Goal: Task Accomplishment & Management: Manage account settings

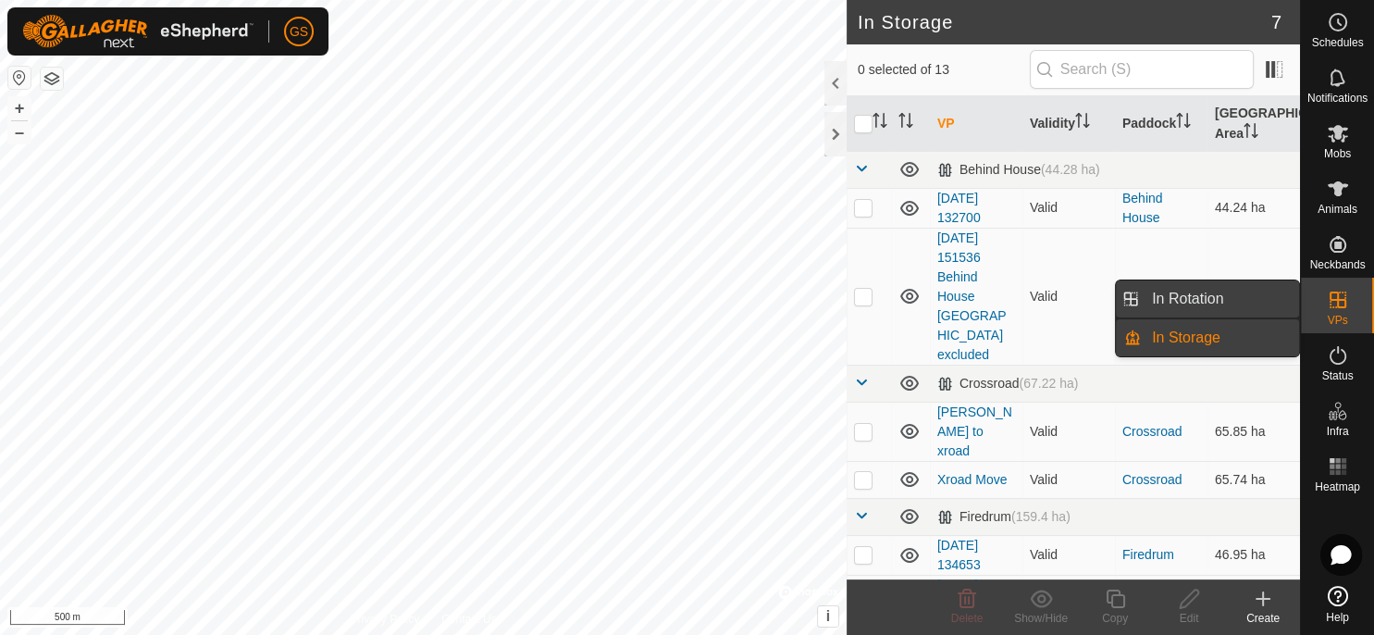
click at [1275, 302] on link "In Rotation" at bounding box center [1220, 298] width 158 height 37
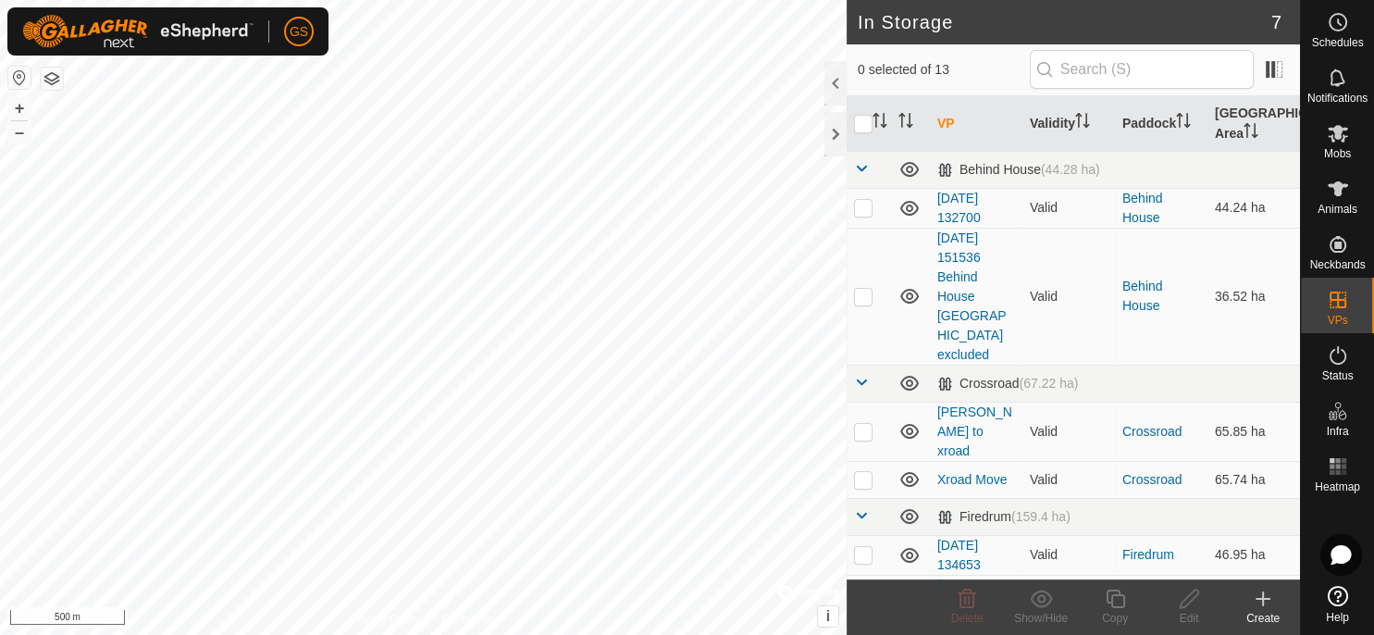
click at [1212, 296] on span "In Rotation" at bounding box center [1187, 299] width 71 height 22
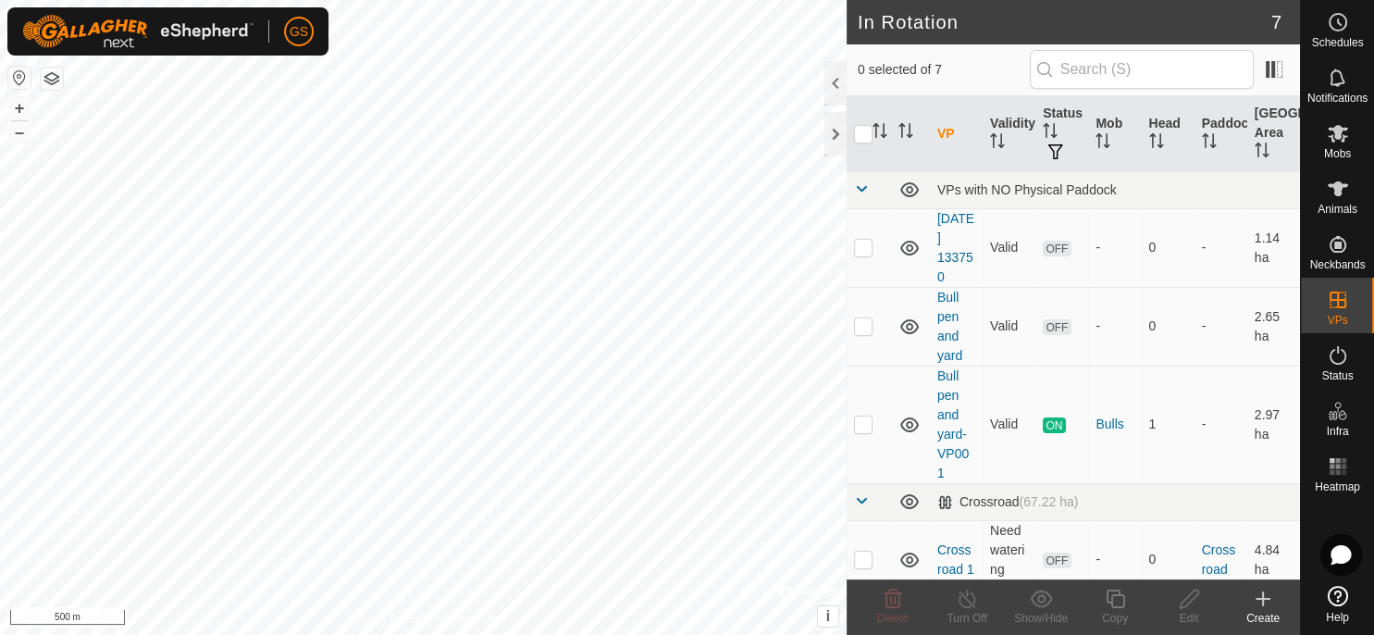
scroll to position [312, 0]
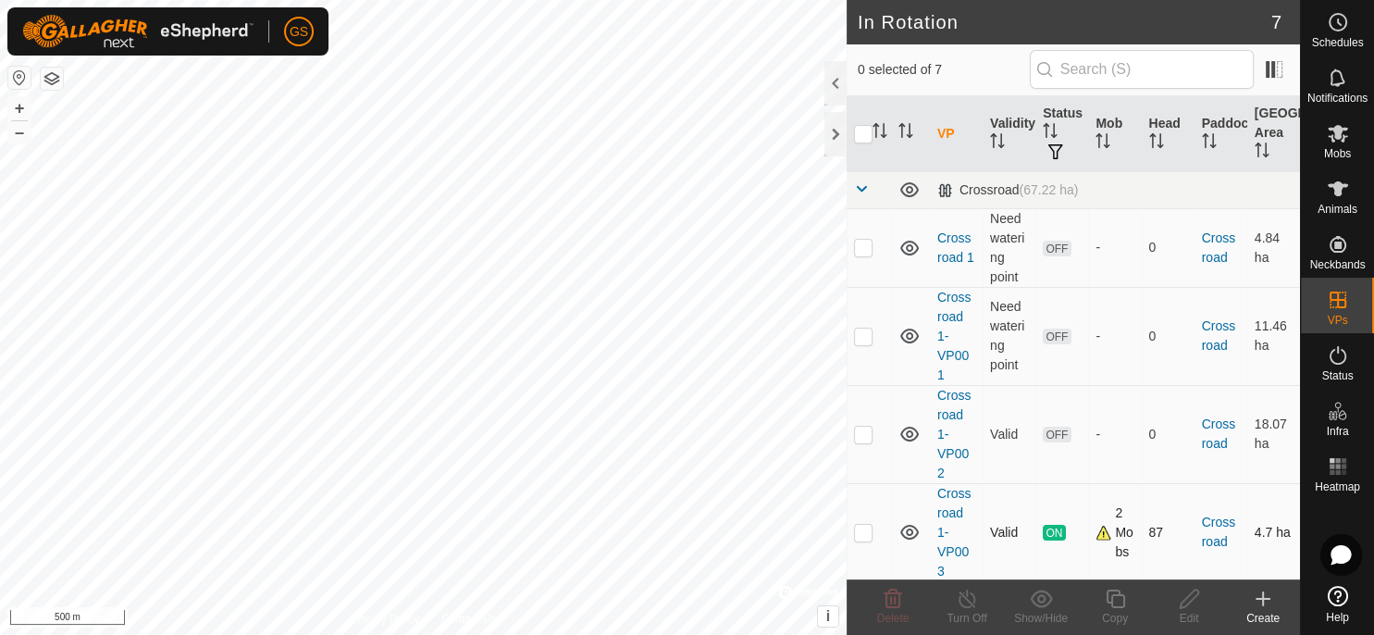
checkbox input "true"
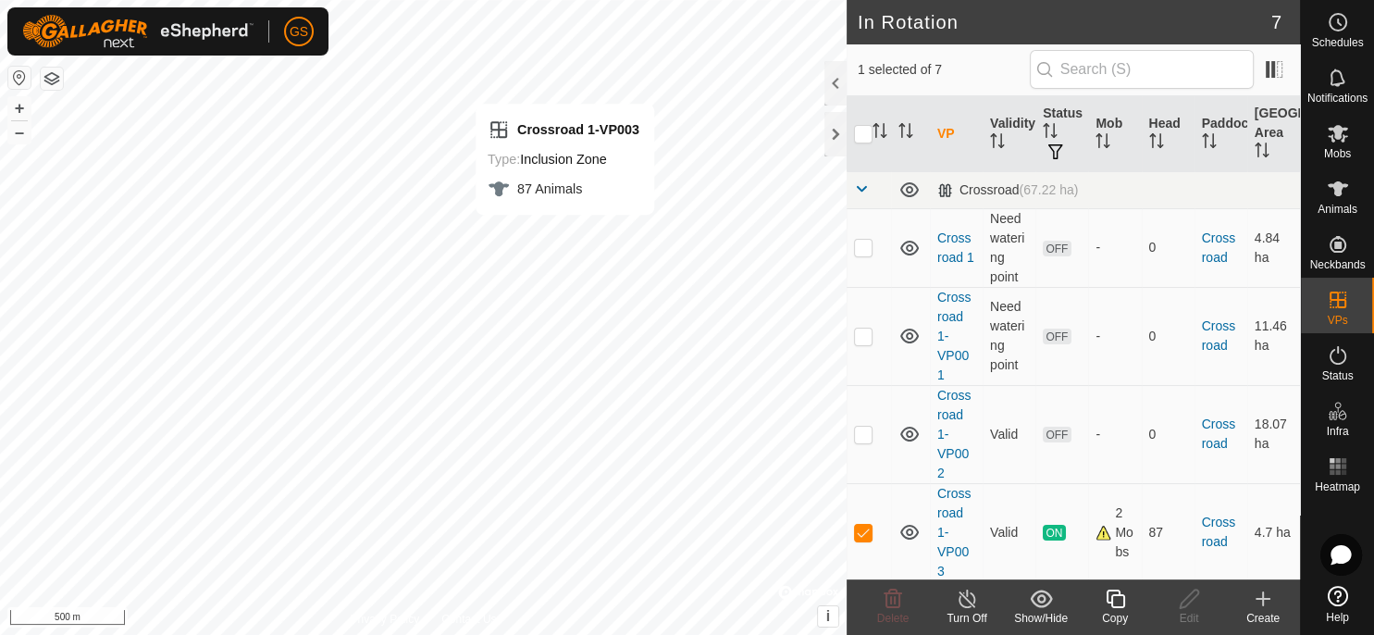
click at [1120, 598] on icon at bounding box center [1115, 599] width 23 height 22
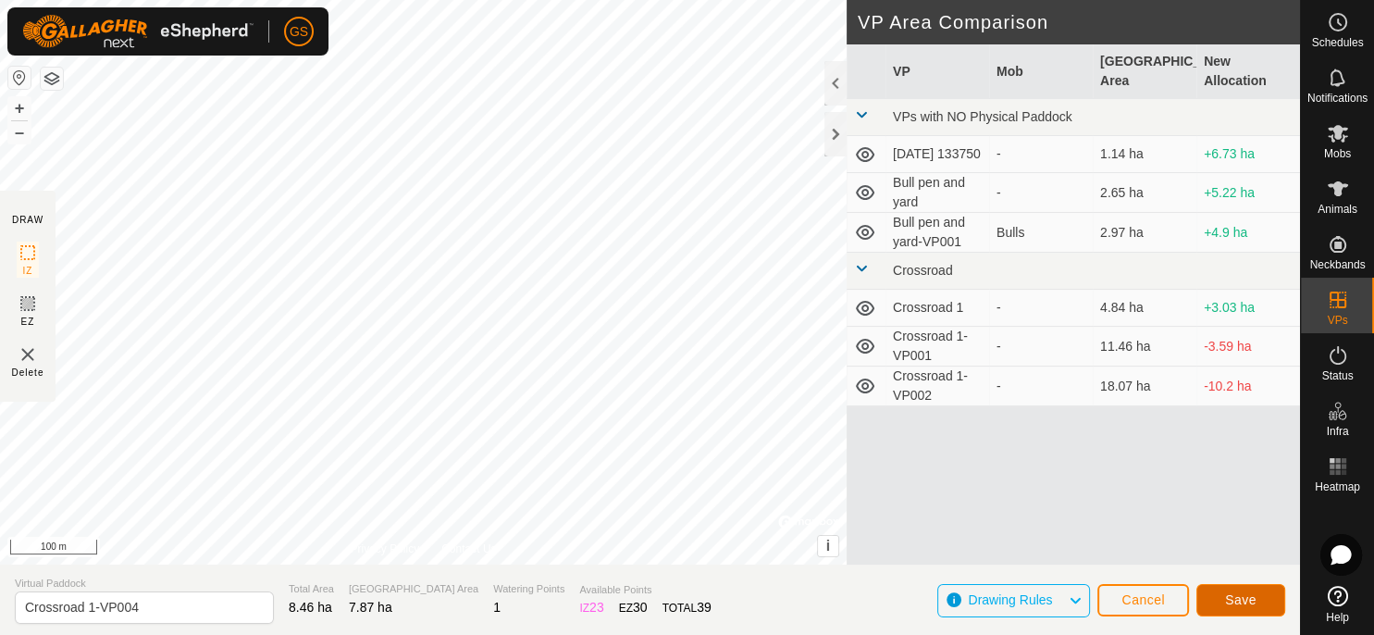
click at [1261, 605] on button "Save" at bounding box center [1240, 600] width 89 height 32
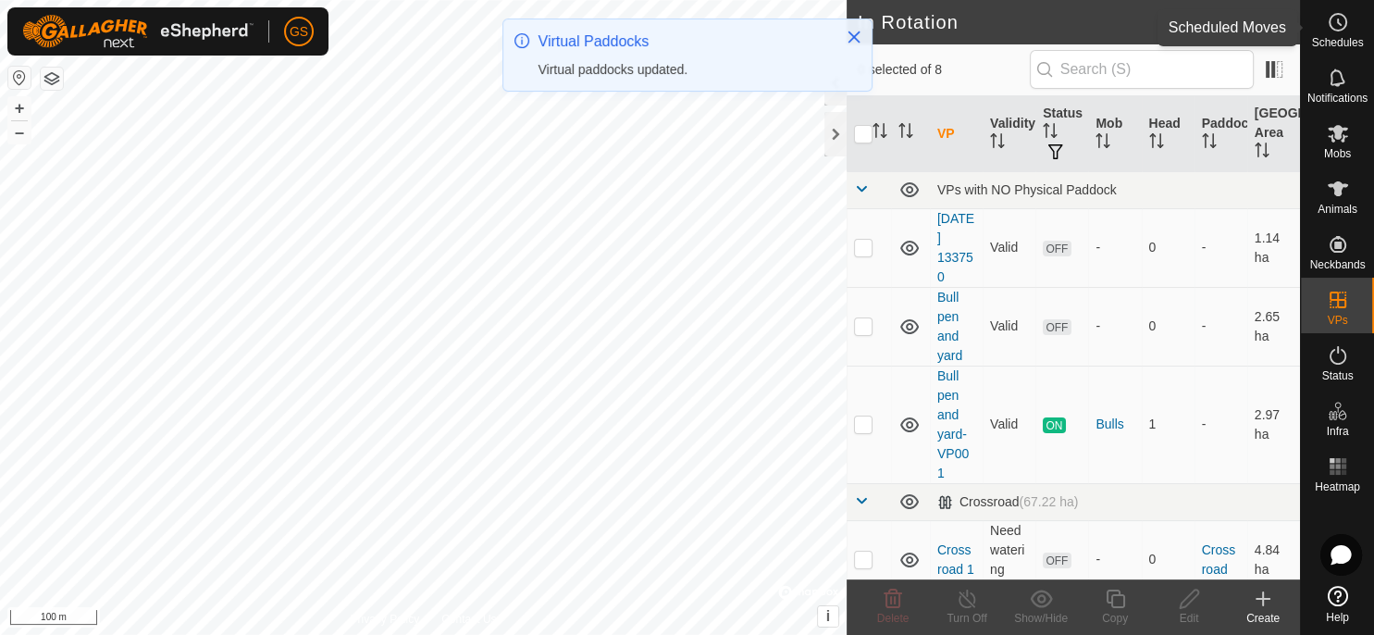
click at [1345, 39] on span "Schedules" at bounding box center [1337, 42] width 52 height 11
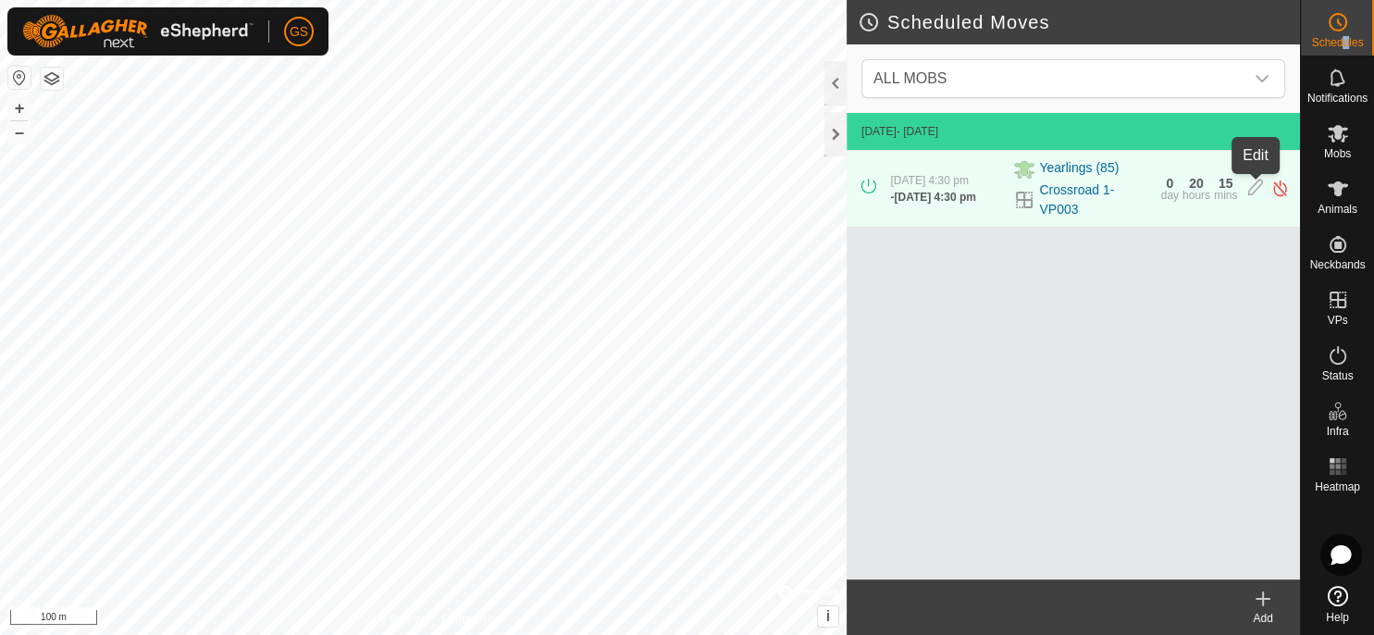
click at [1256, 186] on icon at bounding box center [1255, 188] width 15 height 19
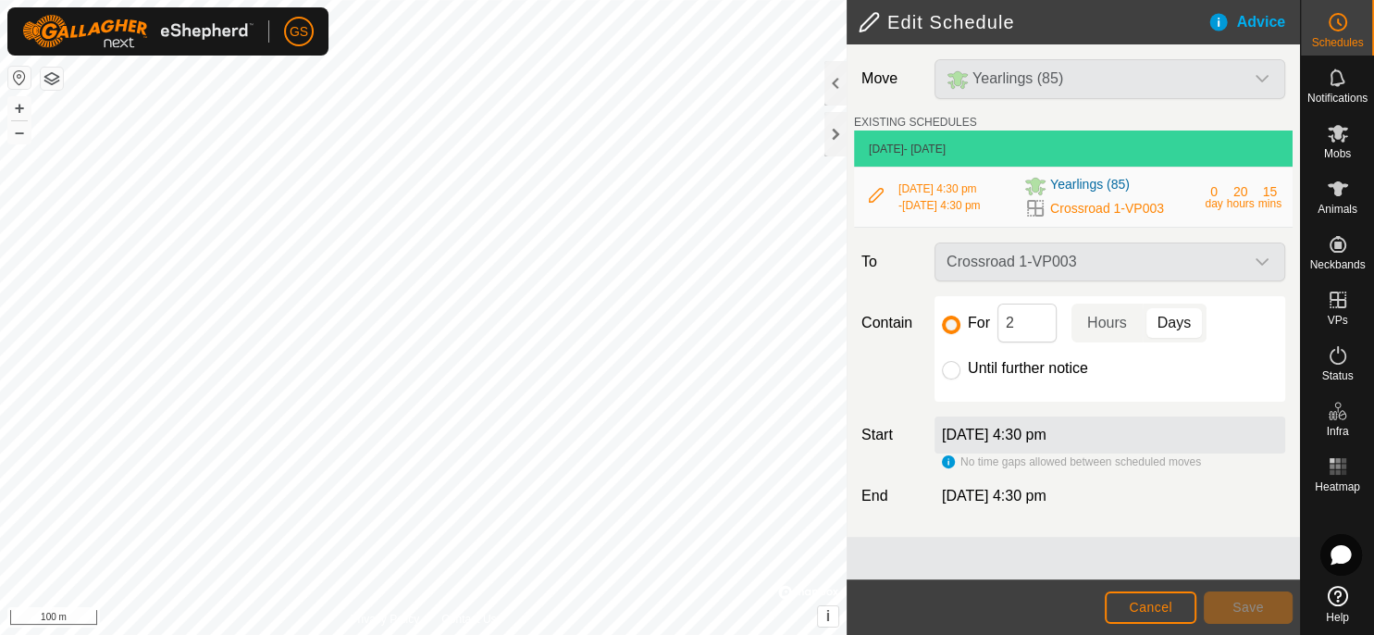
click at [1268, 267] on div "Crossroad 1-VP003" at bounding box center [1110, 261] width 366 height 39
click at [1258, 268] on div "Crossroad 1-VP003" at bounding box center [1110, 261] width 366 height 39
click at [956, 378] on input "Until further notice" at bounding box center [951, 370] width 19 height 19
radio input "true"
click at [948, 329] on input "For" at bounding box center [951, 325] width 19 height 19
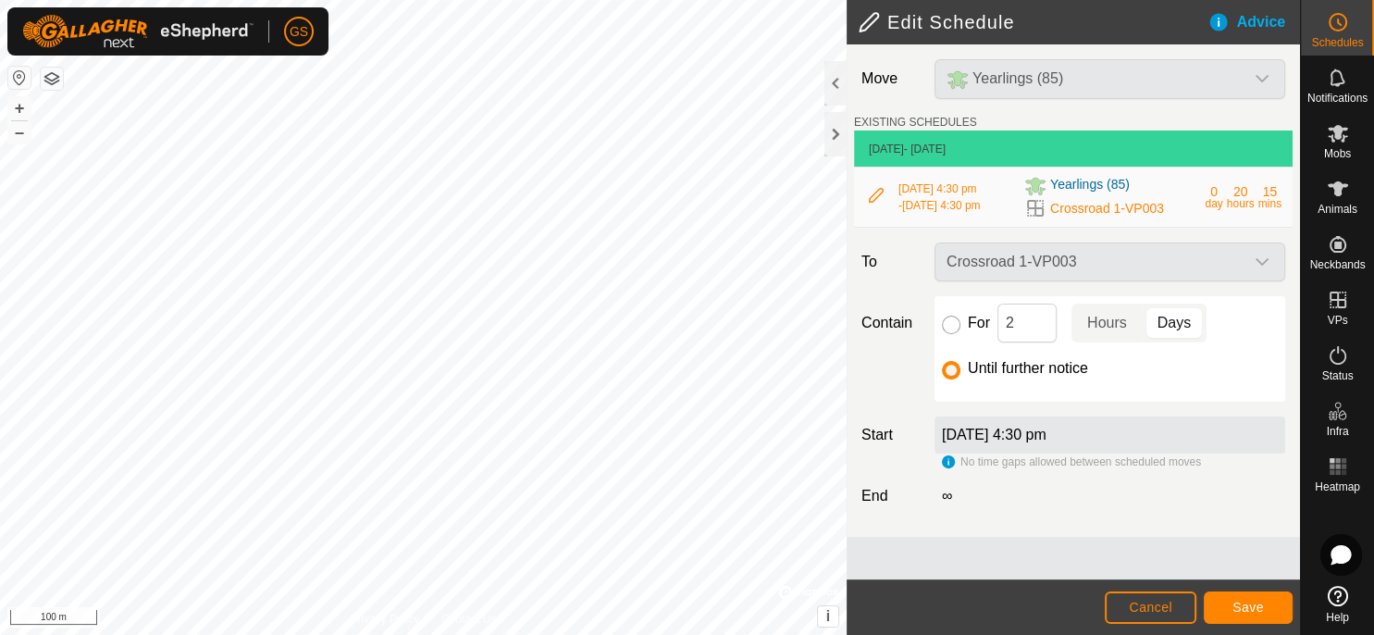
radio input "true"
click at [1232, 28] on div "Advice" at bounding box center [1254, 22] width 93 height 22
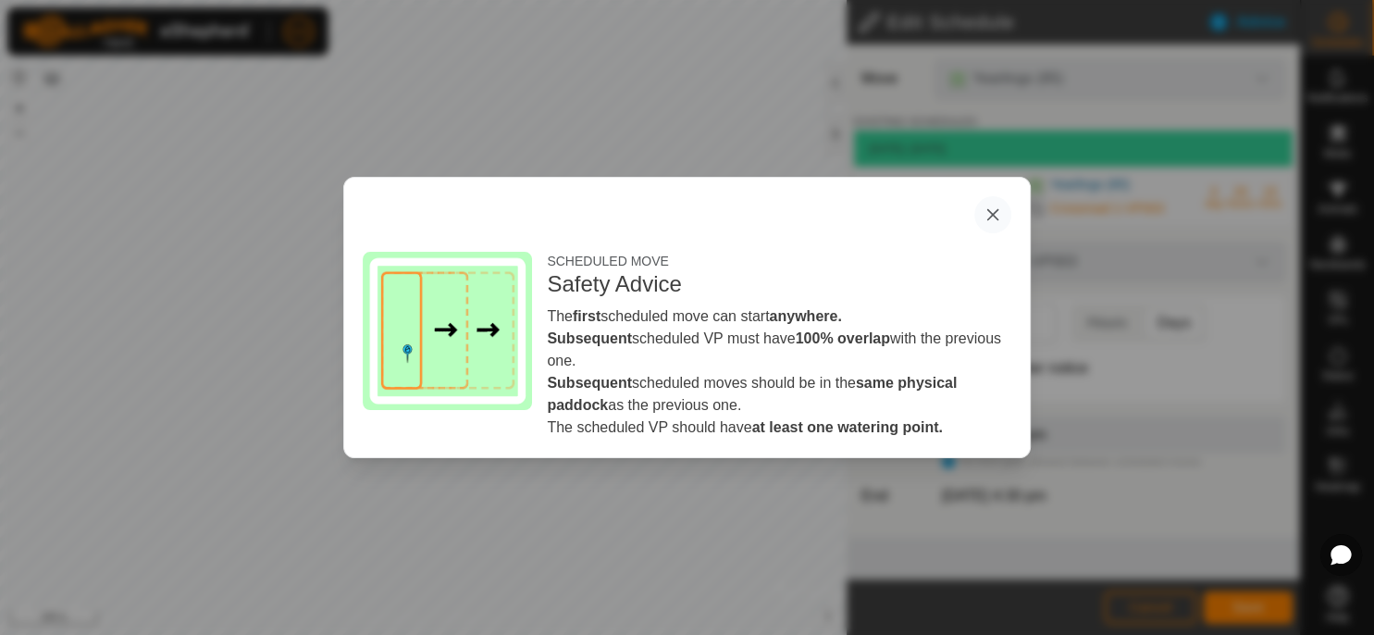
click at [989, 216] on button "button" at bounding box center [992, 214] width 37 height 37
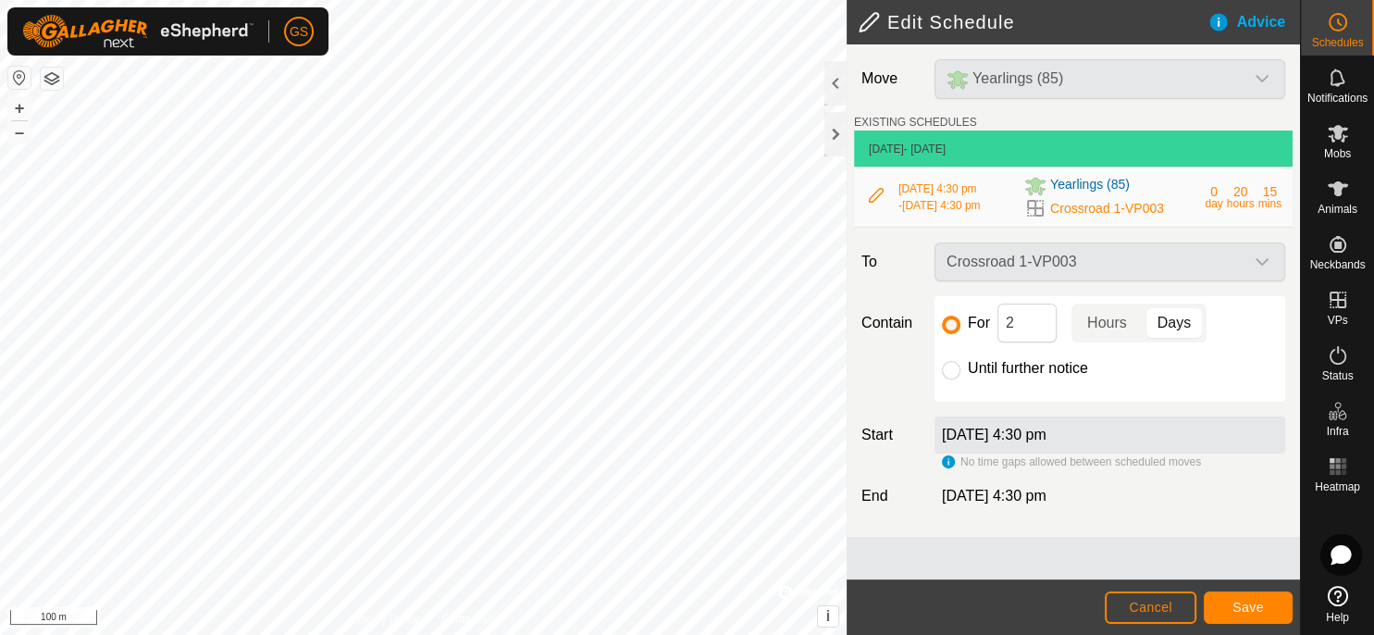
click at [873, 200] on icon at bounding box center [876, 195] width 15 height 15
click at [1167, 613] on span "Cancel" at bounding box center [1150, 607] width 43 height 15
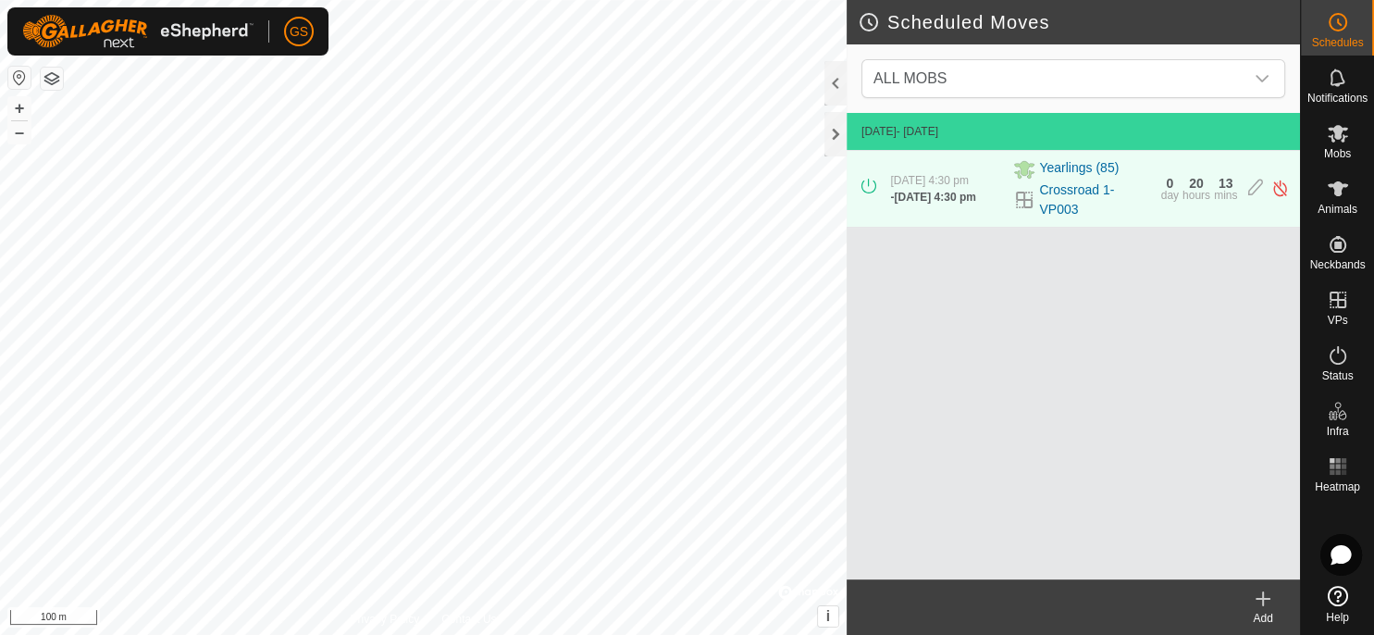
click at [1337, 592] on icon at bounding box center [1338, 596] width 20 height 20
click at [1260, 608] on icon at bounding box center [1263, 599] width 22 height 22
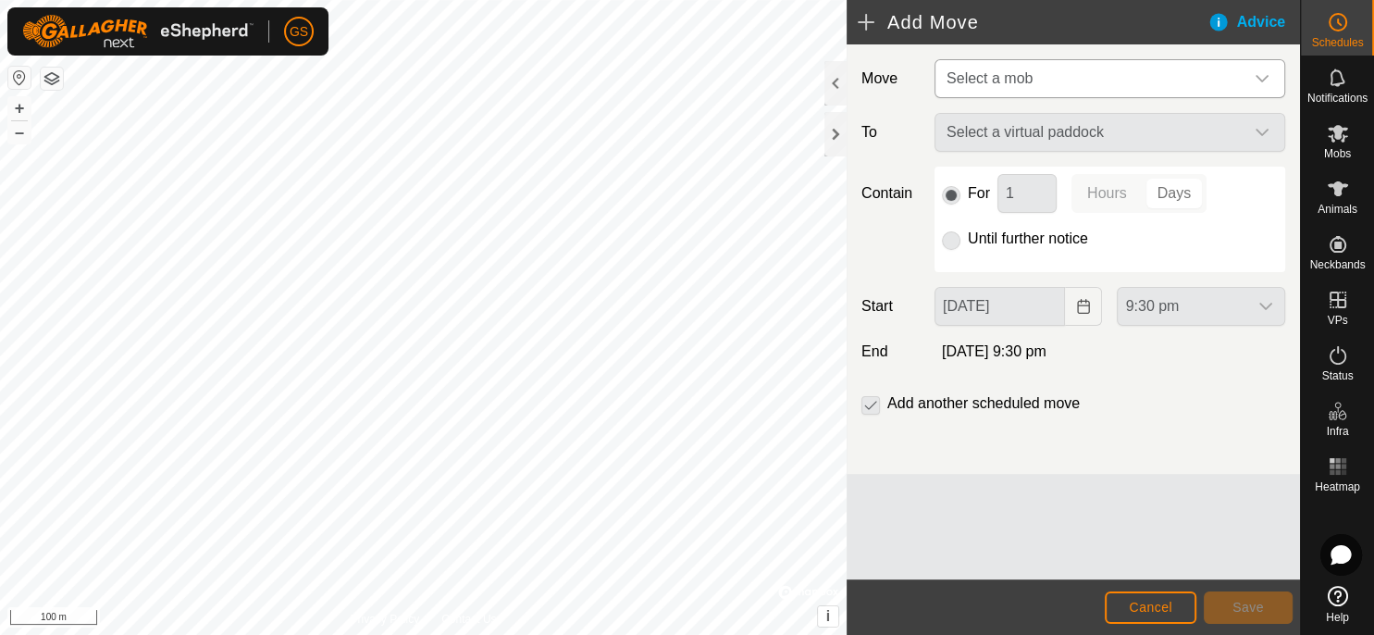
click at [1262, 71] on icon "dropdown trigger" at bounding box center [1262, 78] width 15 height 15
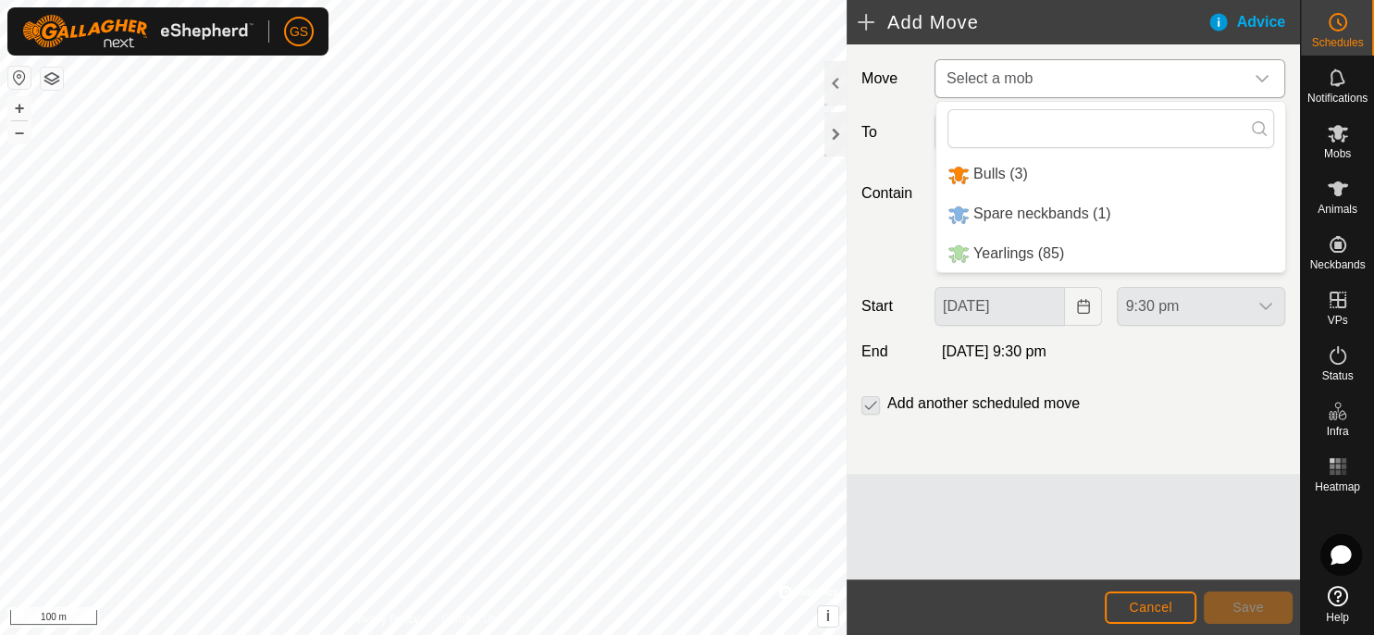
click at [1006, 262] on li "Yearlings (85)" at bounding box center [1110, 254] width 349 height 38
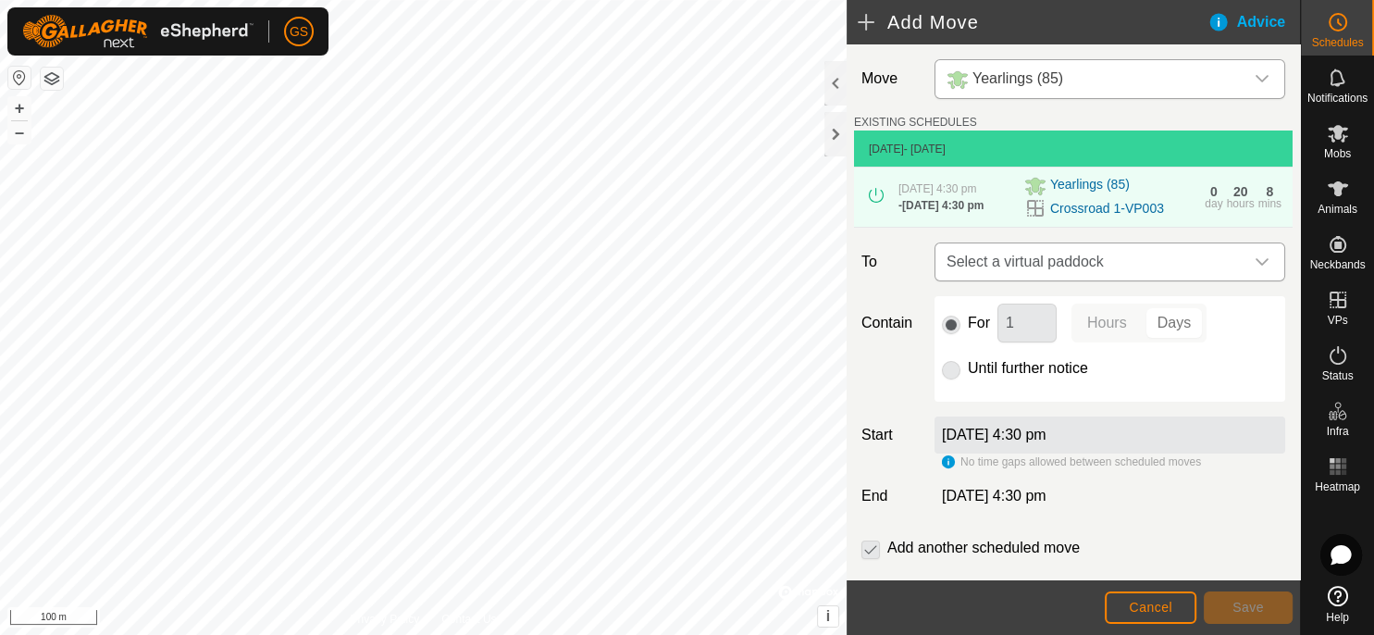
click at [1255, 269] on icon "dropdown trigger" at bounding box center [1262, 261] width 15 height 15
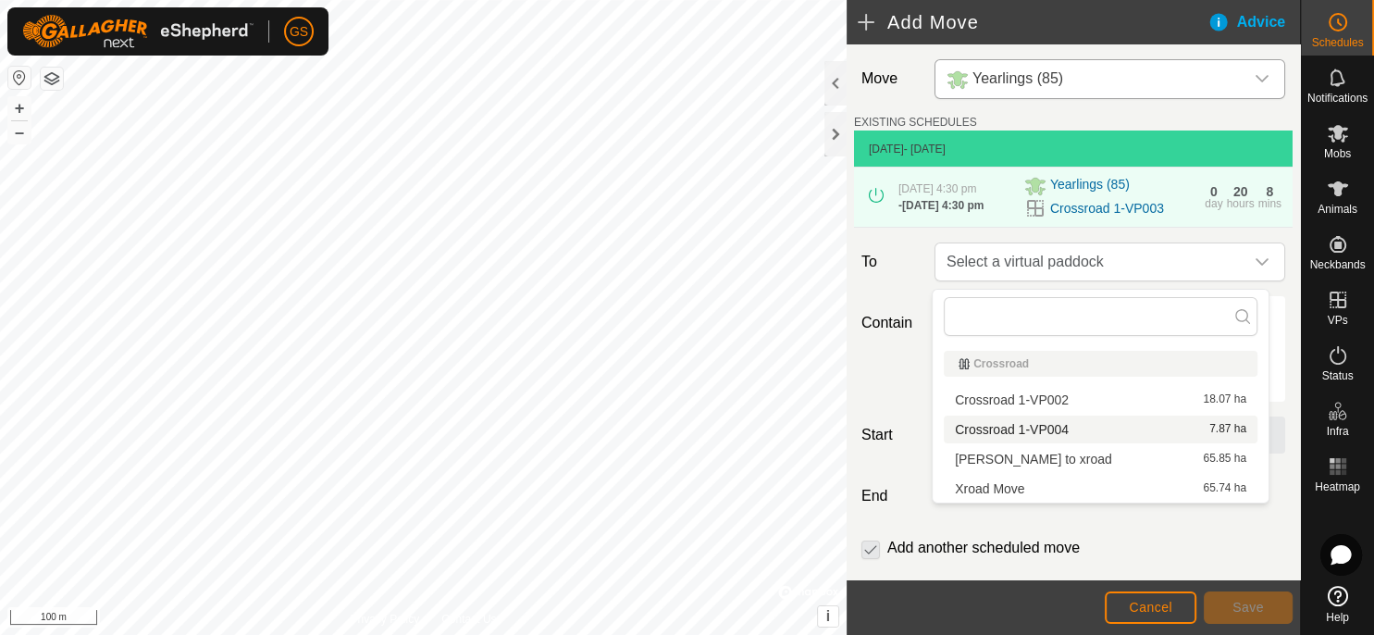
click at [1071, 428] on li "Crossroad 1-VP004 7.87 ha" at bounding box center [1101, 429] width 314 height 28
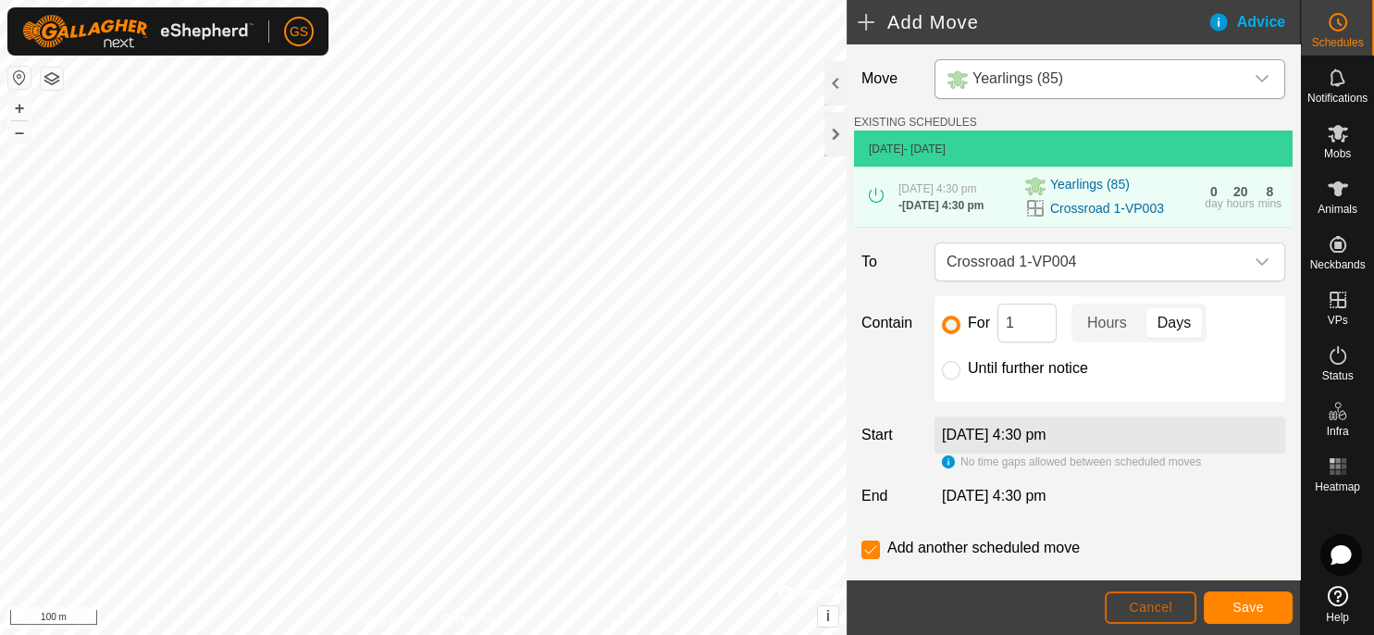
click at [1144, 601] on span "Cancel" at bounding box center [1150, 607] width 43 height 15
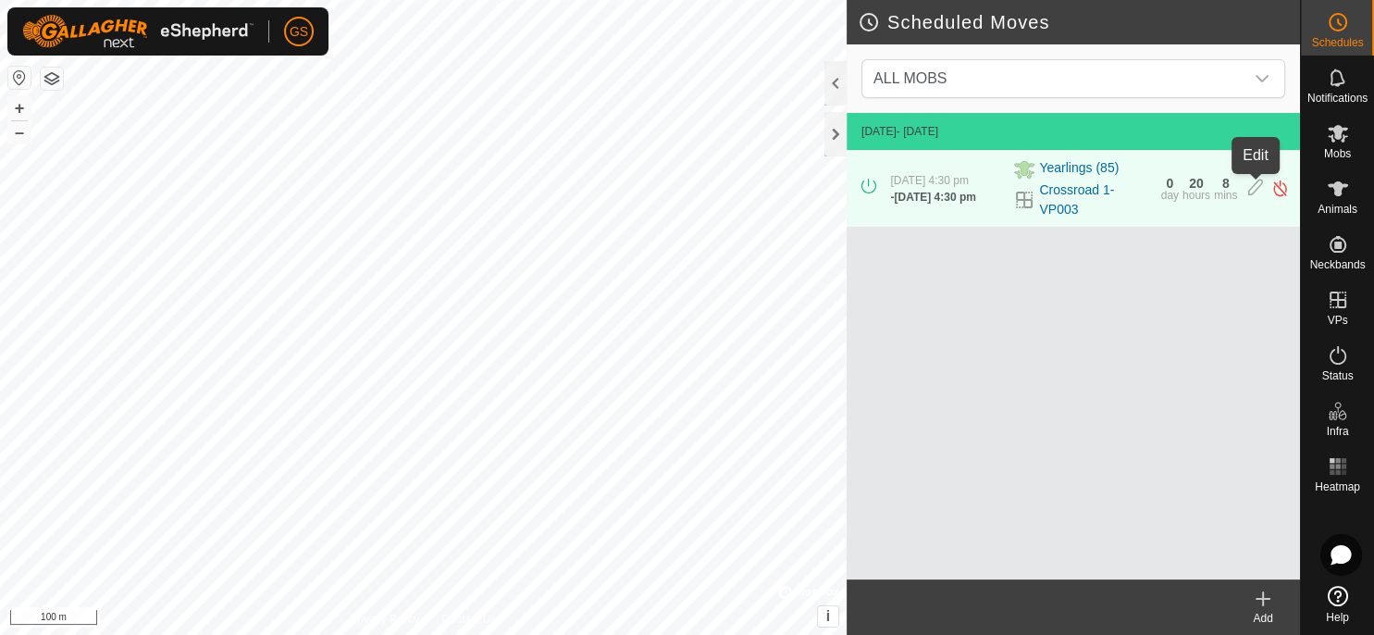
click at [1250, 189] on icon at bounding box center [1255, 188] width 15 height 19
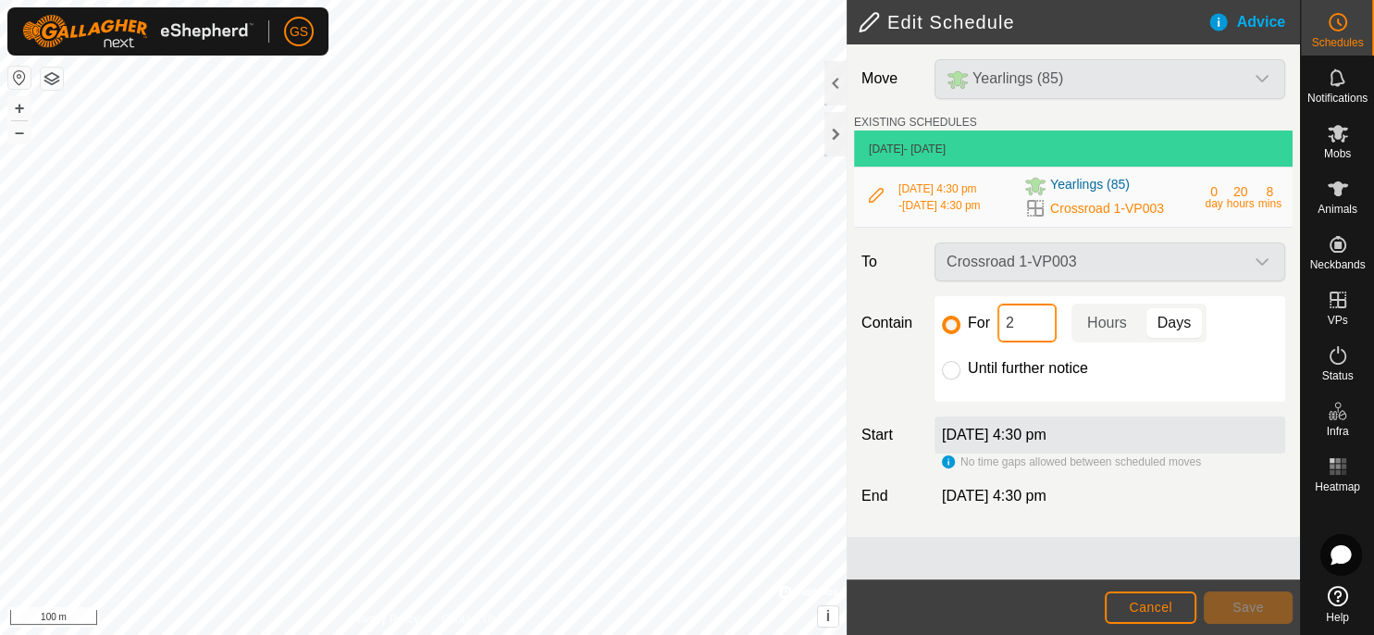
click at [1023, 341] on input "2" at bounding box center [1027, 323] width 59 height 39
click at [950, 370] on input "Until further notice" at bounding box center [951, 370] width 19 height 19
radio input "true"
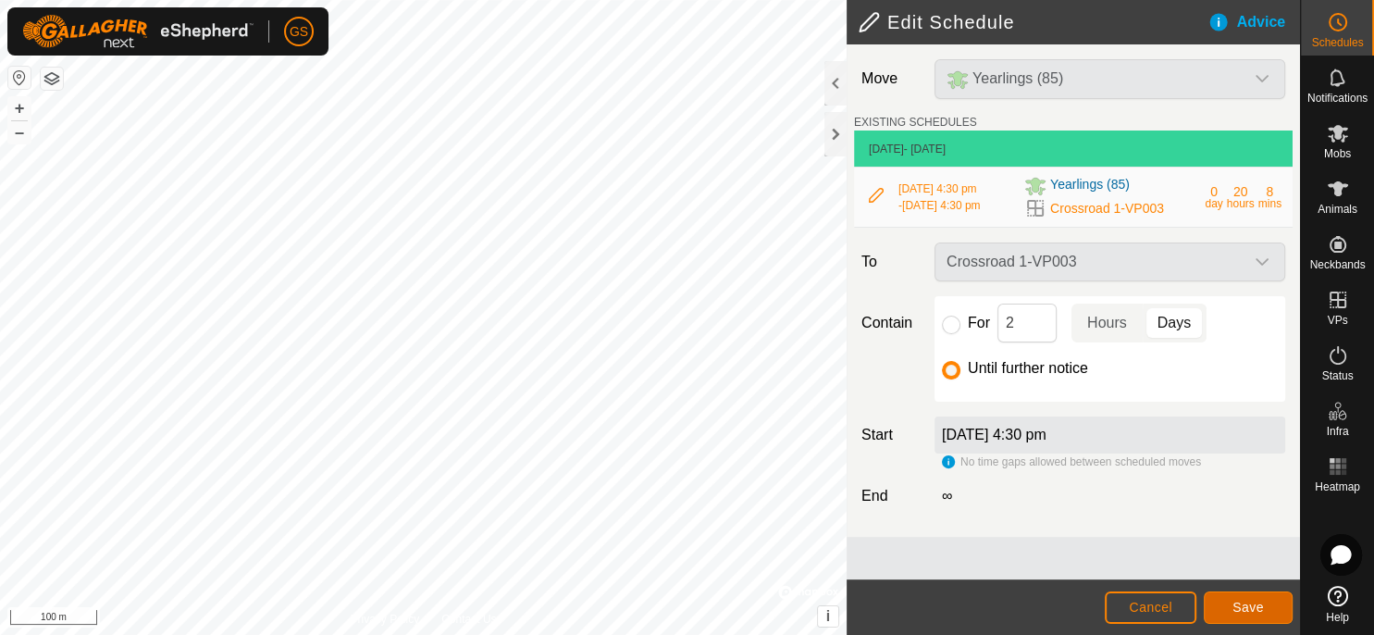
click at [1260, 605] on span "Save" at bounding box center [1248, 607] width 31 height 15
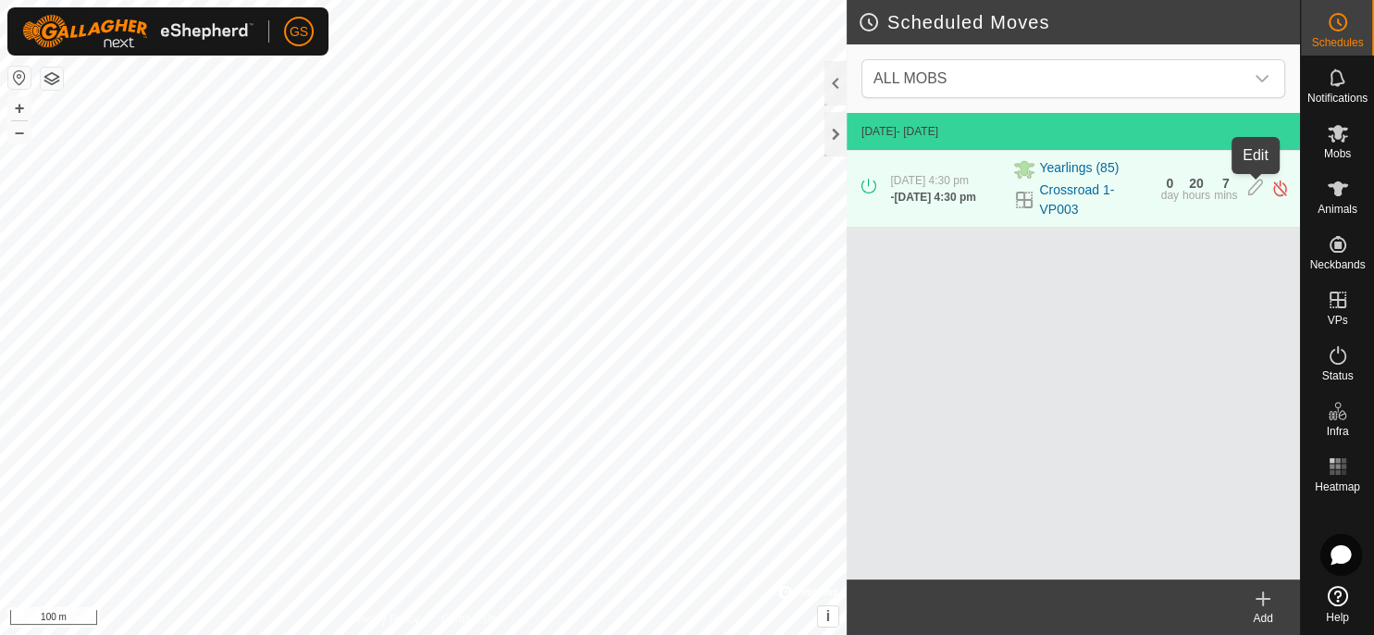
click at [1249, 191] on icon at bounding box center [1255, 188] width 15 height 19
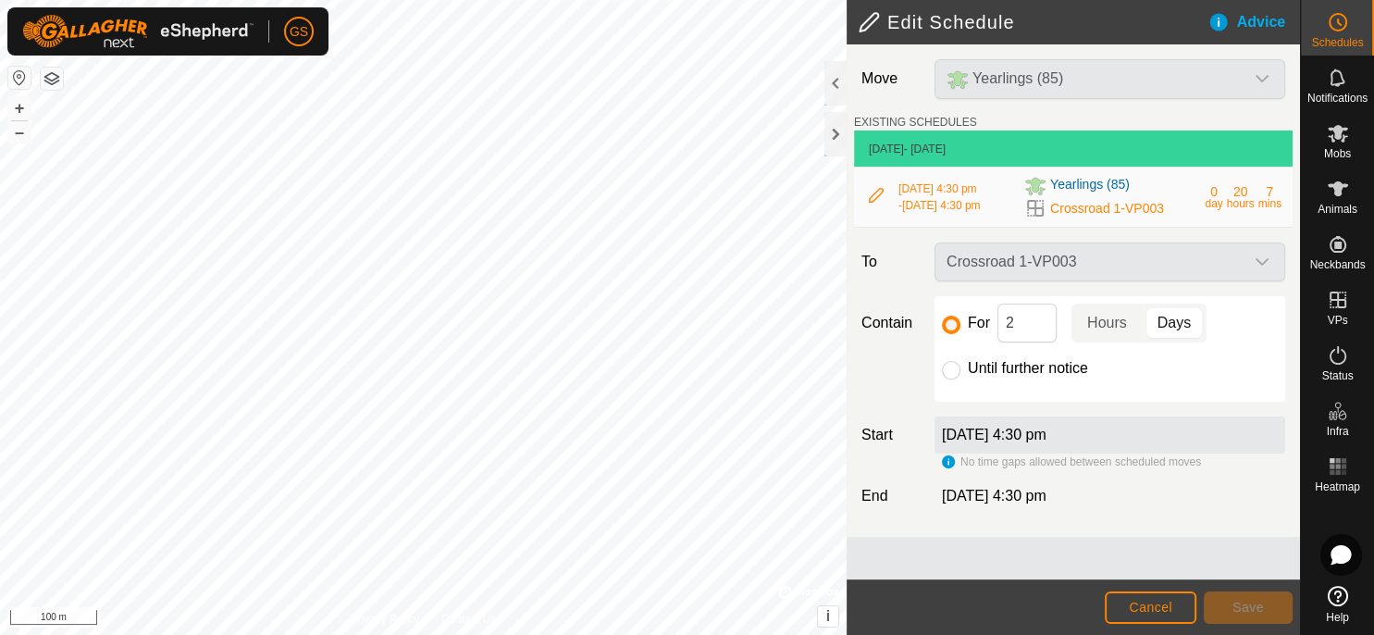
click at [976, 376] on label "Until further notice" at bounding box center [1028, 368] width 120 height 15
click at [961, 378] on input "Until further notice" at bounding box center [951, 370] width 19 height 19
radio input "true"
click at [1241, 611] on span "Save" at bounding box center [1248, 607] width 31 height 15
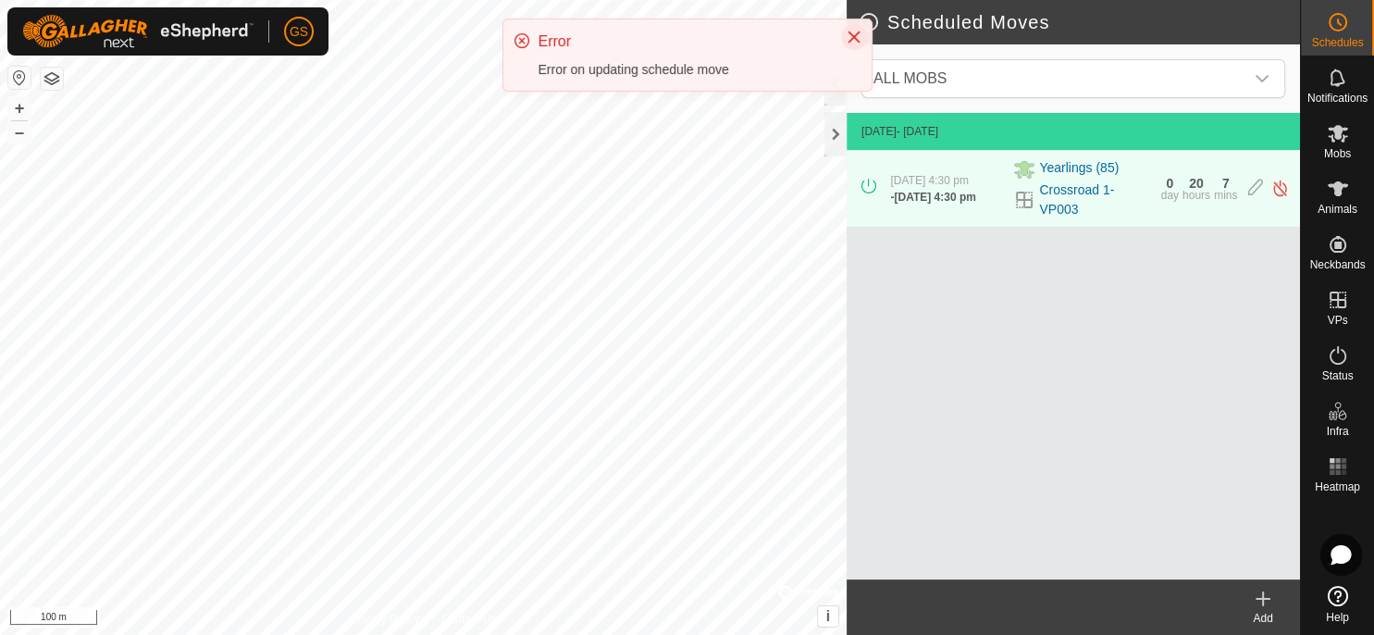
click at [860, 37] on icon "Close" at bounding box center [854, 37] width 15 height 15
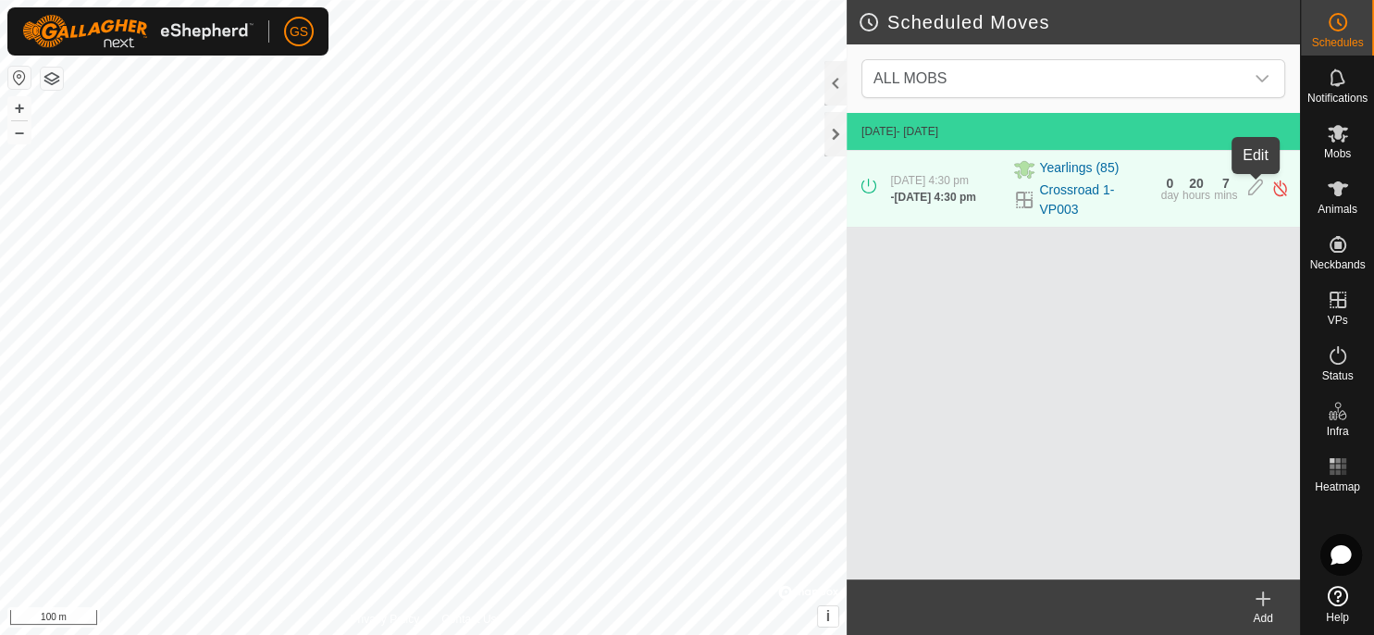
click at [1253, 190] on icon at bounding box center [1255, 188] width 15 height 19
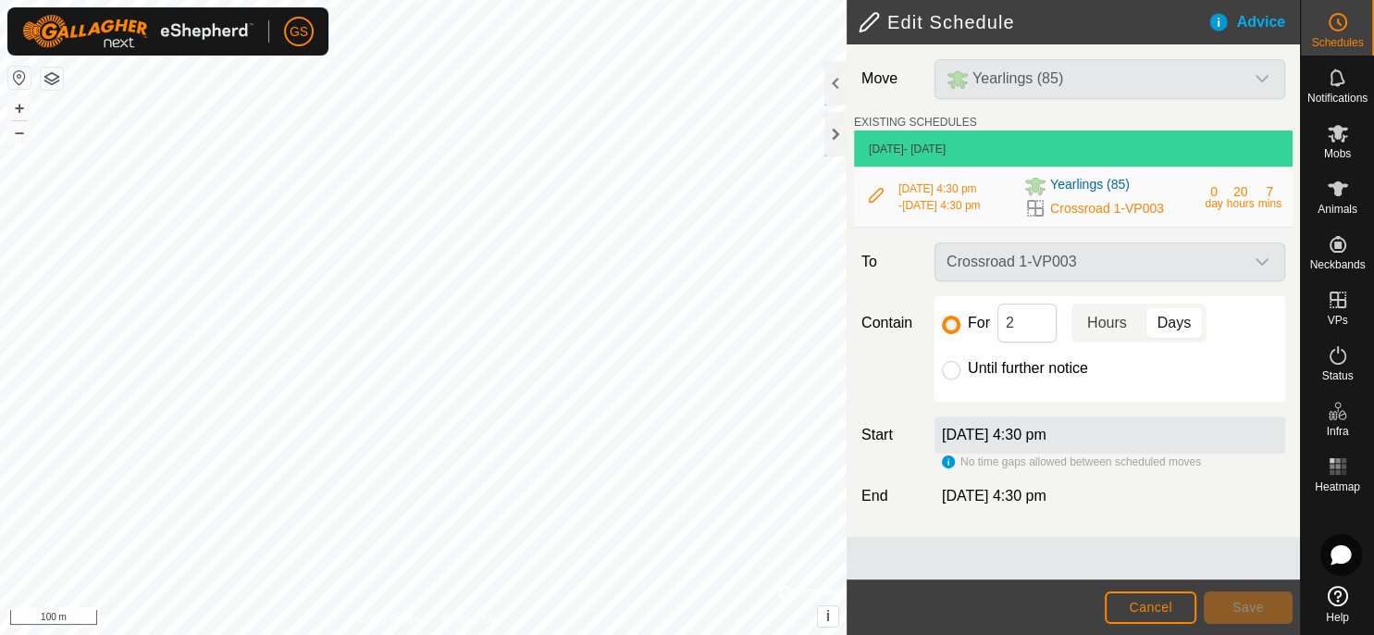
click at [1116, 329] on span "Hours" at bounding box center [1107, 323] width 40 height 22
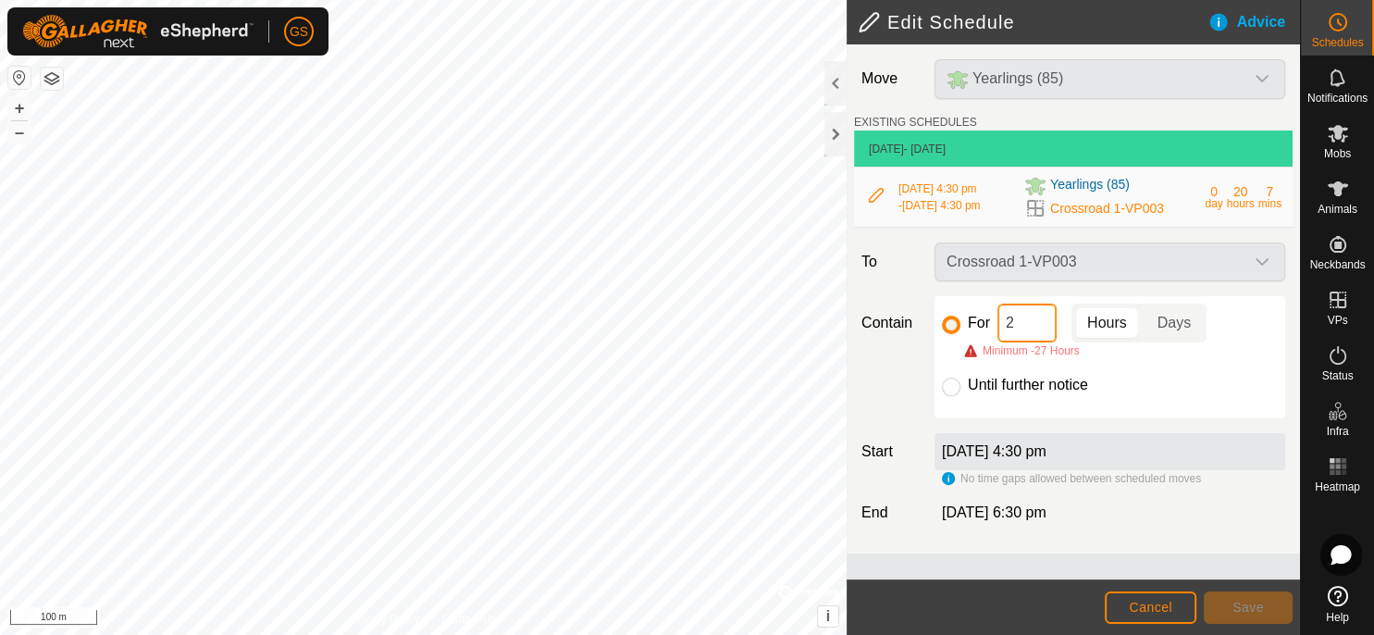
click at [1031, 323] on input "2" at bounding box center [1027, 323] width 59 height 39
drag, startPoint x: 1029, startPoint y: 324, endPoint x: 981, endPoint y: 331, distance: 48.7
click at [998, 331] on input "2" at bounding box center [1027, 323] width 59 height 39
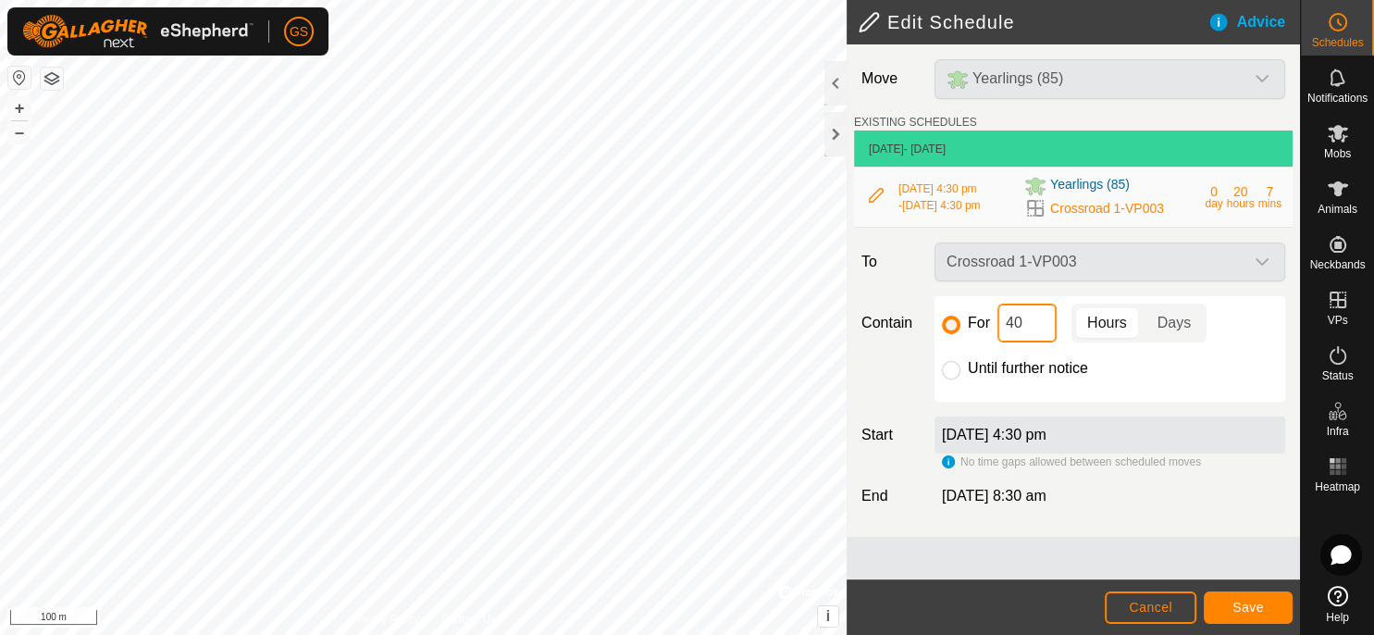
type input "4"
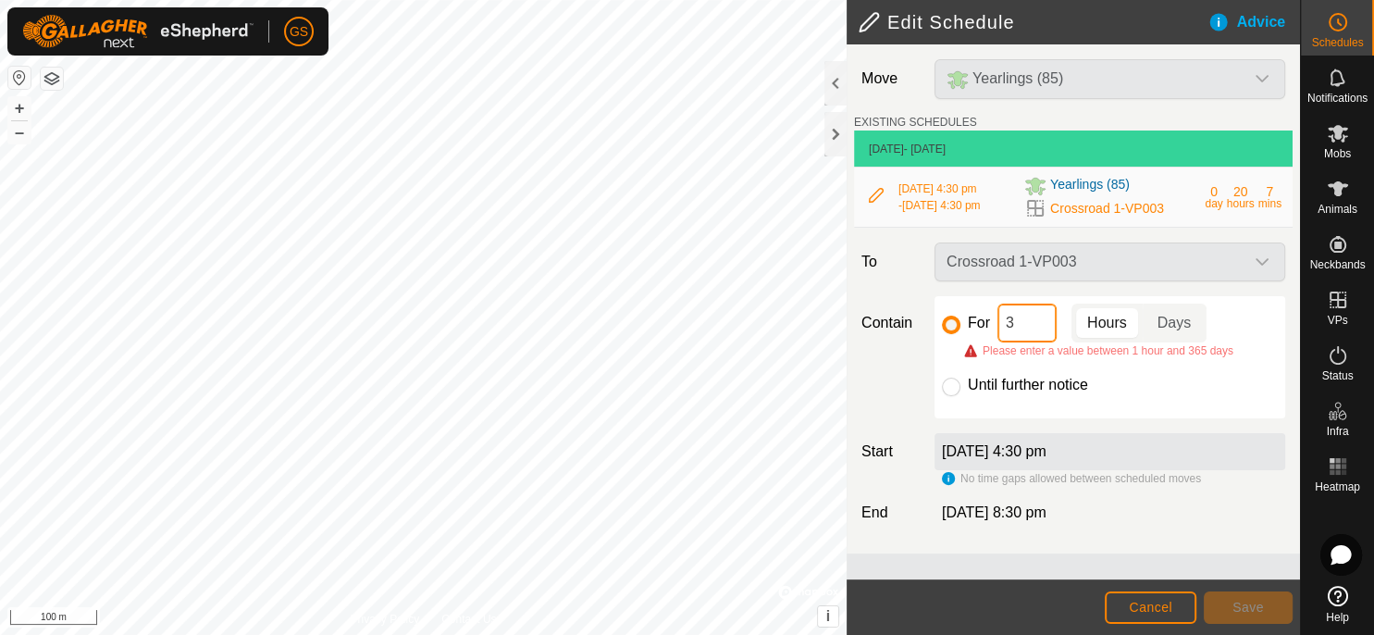
type input "38"
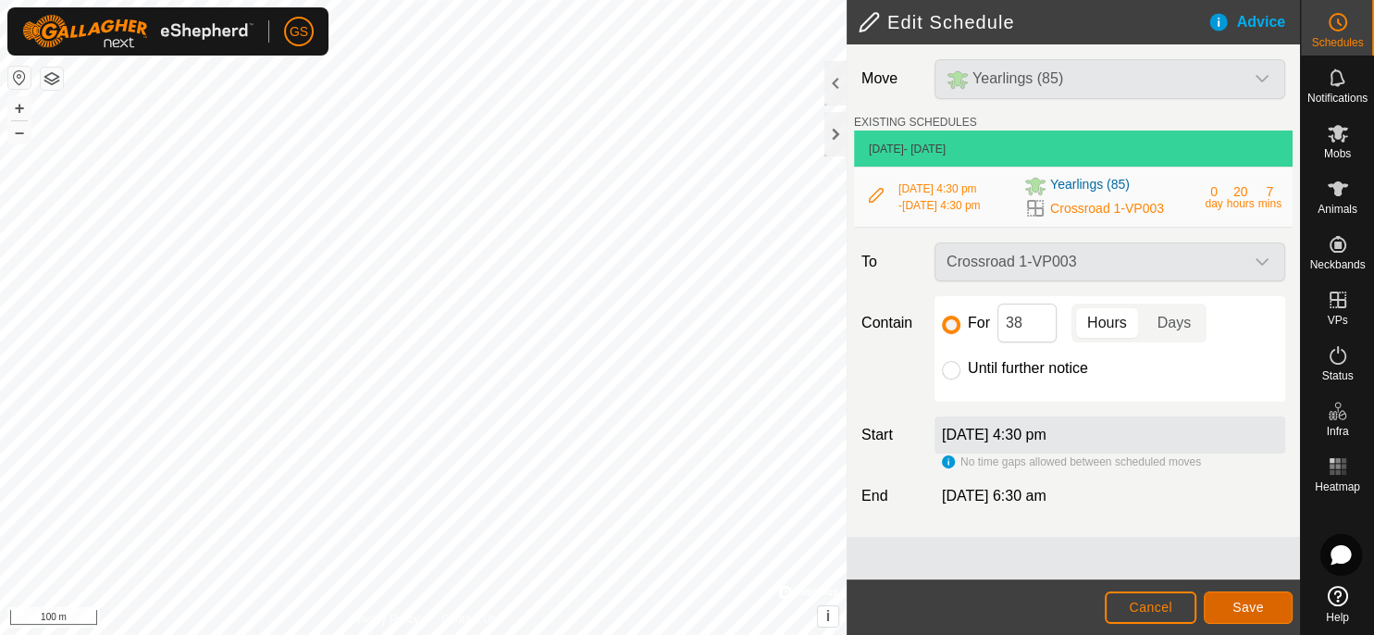
click at [1237, 604] on span "Save" at bounding box center [1248, 607] width 31 height 15
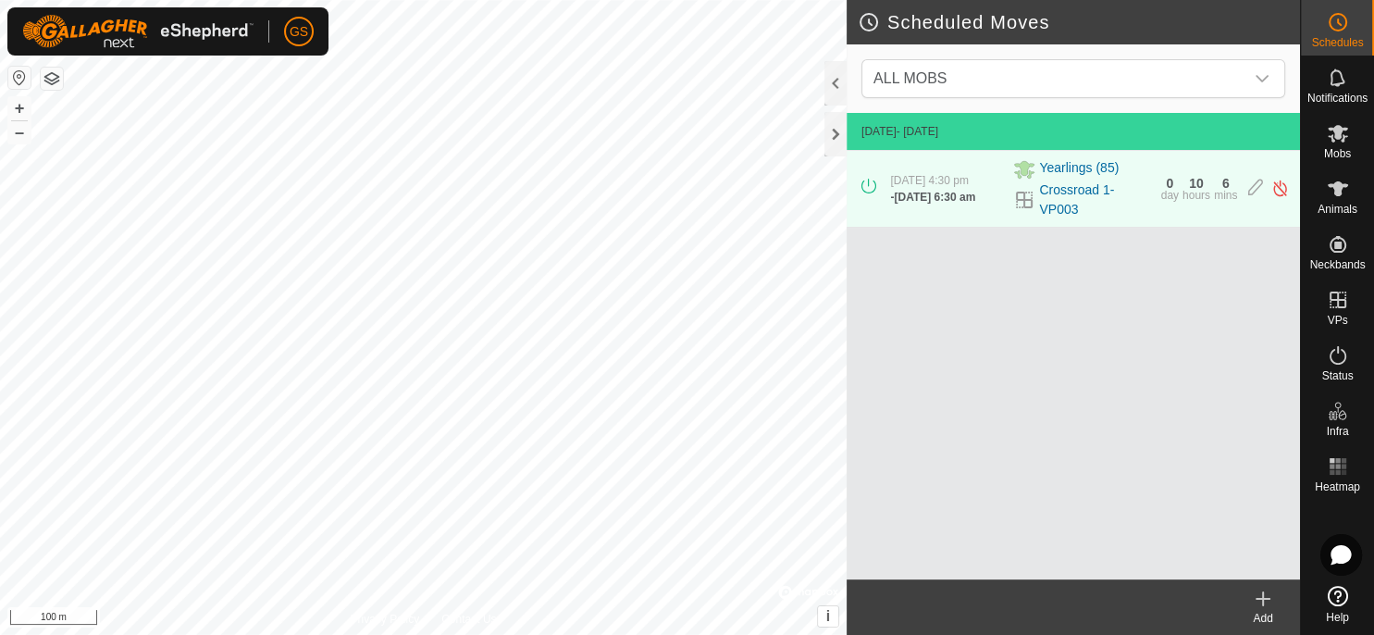
click at [1262, 615] on div "Add" at bounding box center [1263, 618] width 74 height 17
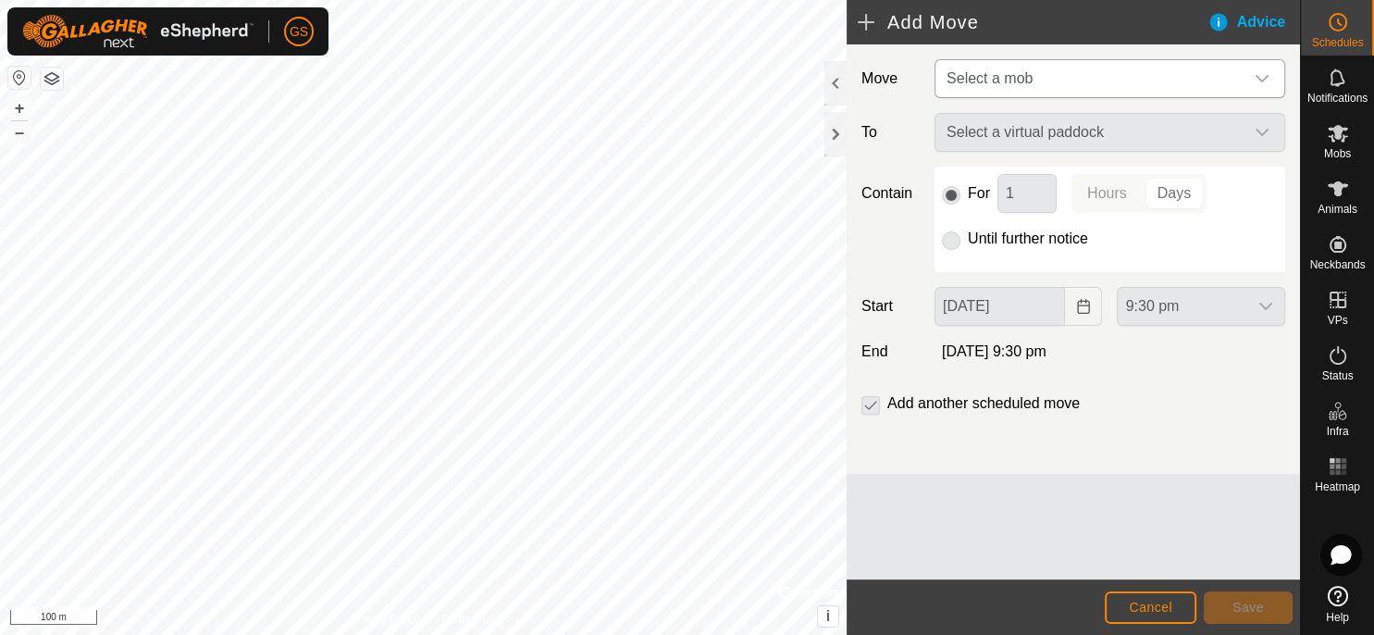
click at [1220, 93] on span "Select a mob" at bounding box center [1091, 78] width 304 height 37
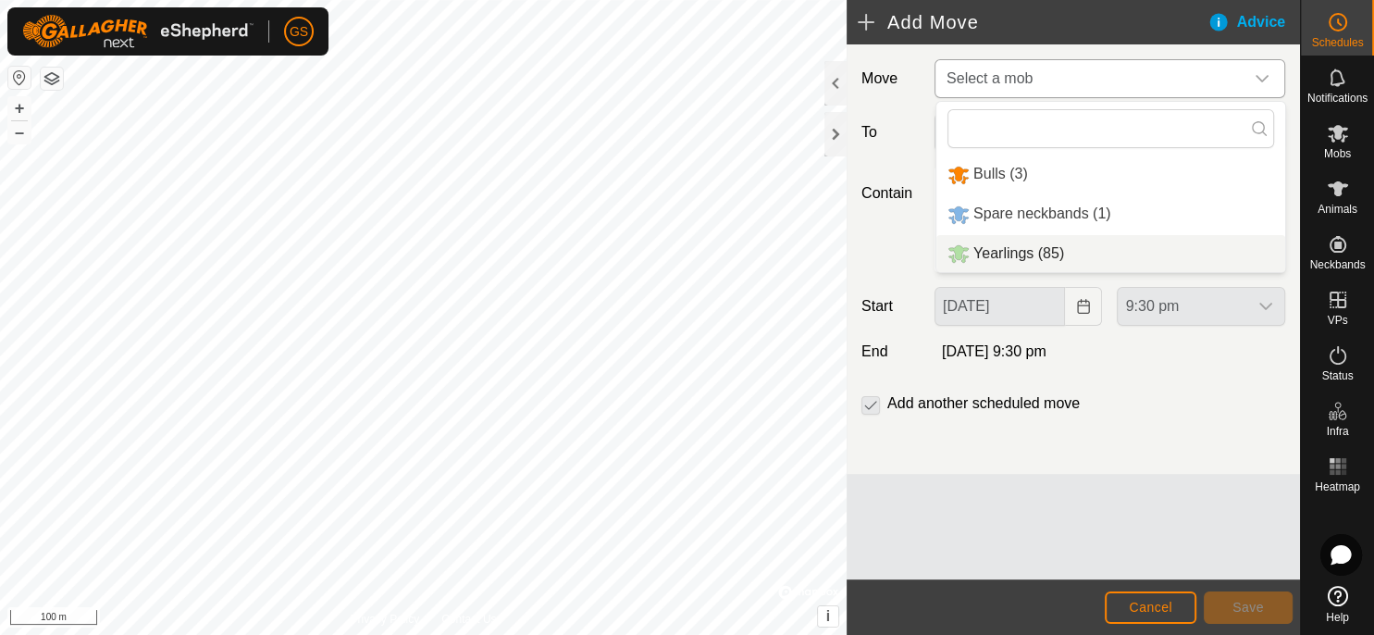
click at [1035, 256] on li "Yearlings (85)" at bounding box center [1110, 254] width 349 height 38
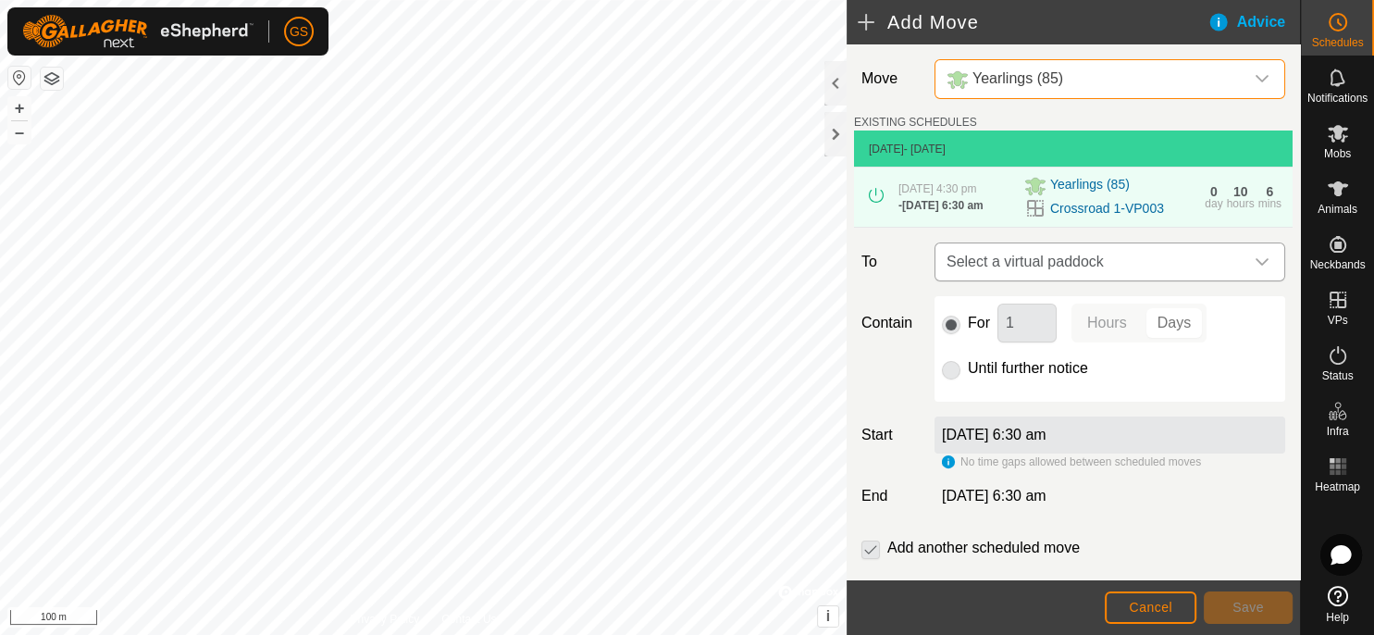
click at [1165, 261] on span "Select a virtual paddock" at bounding box center [1091, 261] width 304 height 37
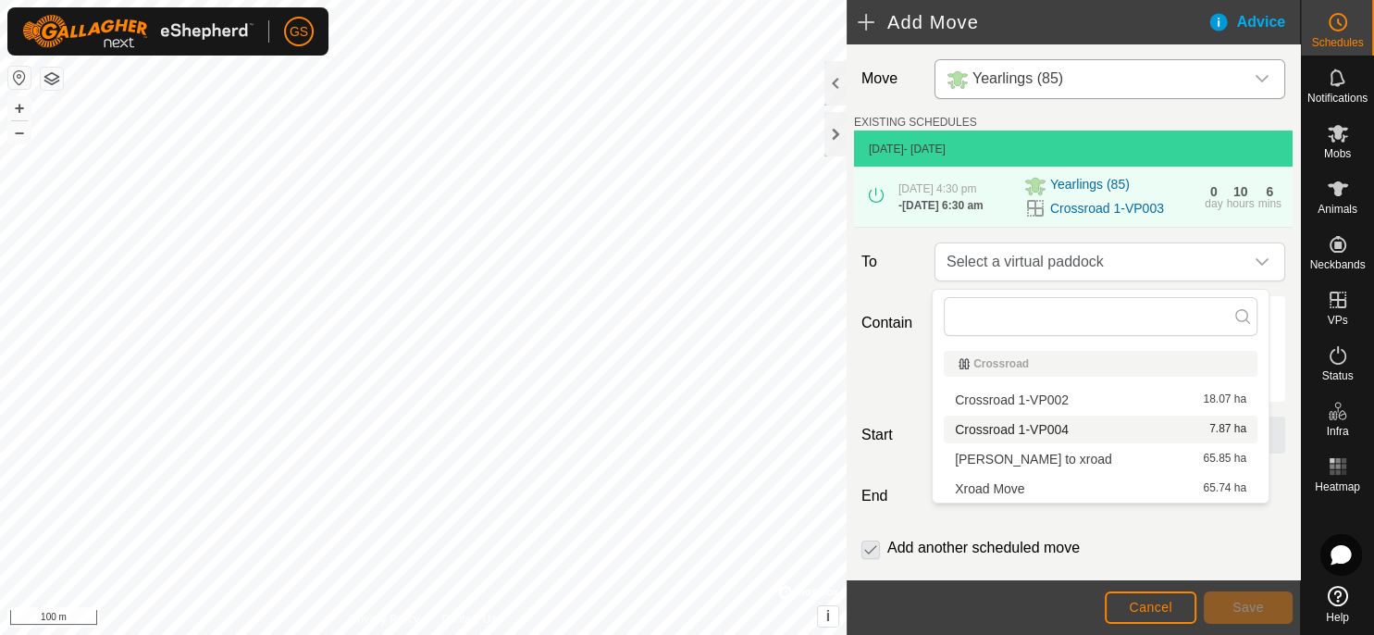
click at [1102, 430] on li "Crossroad 1-VP004 7.87 ha" at bounding box center [1101, 429] width 314 height 28
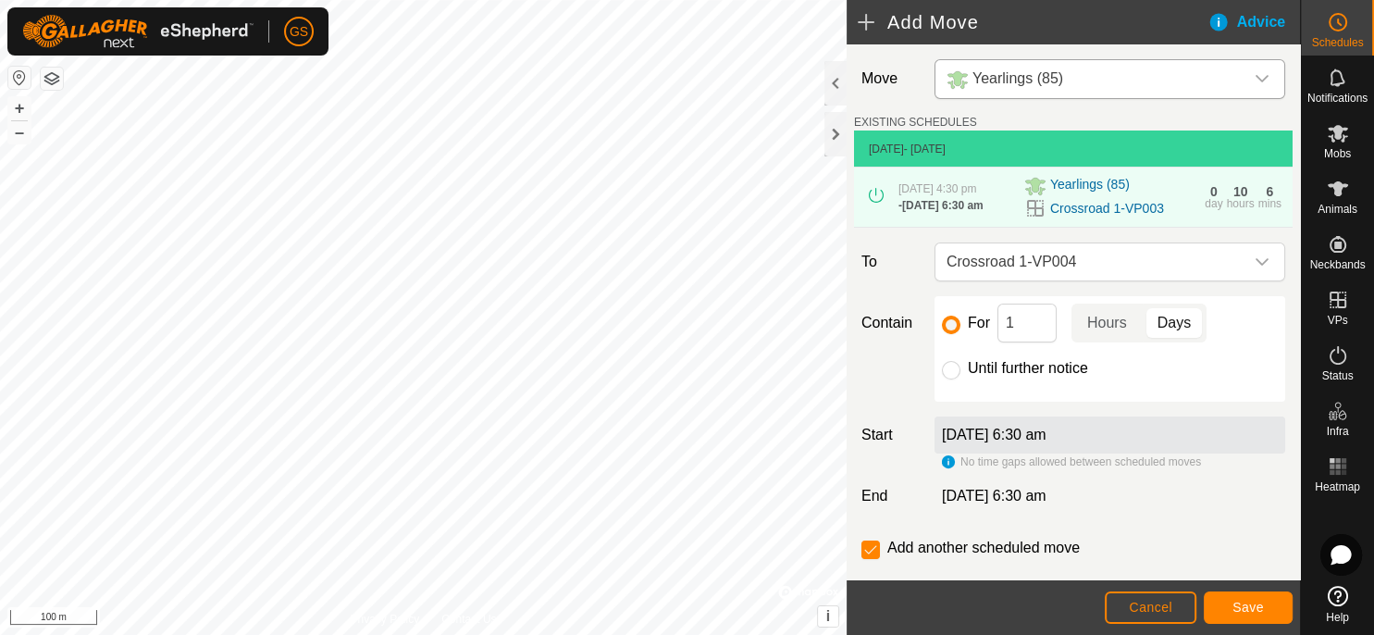
click at [1180, 329] on p-togglebutton "Days" at bounding box center [1175, 323] width 64 height 39
click at [1023, 333] on input "1" at bounding box center [1027, 323] width 59 height 39
click at [1102, 330] on p-togglebutton "Hours" at bounding box center [1107, 323] width 71 height 39
click at [1026, 330] on input "1" at bounding box center [1027, 323] width 59 height 39
drag, startPoint x: 1026, startPoint y: 330, endPoint x: 986, endPoint y: 324, distance: 40.3
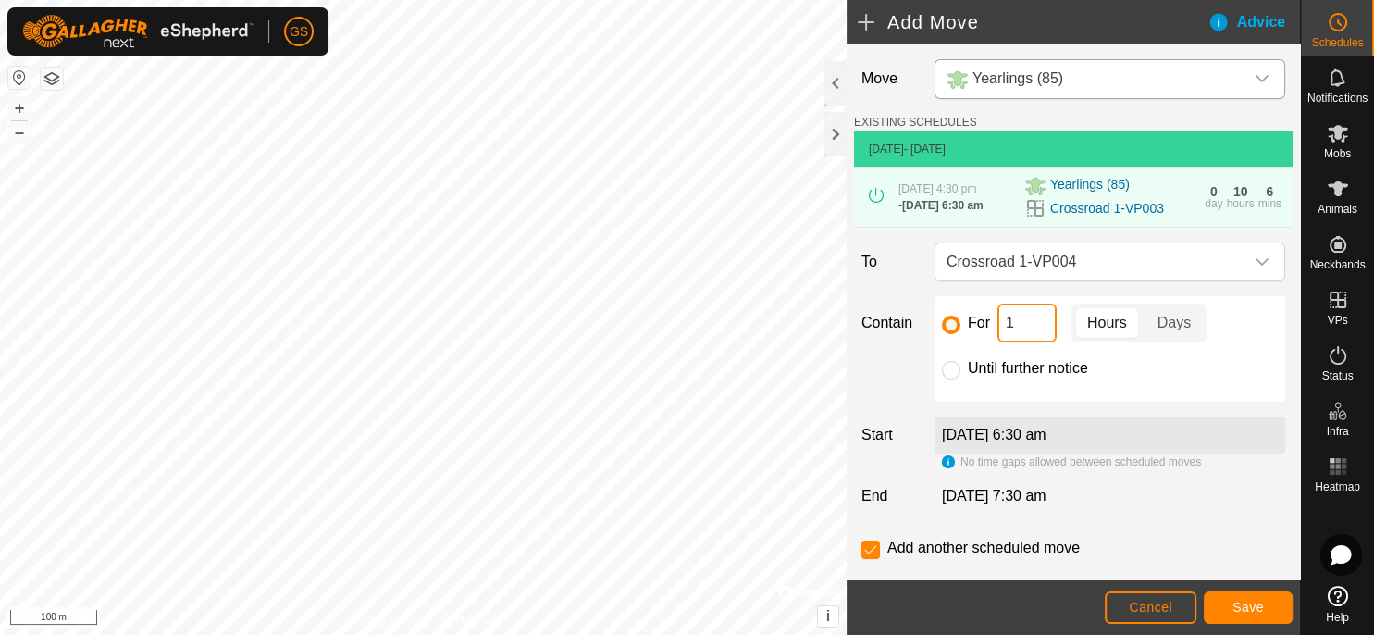
click at [998, 324] on input "1" at bounding box center [1027, 323] width 59 height 39
type input "30"
click at [1268, 605] on button "Save" at bounding box center [1248, 607] width 89 height 32
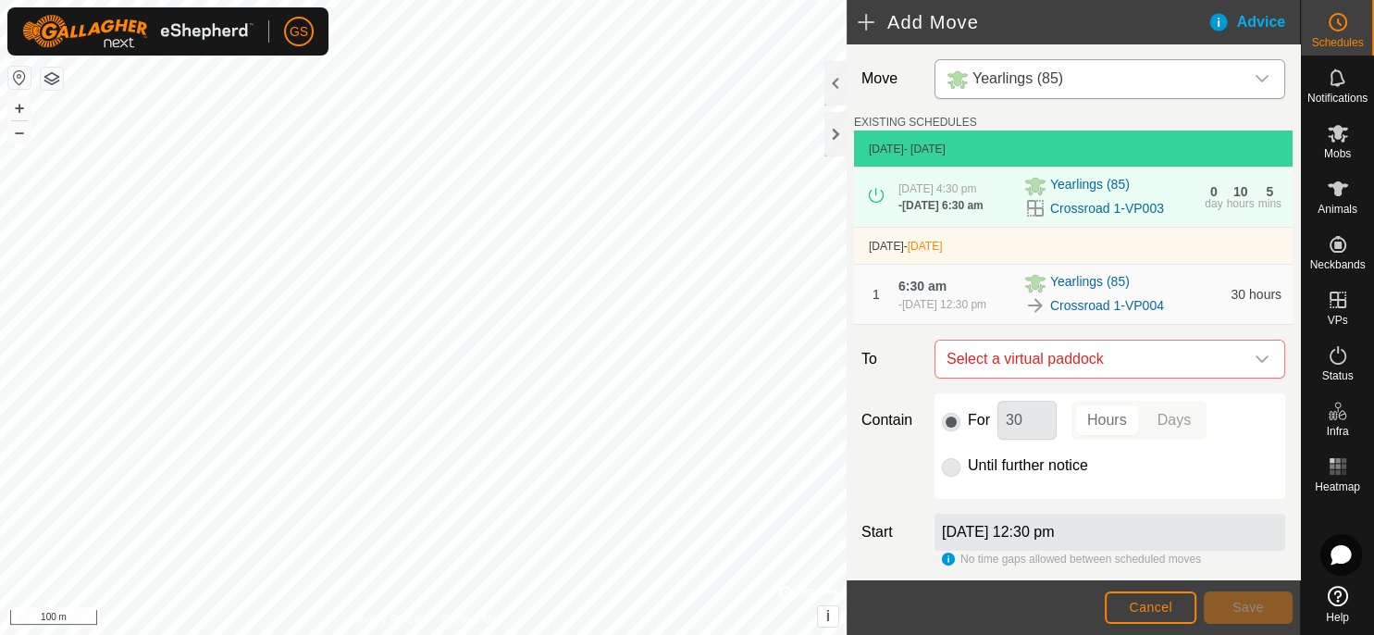
scroll to position [149, 0]
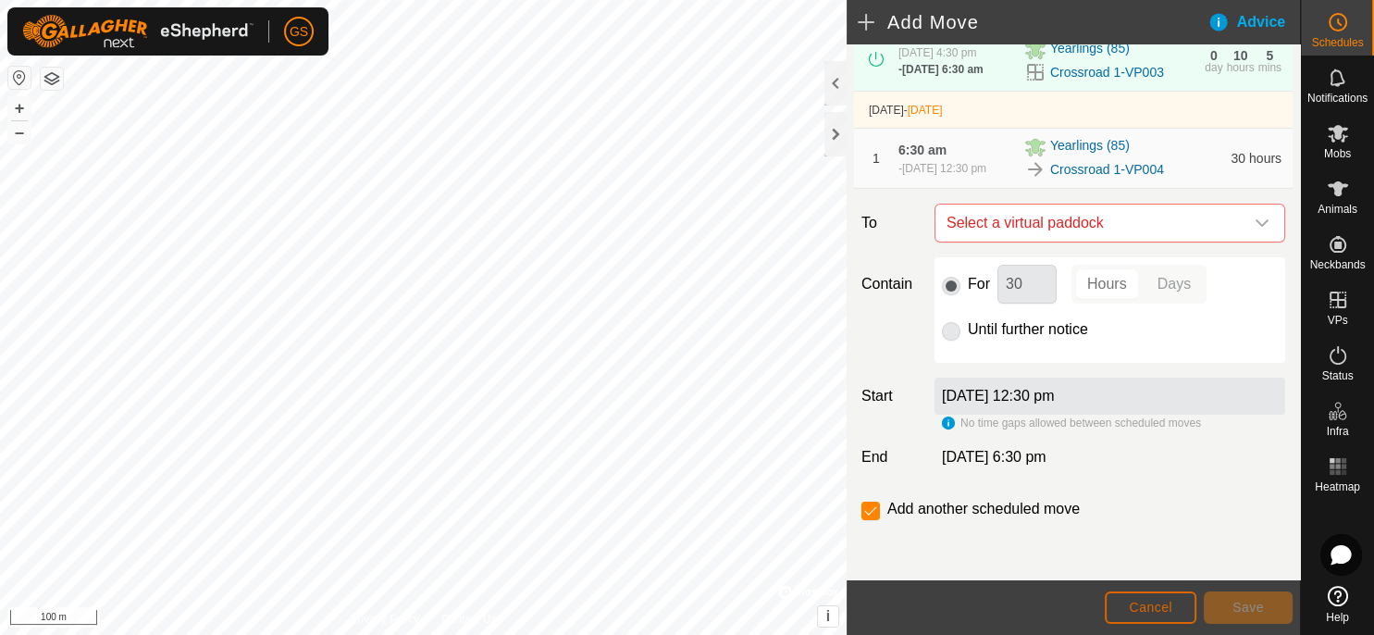
click at [1179, 608] on button "Cancel" at bounding box center [1151, 607] width 92 height 32
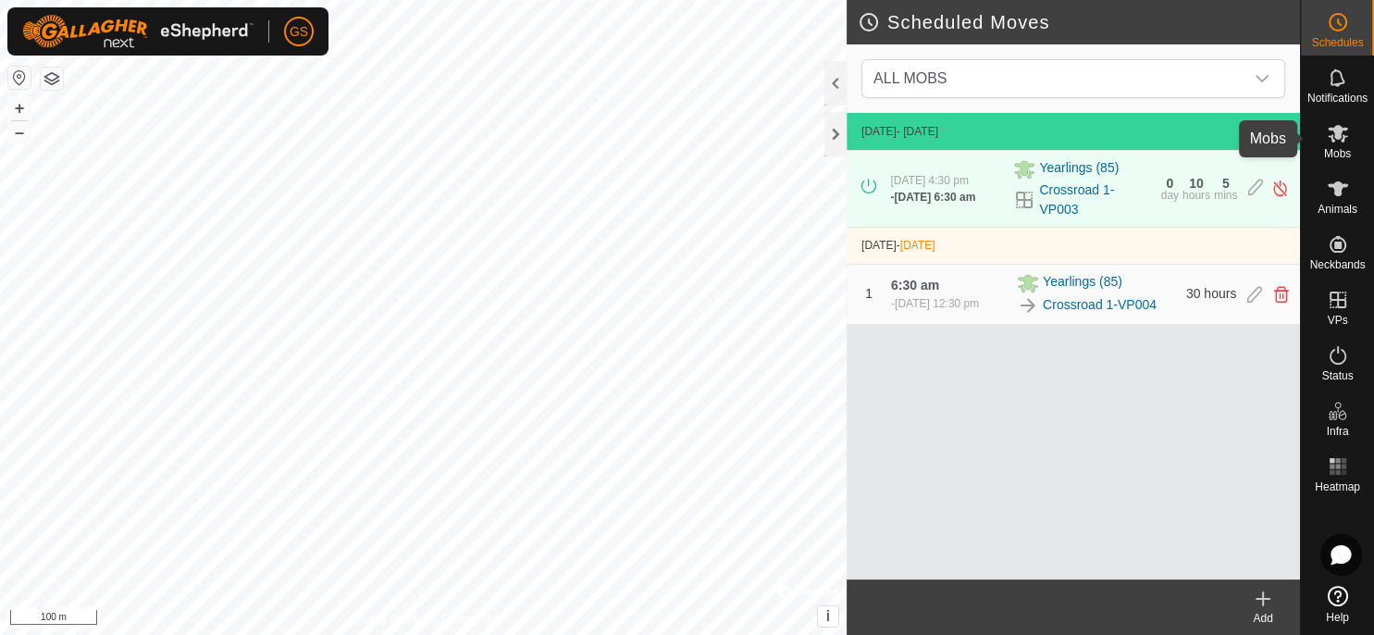
click at [1343, 152] on span "Mobs" at bounding box center [1337, 153] width 27 height 11
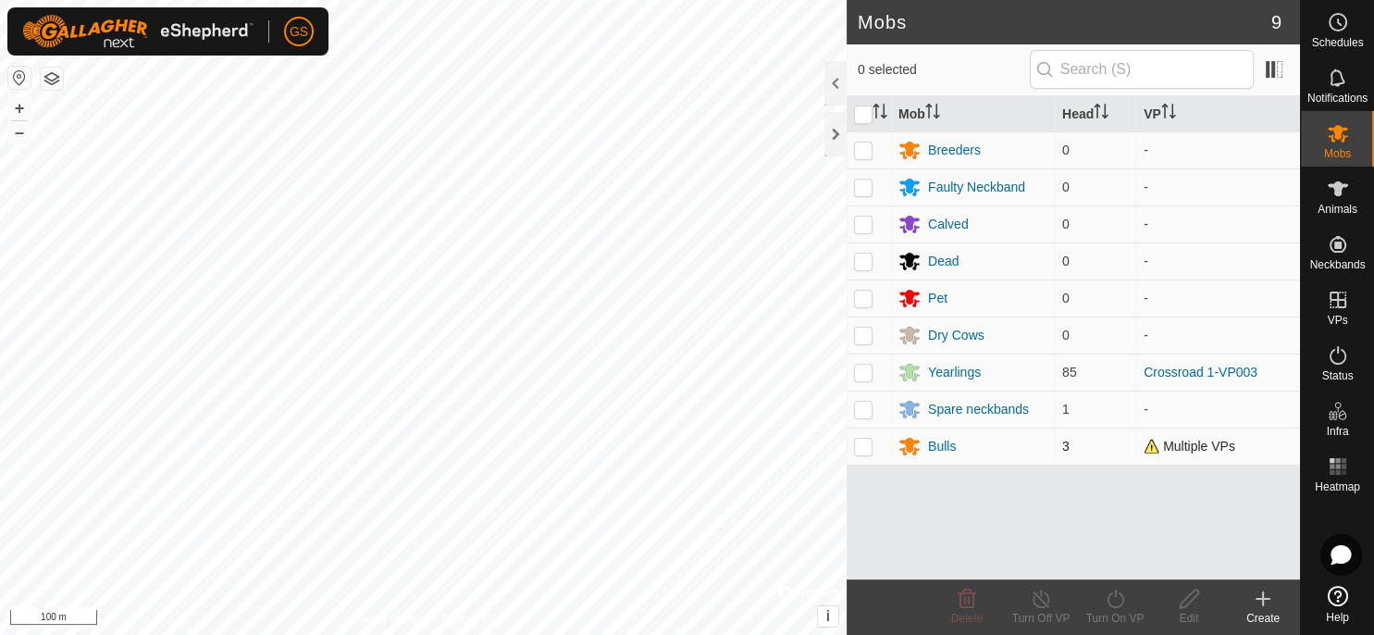
click at [862, 441] on p-checkbox at bounding box center [863, 446] width 19 height 15
checkbox input "true"
click at [1189, 598] on icon at bounding box center [1189, 599] width 23 height 22
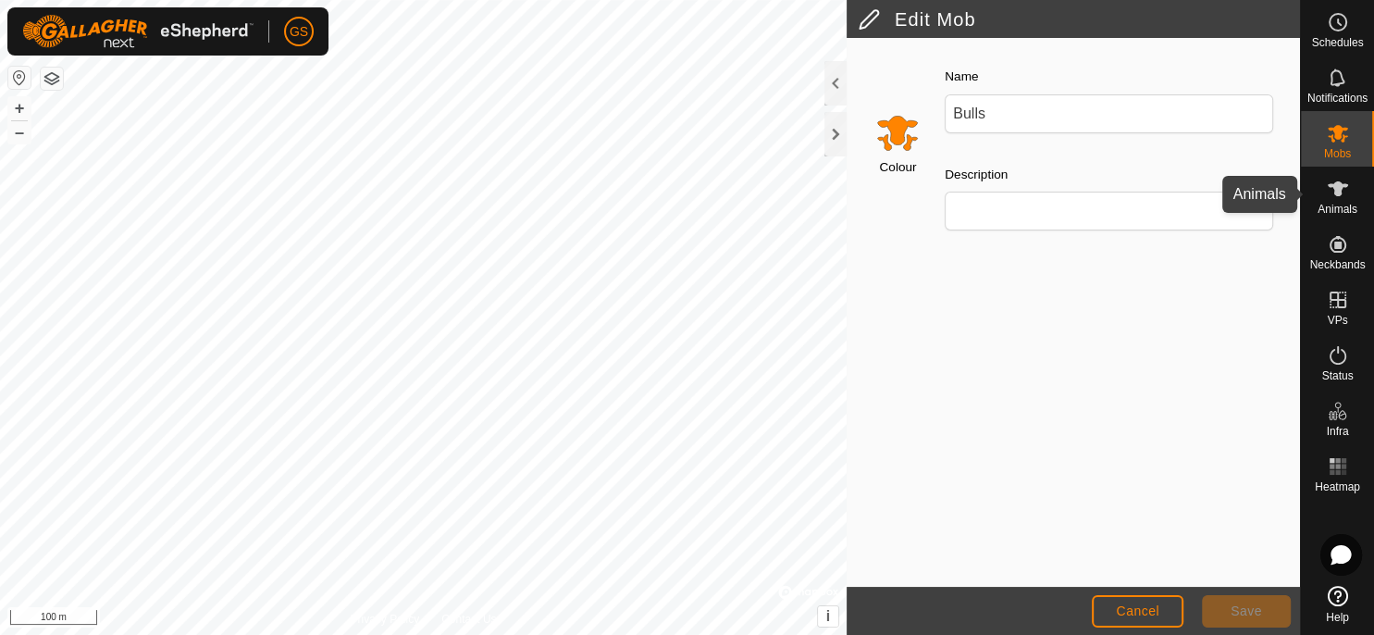
click at [1340, 196] on icon at bounding box center [1338, 189] width 22 height 22
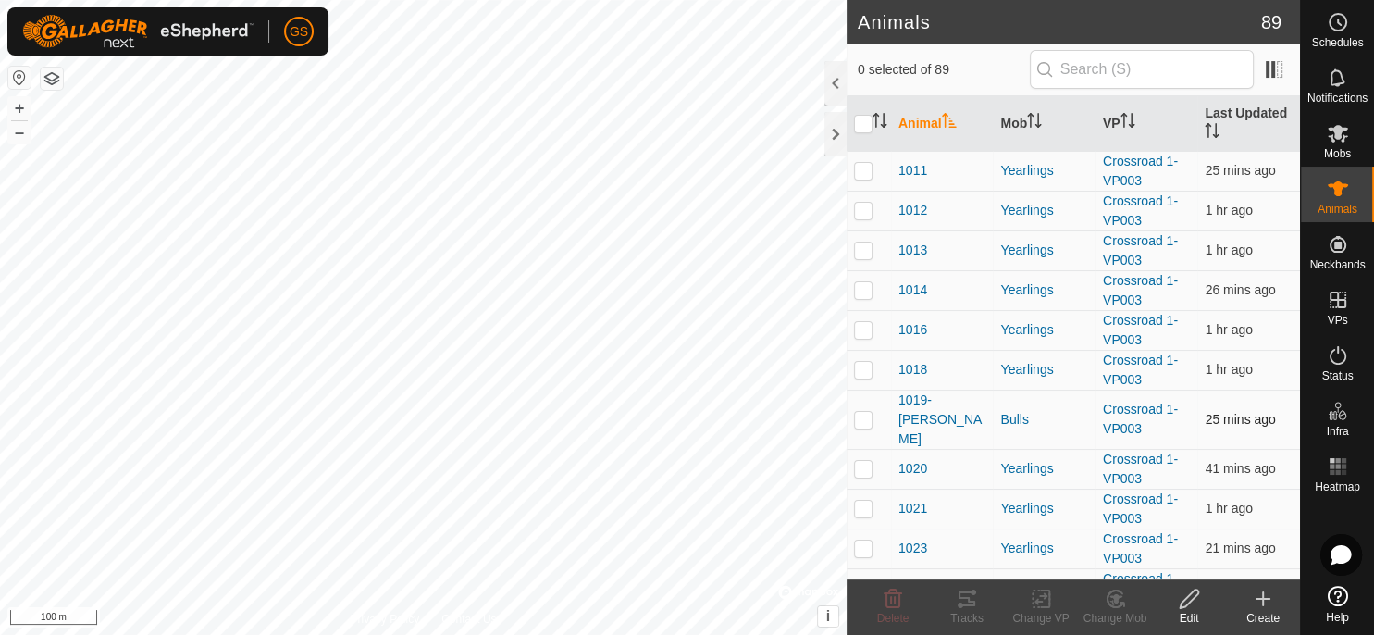
click at [865, 412] on p-checkbox at bounding box center [863, 419] width 19 height 15
checkbox input "true"
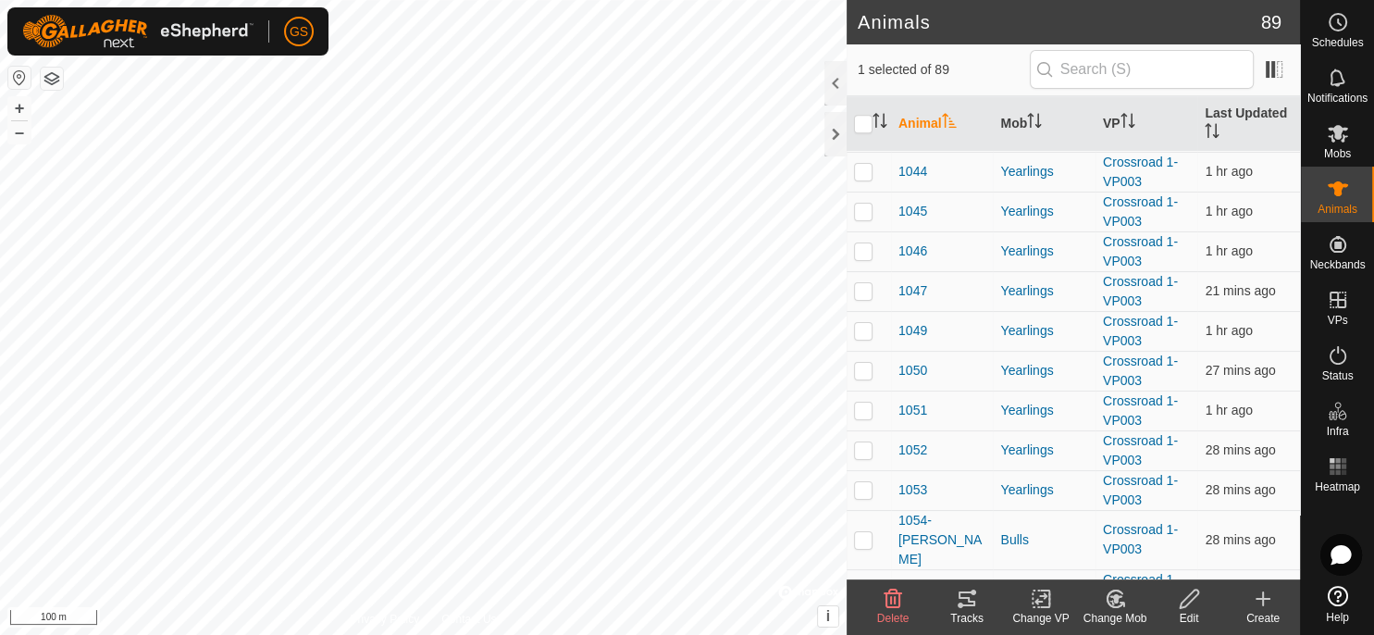
scroll to position [1368, 0]
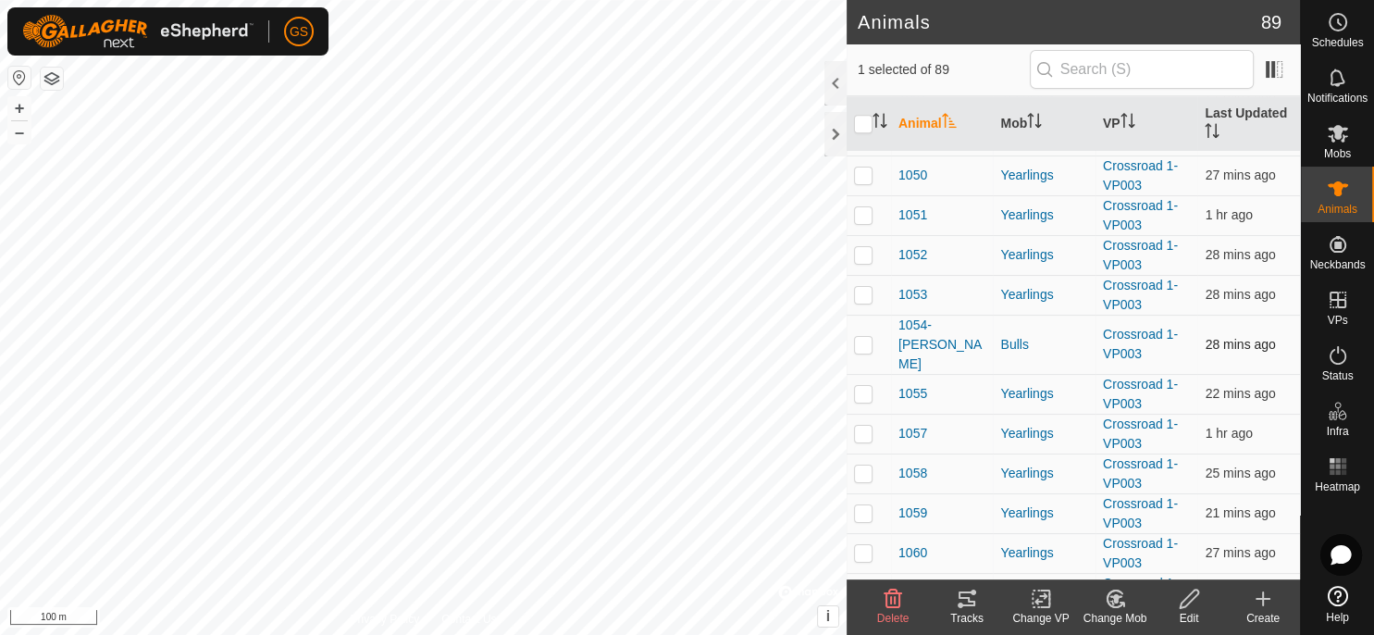
click at [865, 337] on p-checkbox at bounding box center [863, 344] width 19 height 15
checkbox input "true"
click at [1104, 606] on icon at bounding box center [1115, 599] width 23 height 22
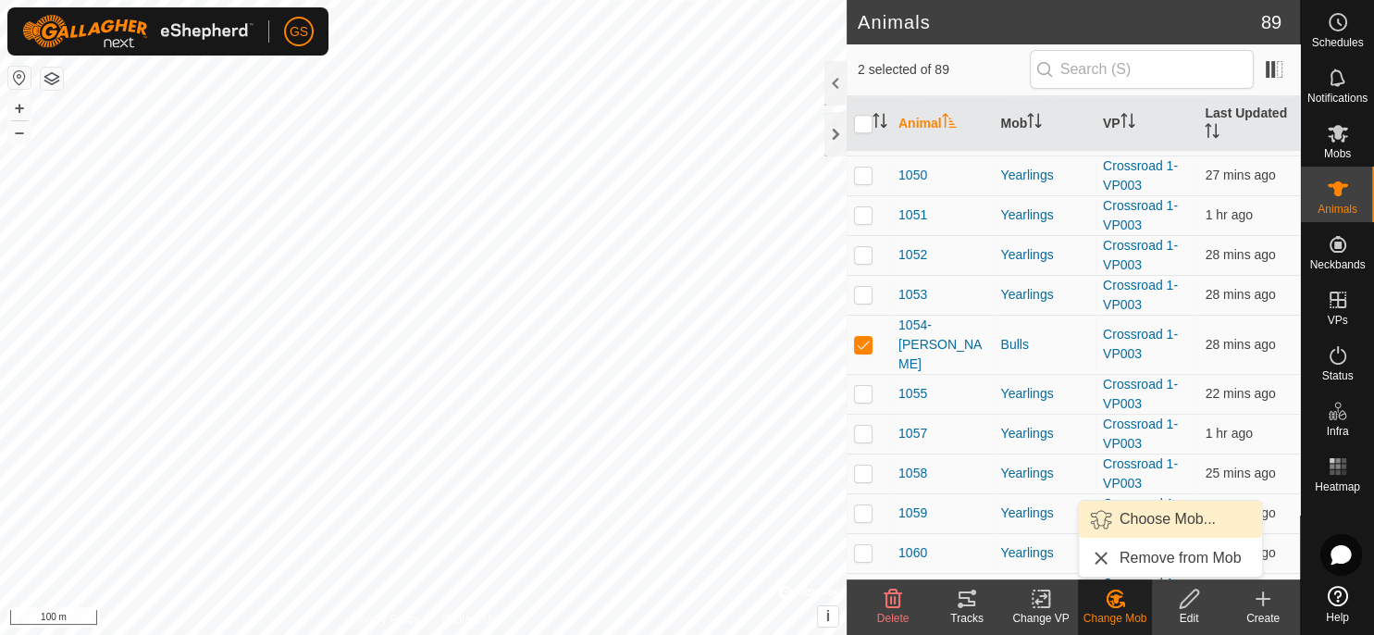
click at [1178, 515] on span "Choose Mob..." at bounding box center [1168, 519] width 96 height 22
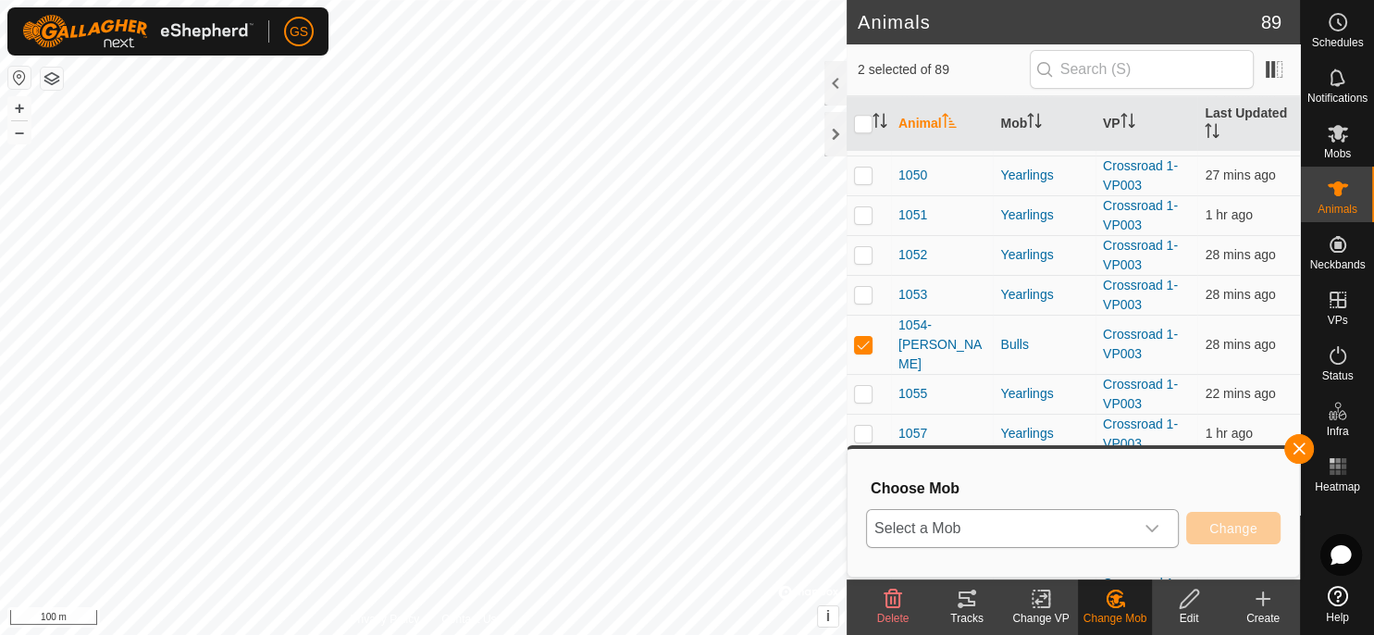
click at [1151, 526] on icon "dropdown trigger" at bounding box center [1152, 528] width 15 height 15
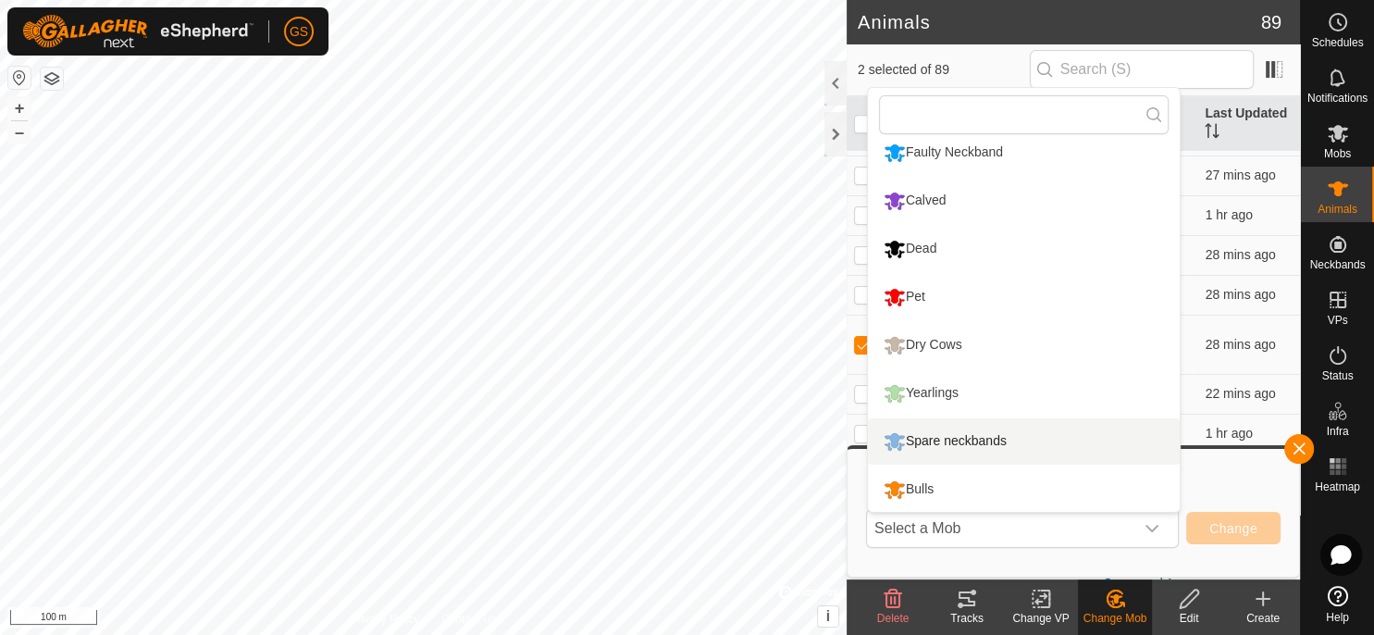
scroll to position [0, 0]
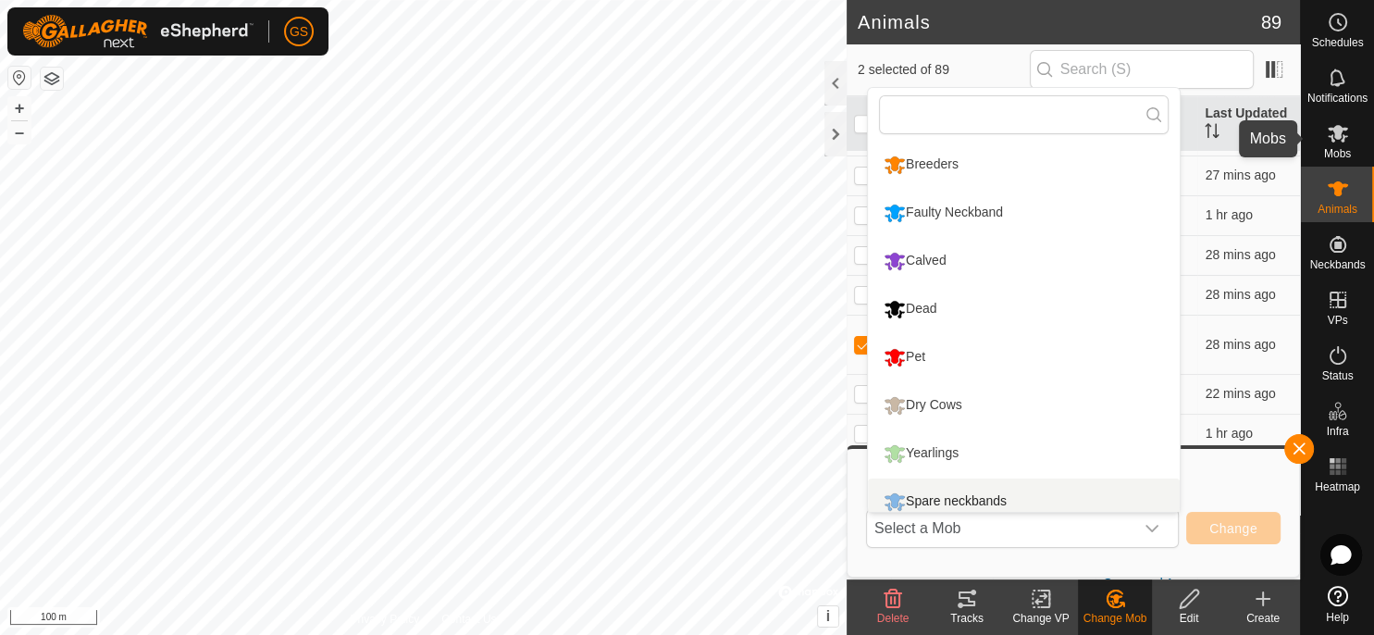
click at [1346, 143] on icon at bounding box center [1338, 133] width 22 height 22
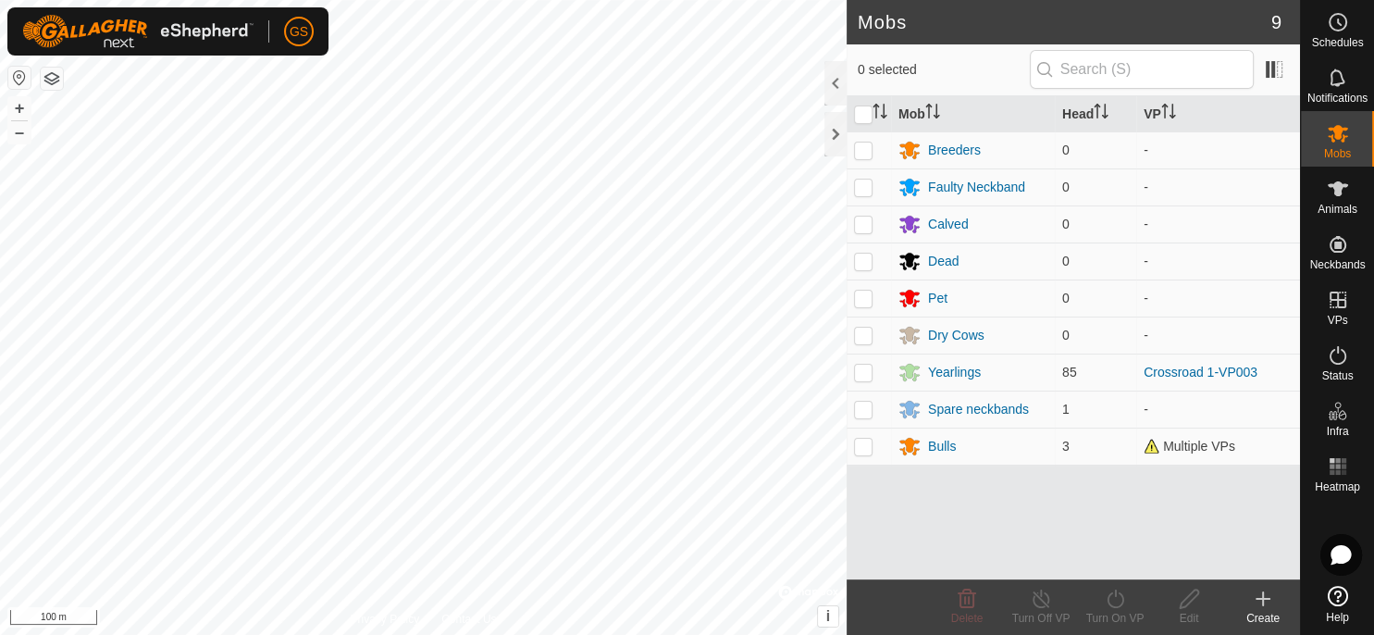
click at [1260, 598] on icon at bounding box center [1263, 599] width 22 height 22
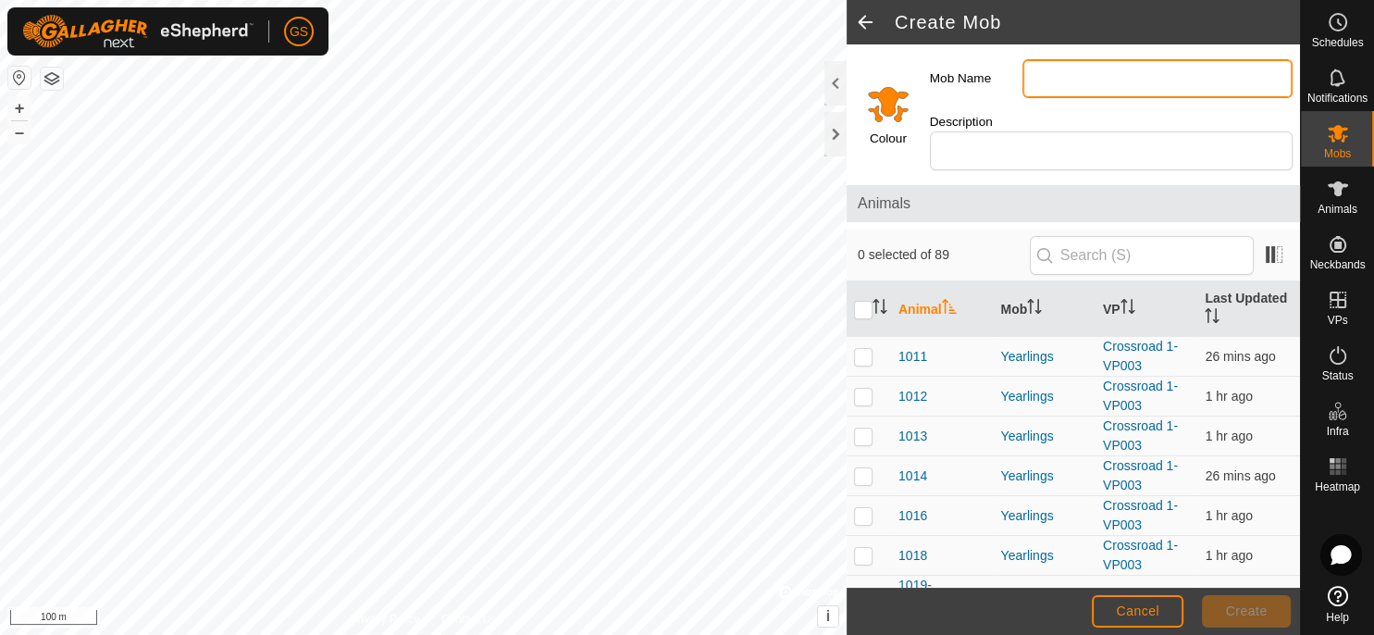
click at [1059, 80] on input "Mob Name" at bounding box center [1158, 78] width 270 height 39
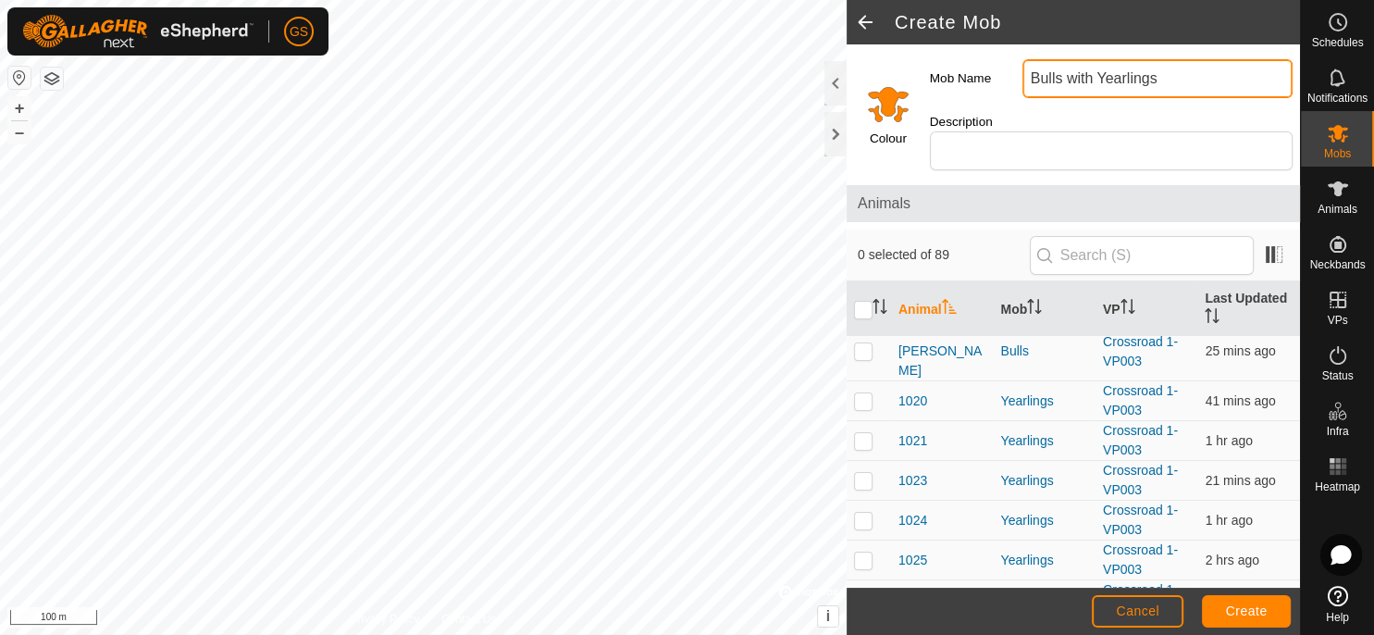
scroll to position [195, 0]
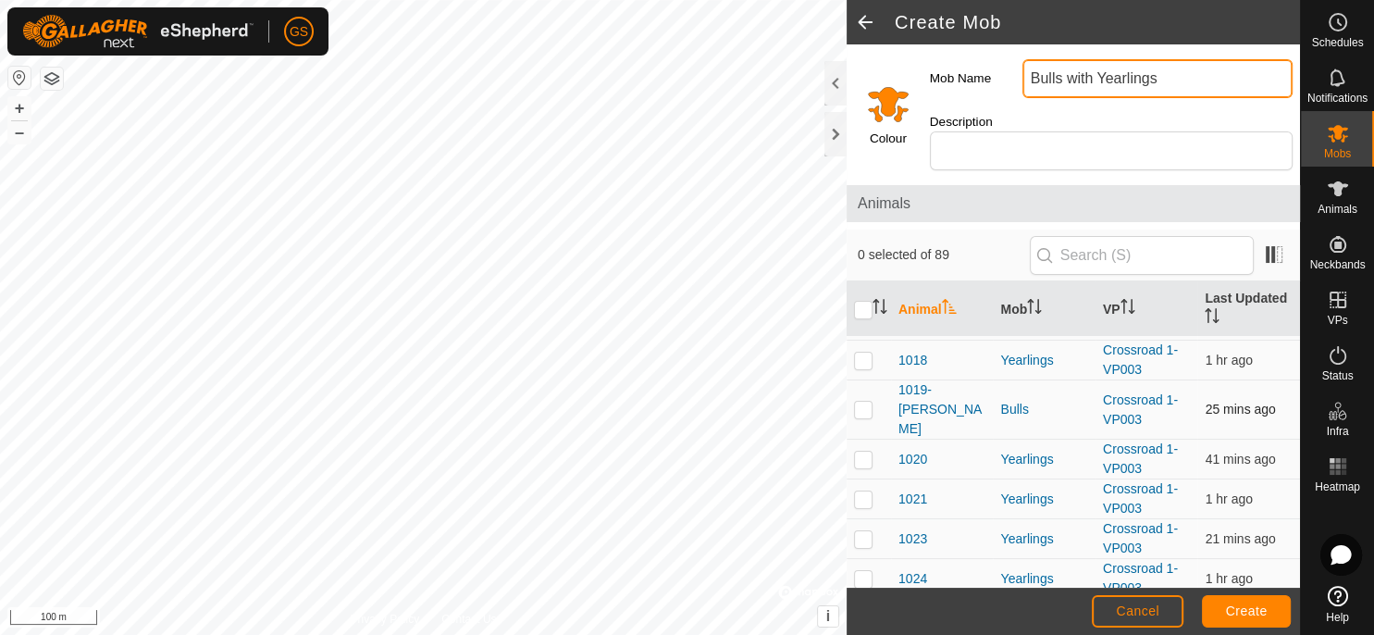
type input "Bulls with Yearlings"
click at [859, 402] on p-checkbox at bounding box center [863, 409] width 19 height 15
checkbox input "true"
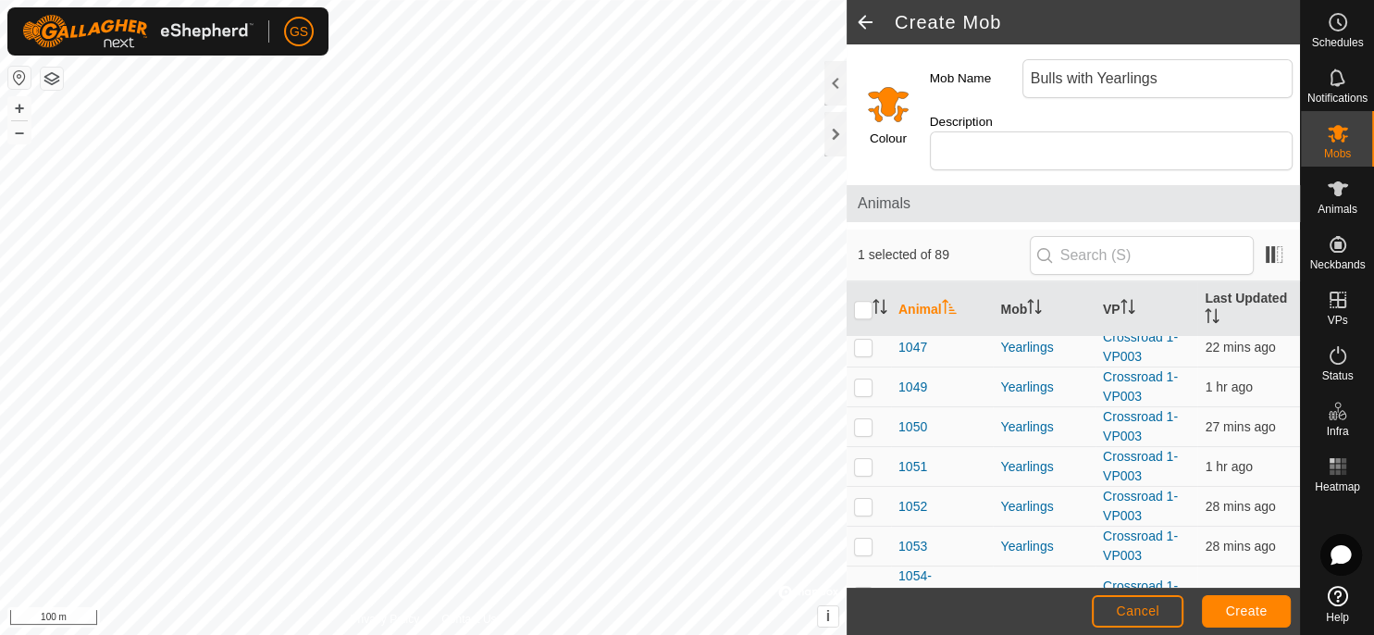
scroll to position [1368, 0]
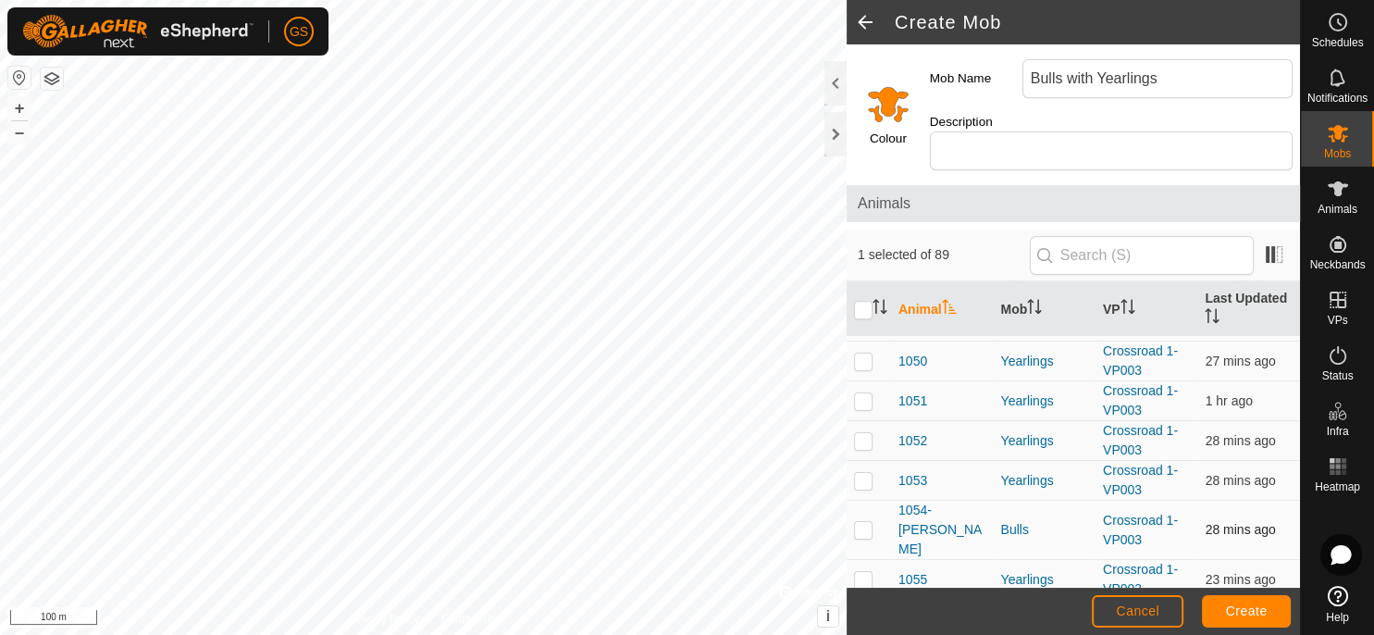
click at [861, 522] on p-checkbox at bounding box center [863, 529] width 19 height 15
checkbox input "true"
click at [1250, 618] on span "Create" at bounding box center [1247, 610] width 42 height 15
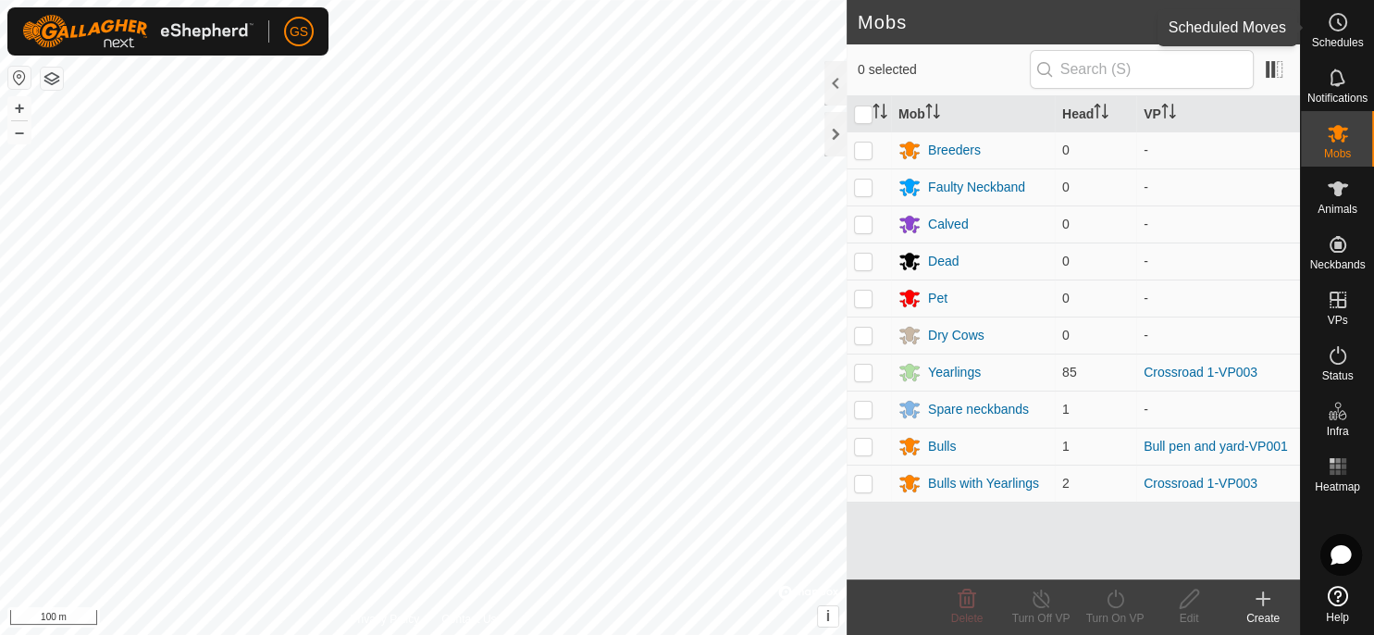
click at [1340, 37] on span "Schedules" at bounding box center [1337, 42] width 52 height 11
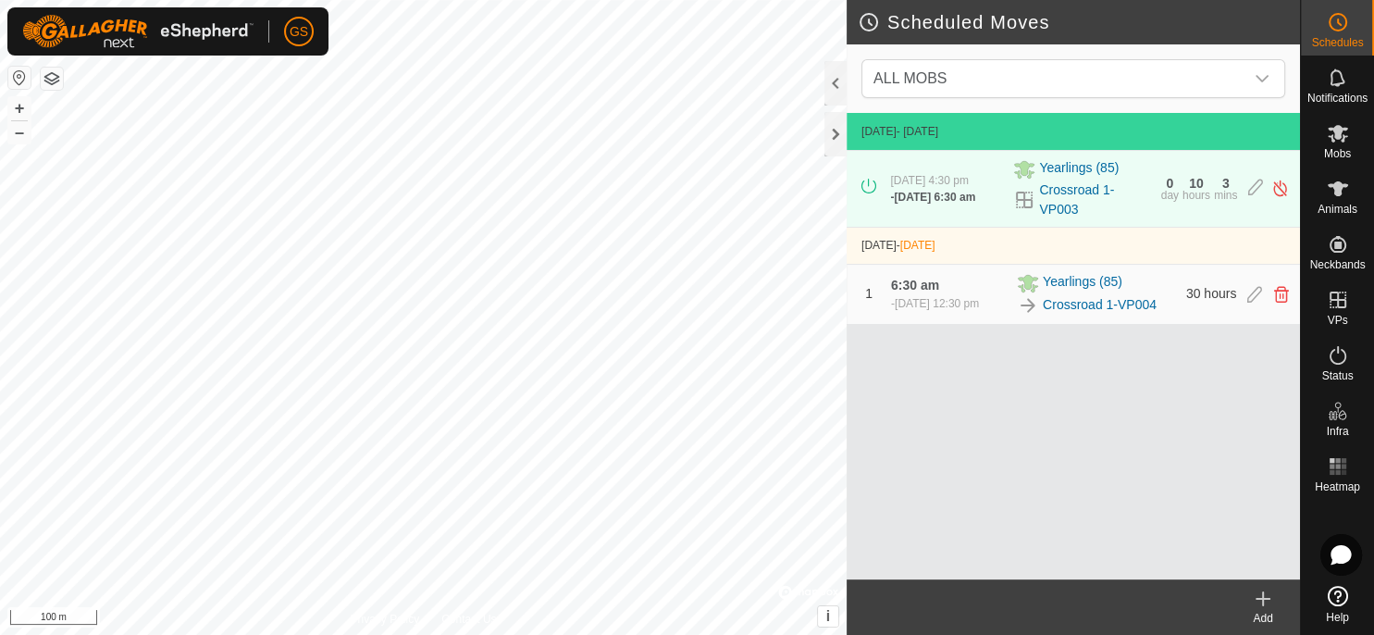
click at [1260, 612] on div "Add" at bounding box center [1263, 618] width 74 height 17
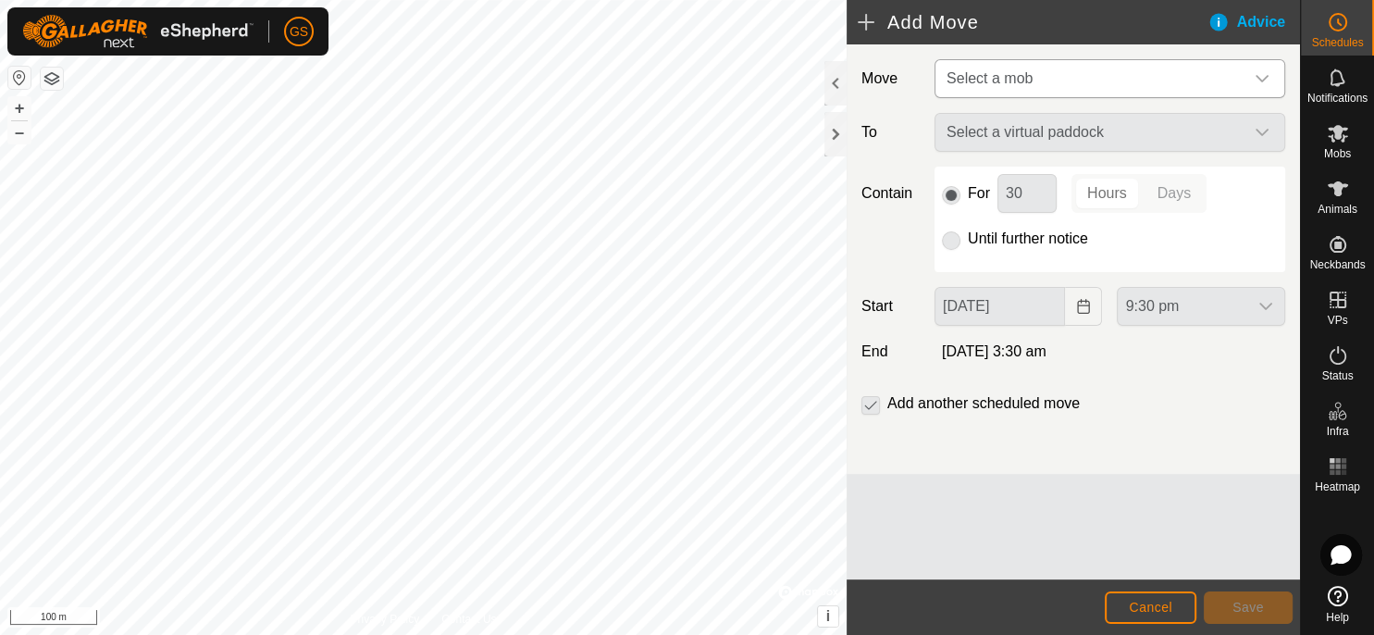
click at [1260, 83] on icon "dropdown trigger" at bounding box center [1262, 78] width 15 height 15
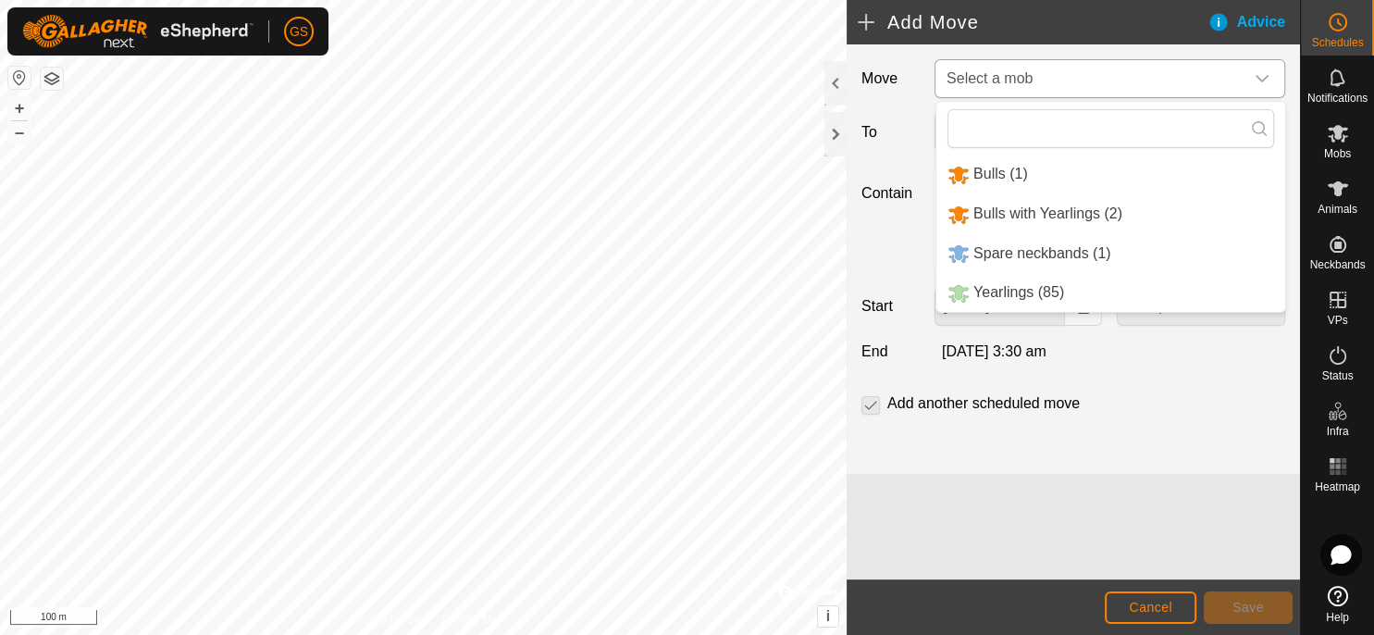
click at [1043, 208] on span "Bulls with Yearlings (2)" at bounding box center [1047, 213] width 149 height 16
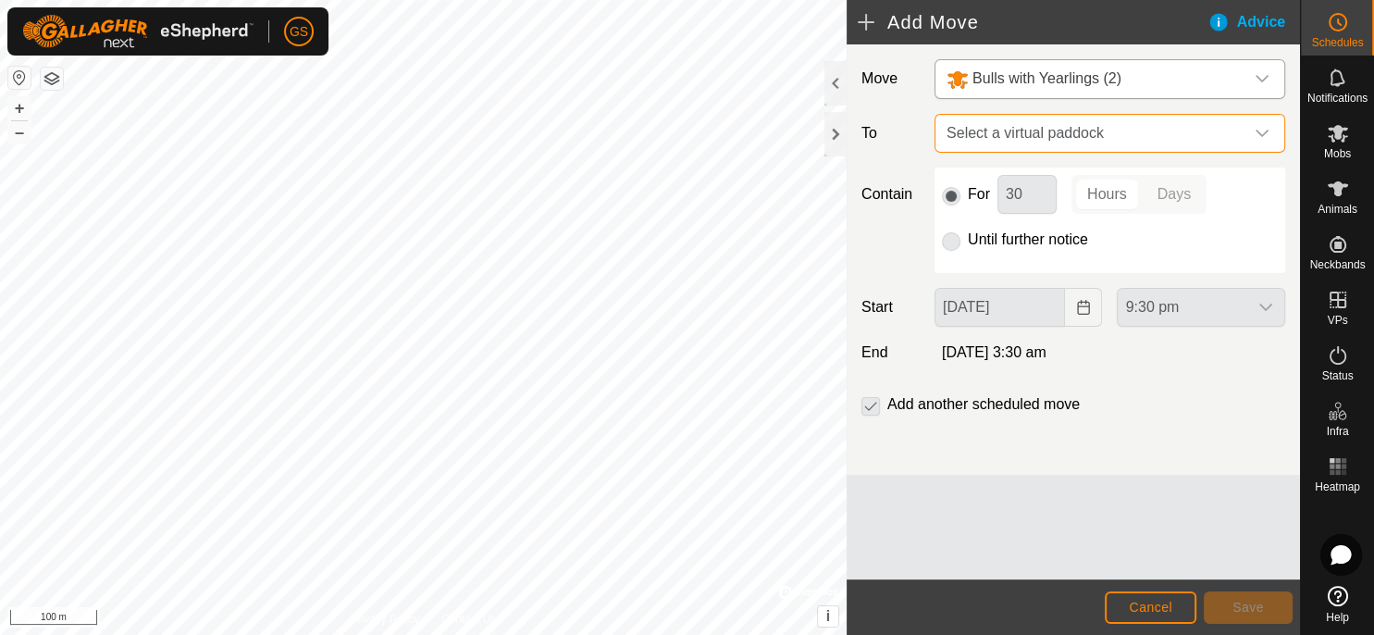
click at [1124, 135] on span "Select a virtual paddock" at bounding box center [1091, 133] width 304 height 37
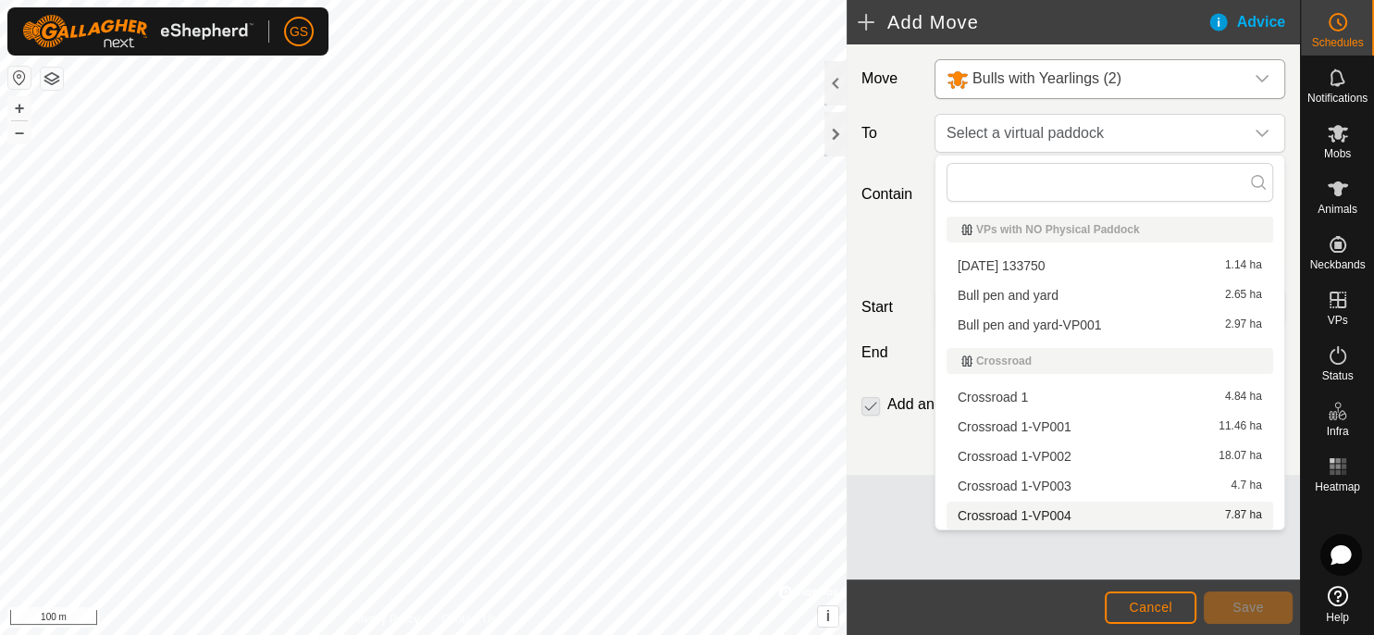
click at [1077, 521] on li "Crossroad 1-VP004 7.87 ha" at bounding box center [1110, 516] width 327 height 28
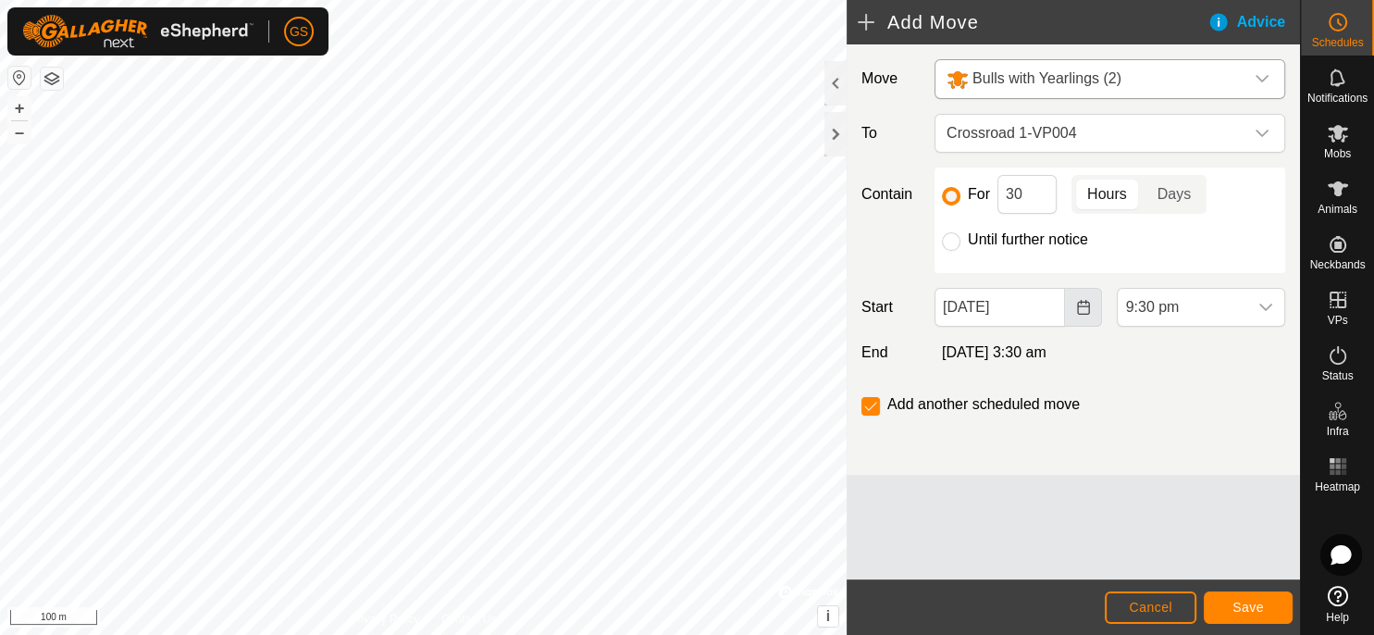
click at [1081, 309] on icon "Choose Date" at bounding box center [1083, 307] width 15 height 15
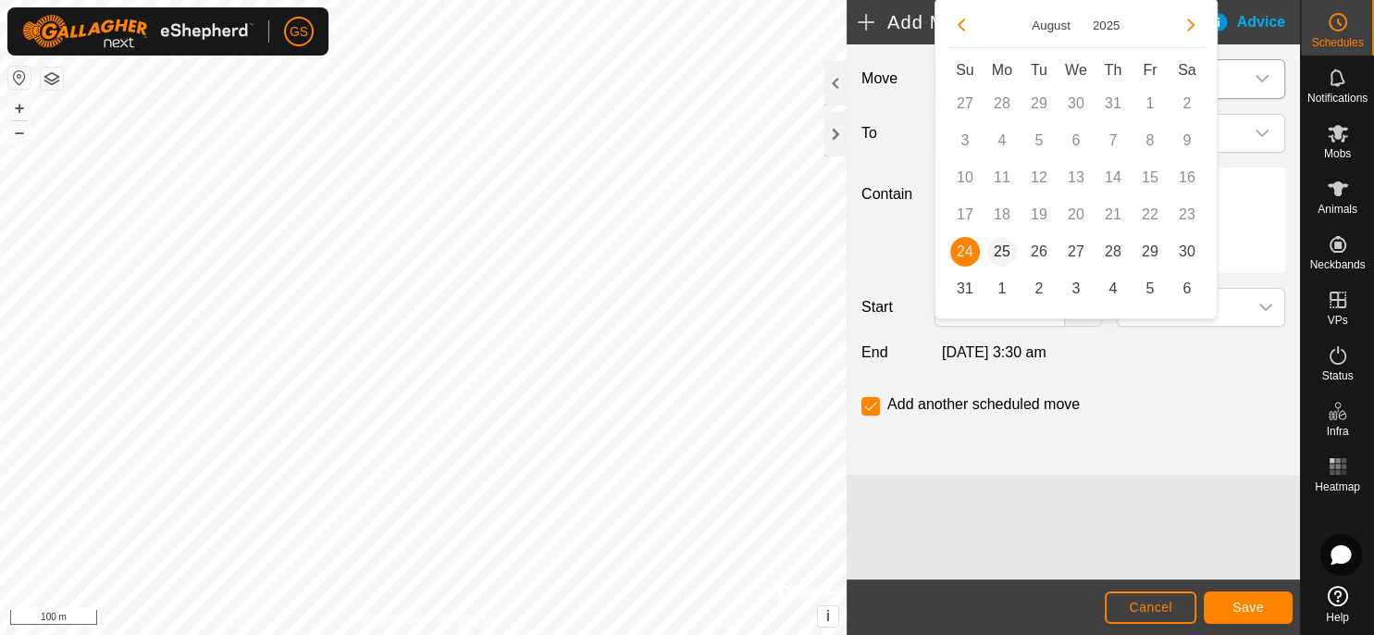
click at [1008, 246] on span "25" at bounding box center [1002, 252] width 30 height 30
type input "[DATE]"
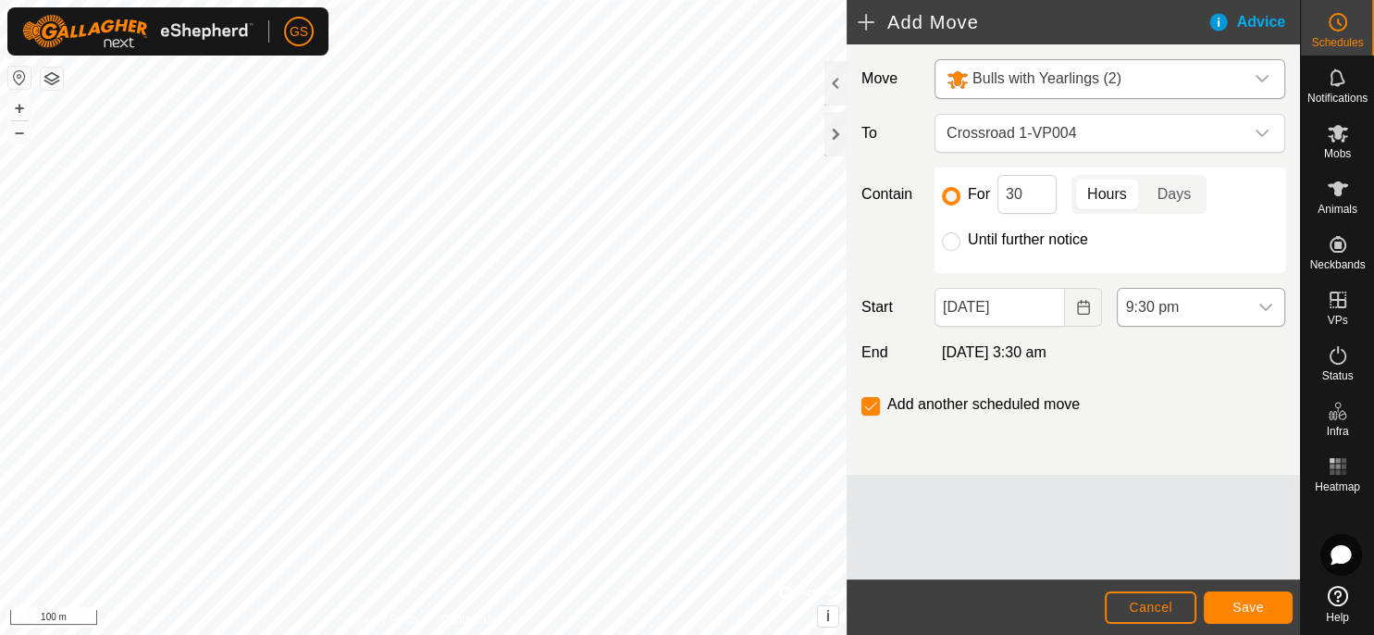
click at [1191, 314] on span "9:30 pm" at bounding box center [1183, 307] width 130 height 37
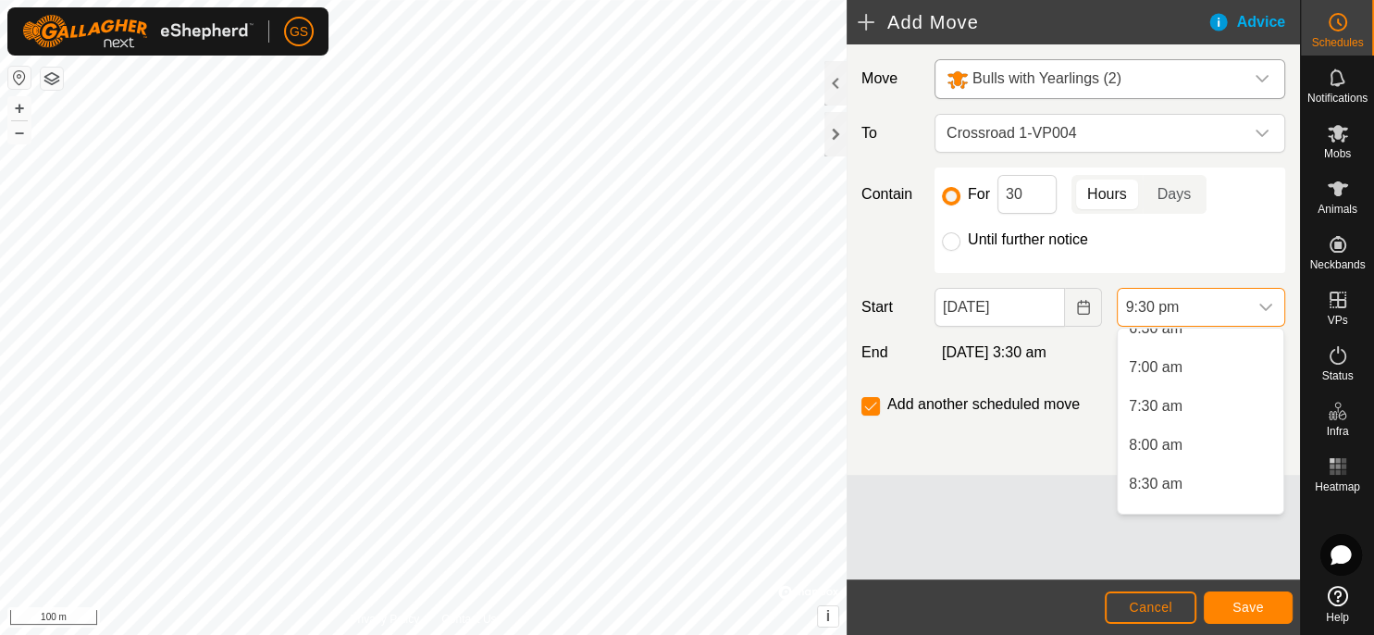
scroll to position [357, 0]
click at [1161, 495] on span "6:30 am" at bounding box center [1156, 495] width 54 height 22
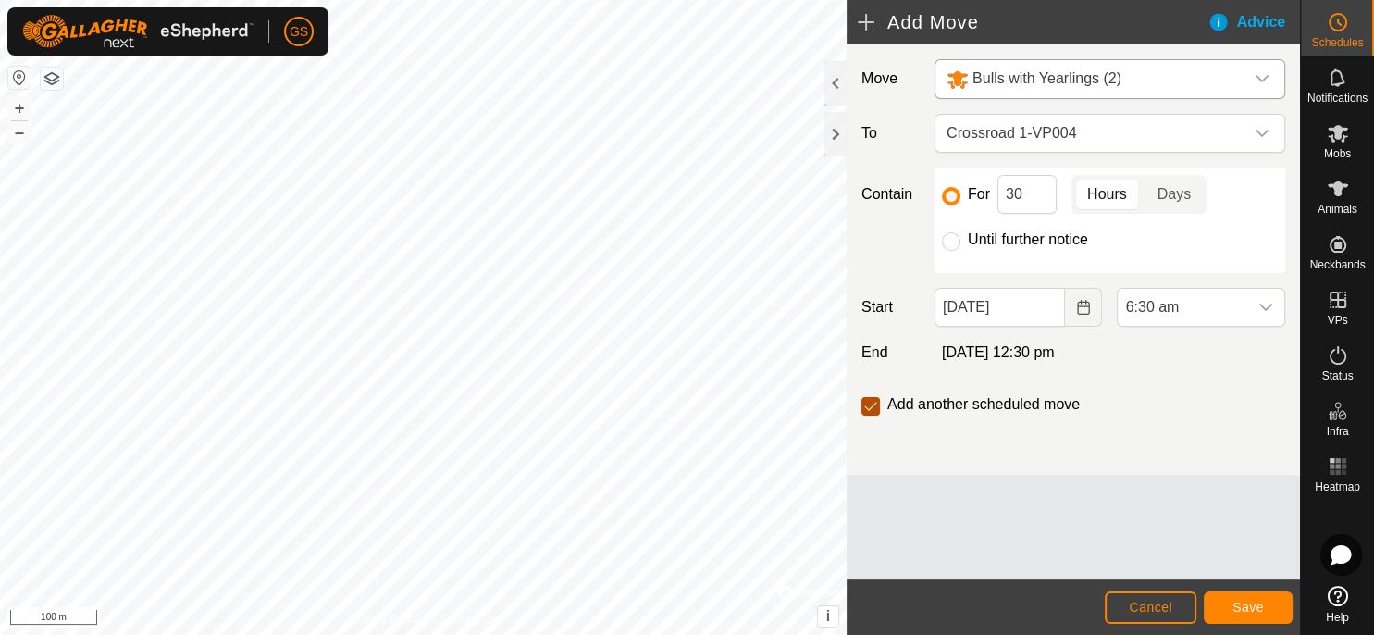
click at [869, 407] on input "checkbox" at bounding box center [871, 406] width 19 height 19
checkbox input "false"
click at [1266, 606] on button "Save" at bounding box center [1248, 607] width 89 height 32
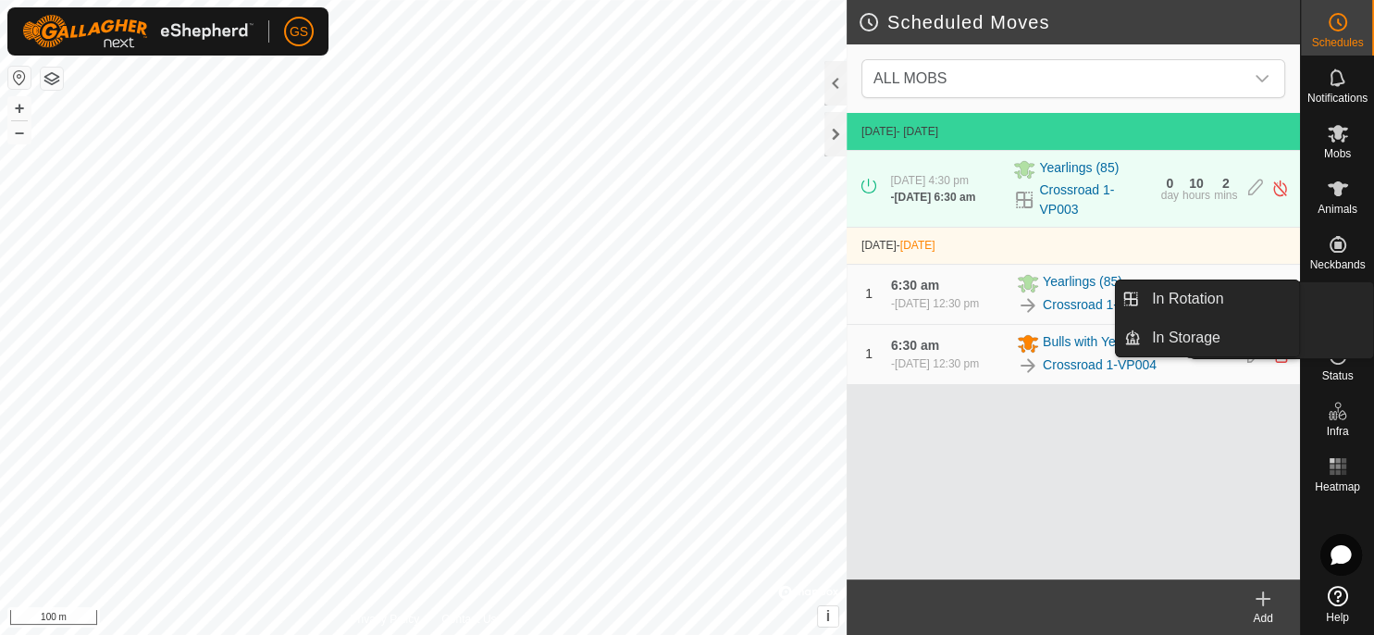
click at [1299, 296] on link "In Rotation" at bounding box center [1220, 298] width 158 height 37
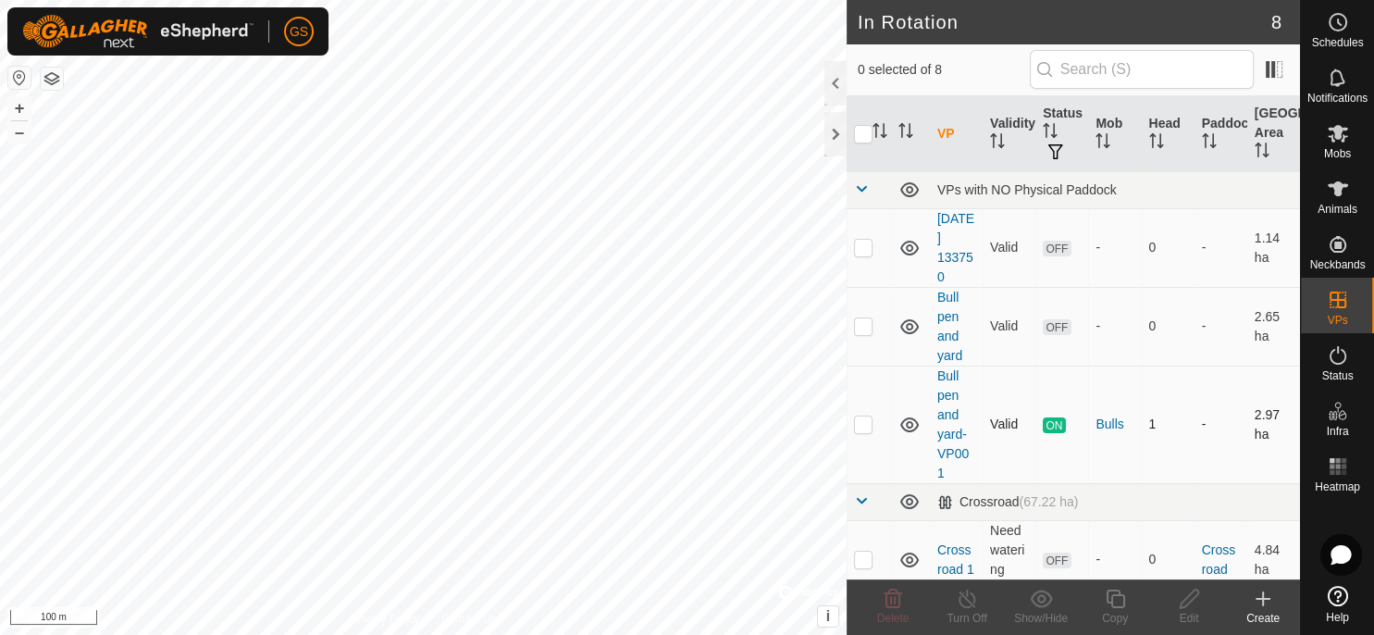
scroll to position [410, 0]
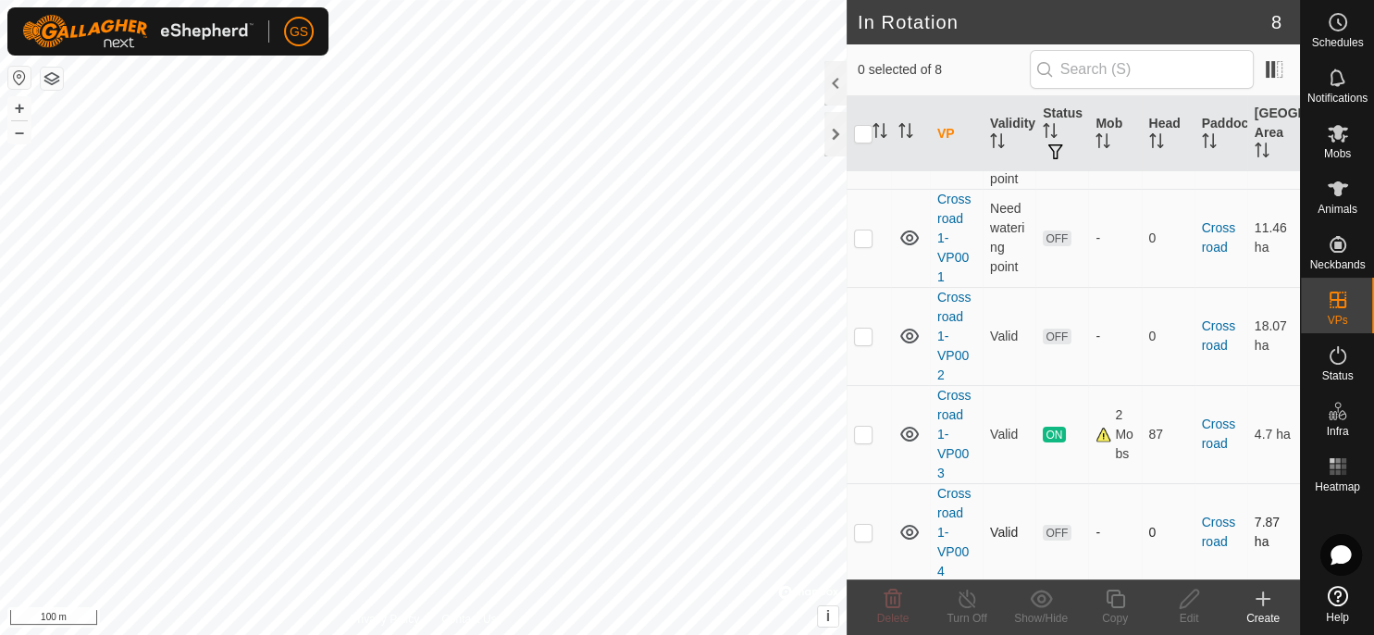
click at [860, 535] on p-checkbox at bounding box center [863, 532] width 19 height 15
checkbox input "true"
click at [1109, 605] on icon at bounding box center [1115, 599] width 23 height 22
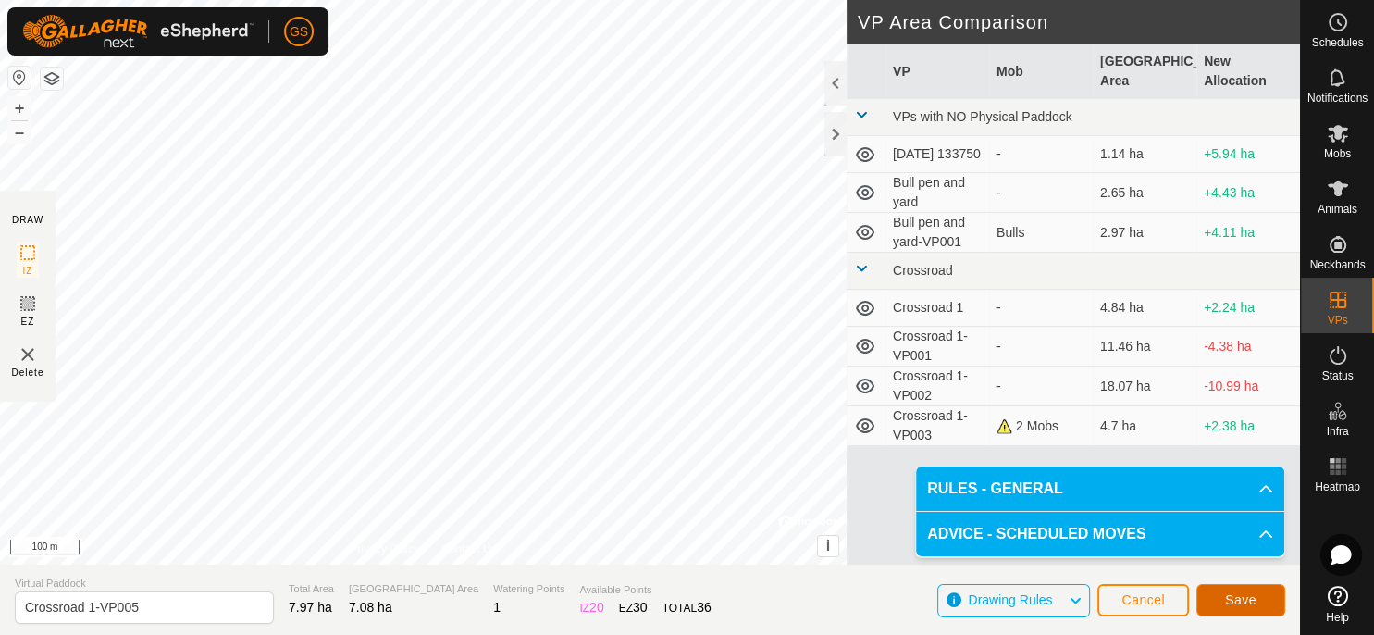
click at [1242, 592] on span "Save" at bounding box center [1240, 599] width 31 height 15
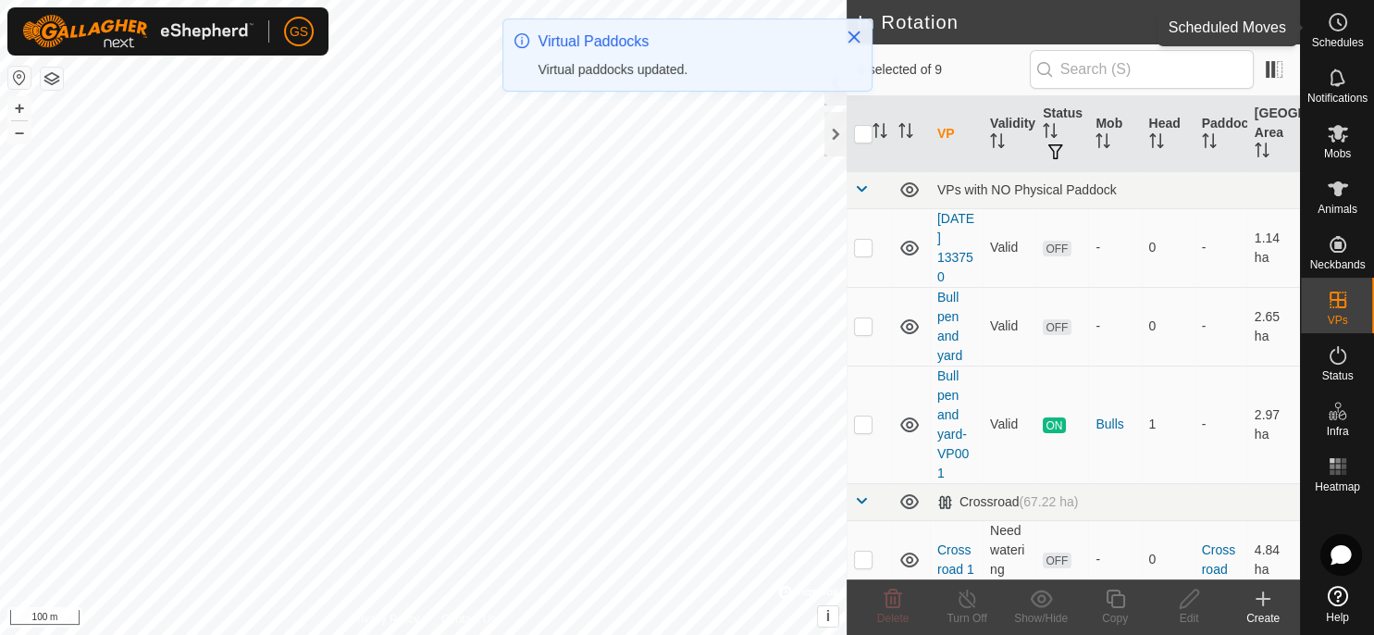
click at [1343, 14] on icon at bounding box center [1338, 22] width 22 height 22
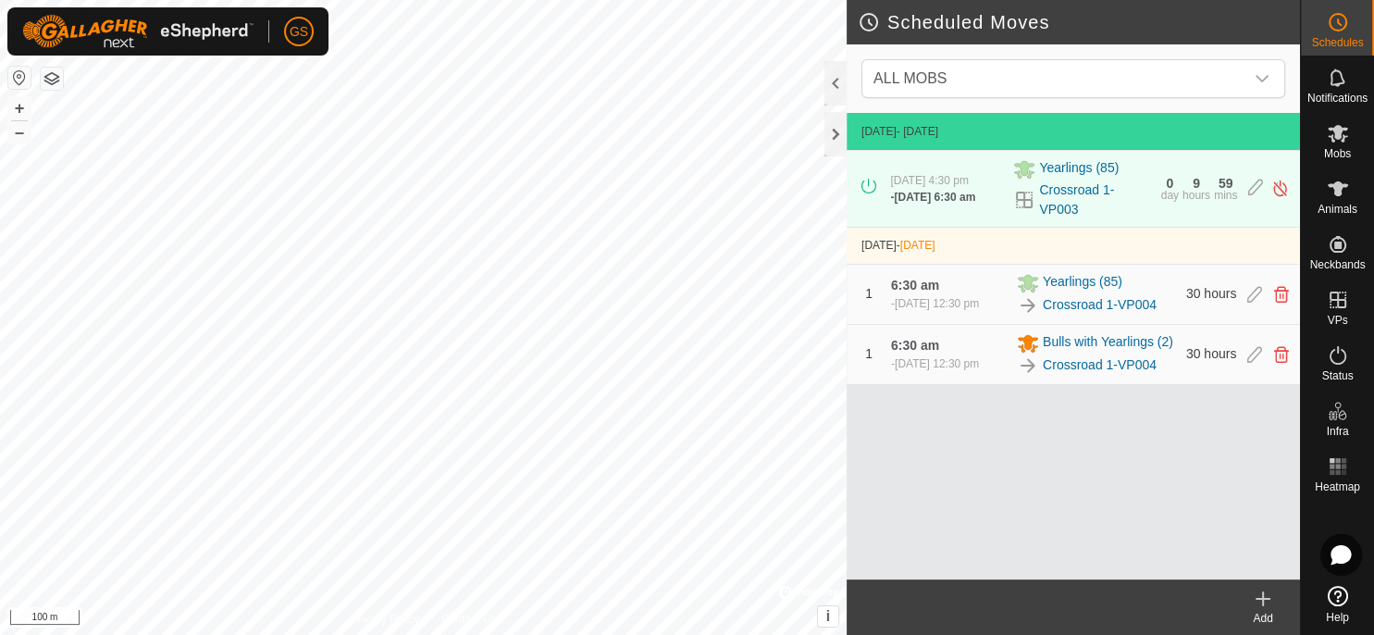
click at [1267, 609] on icon at bounding box center [1263, 599] width 22 height 22
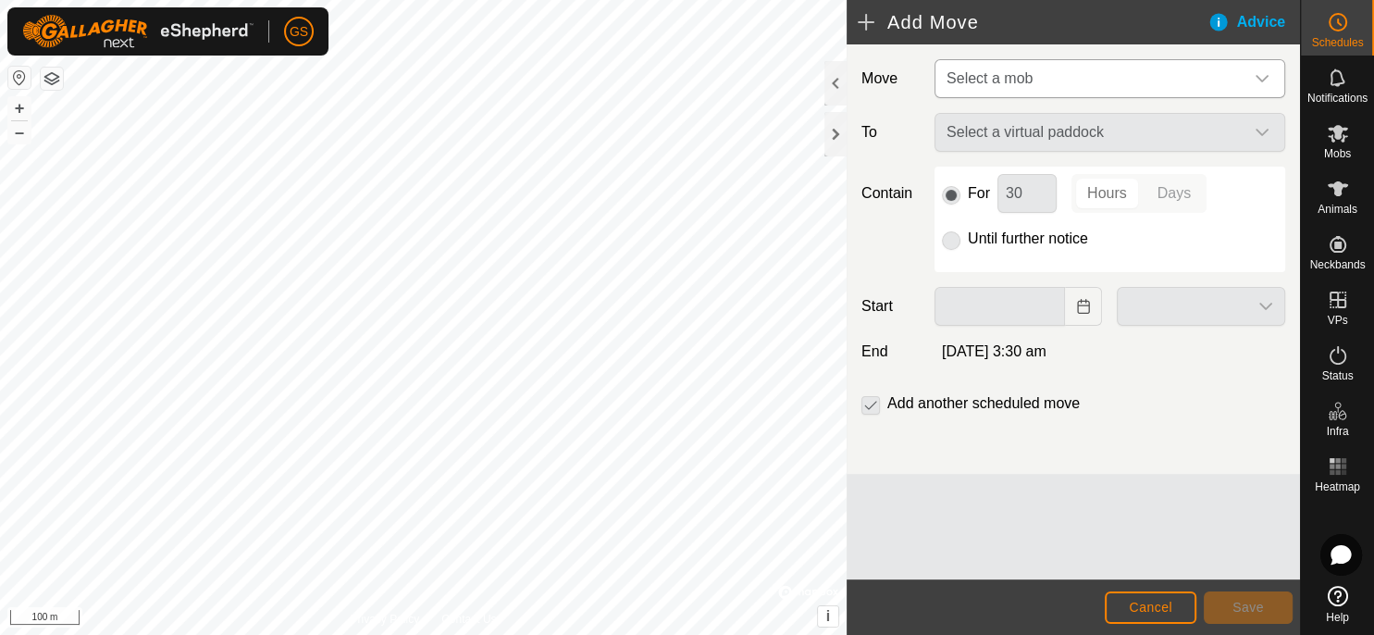
click at [1259, 84] on icon "dropdown trigger" at bounding box center [1262, 78] width 15 height 15
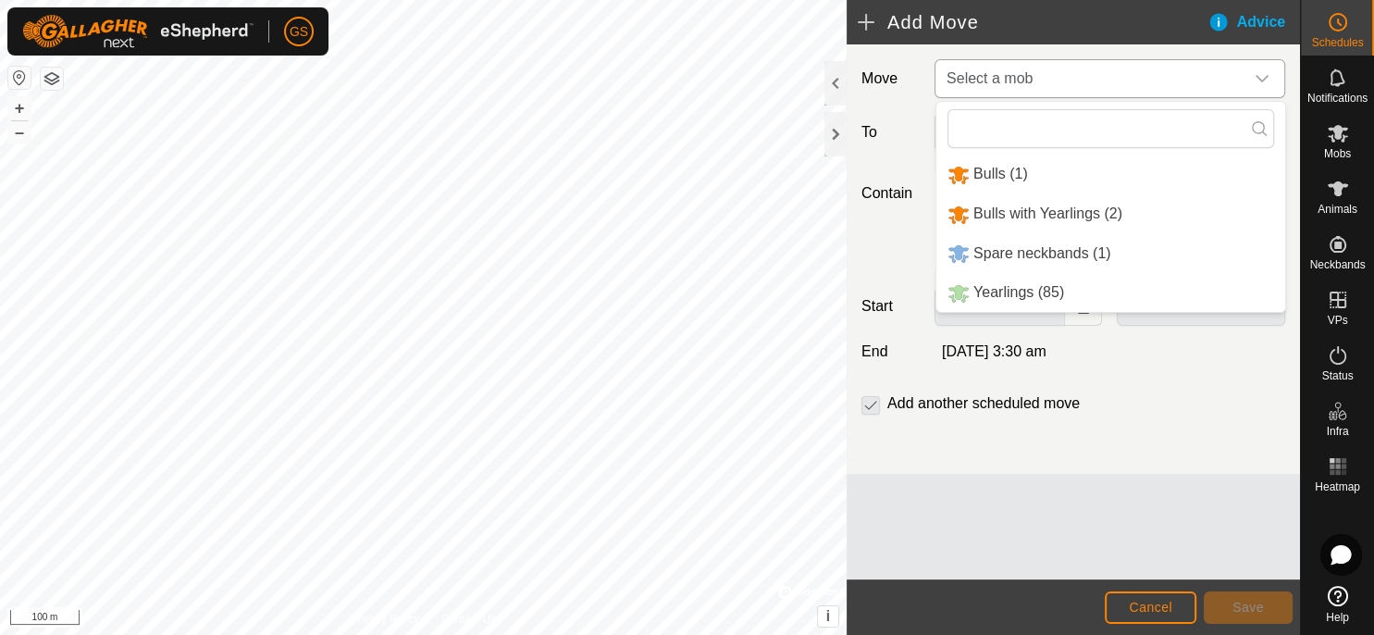
click at [1106, 218] on li "Bulls with Yearlings (2)" at bounding box center [1110, 214] width 349 height 38
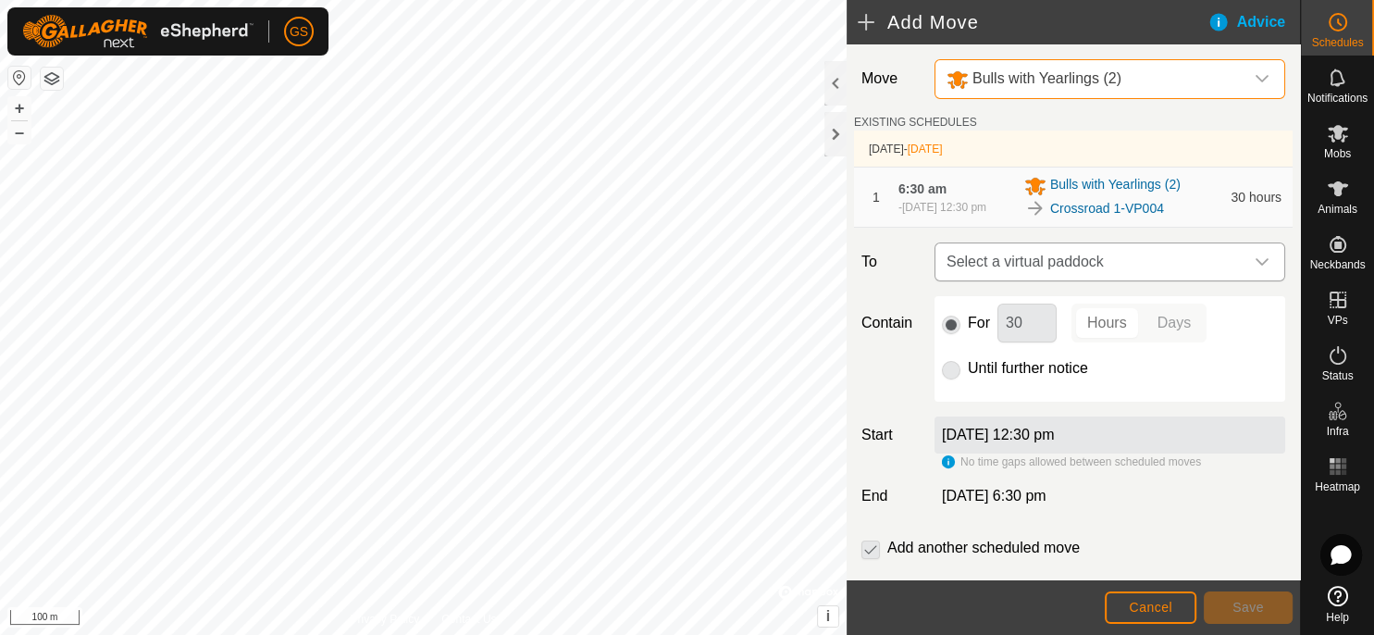
click at [1255, 269] on icon "dropdown trigger" at bounding box center [1262, 261] width 15 height 15
type input "c"
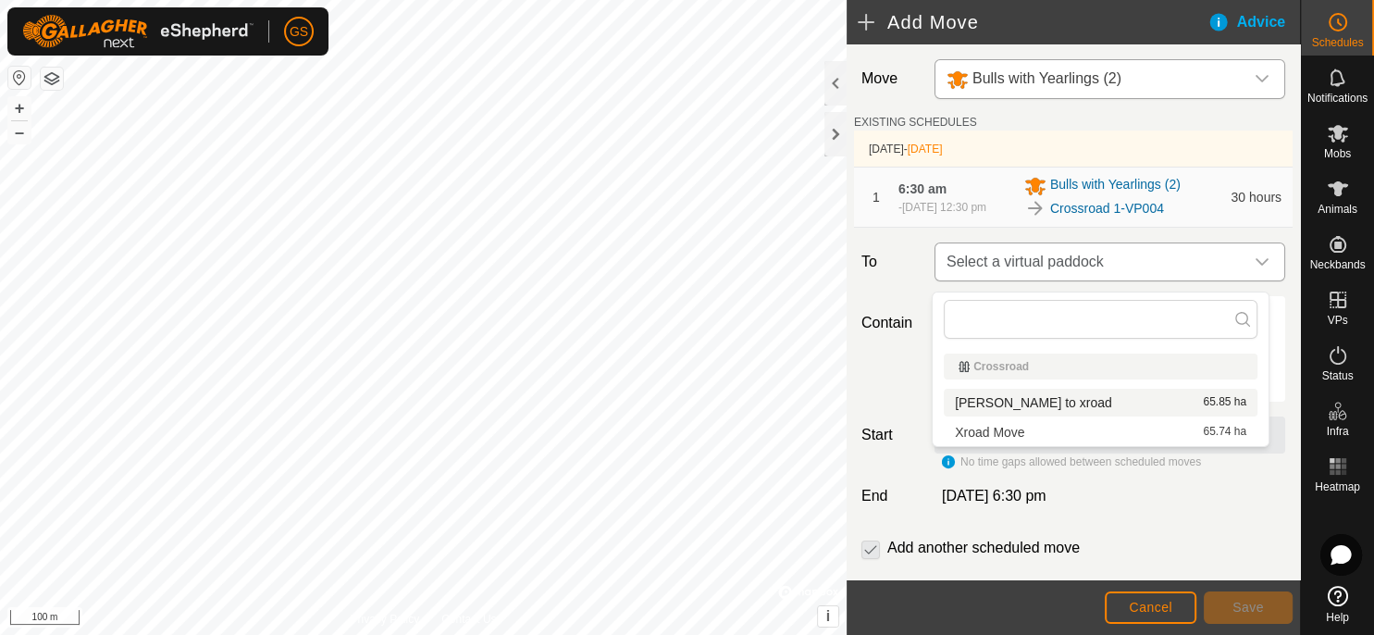
click at [1255, 265] on icon "dropdown trigger" at bounding box center [1262, 261] width 15 height 15
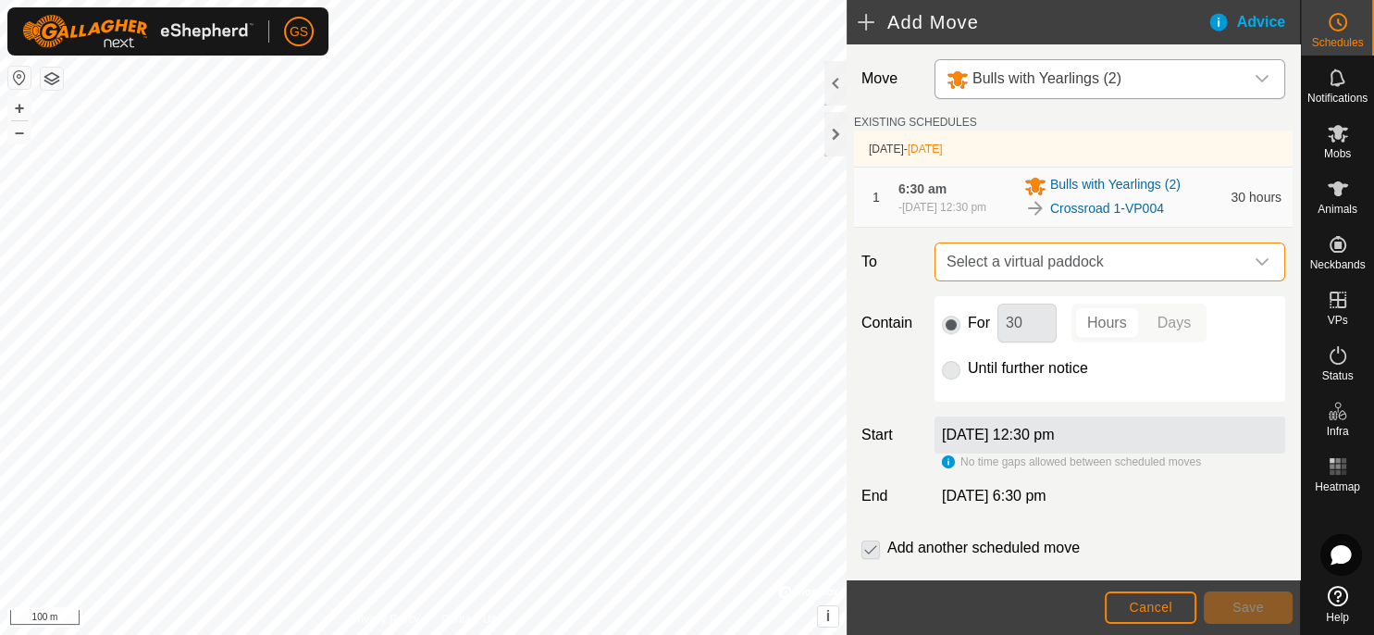
click at [906, 281] on label "To" at bounding box center [890, 261] width 73 height 39
click at [1267, 24] on div "Advice" at bounding box center [1254, 22] width 93 height 22
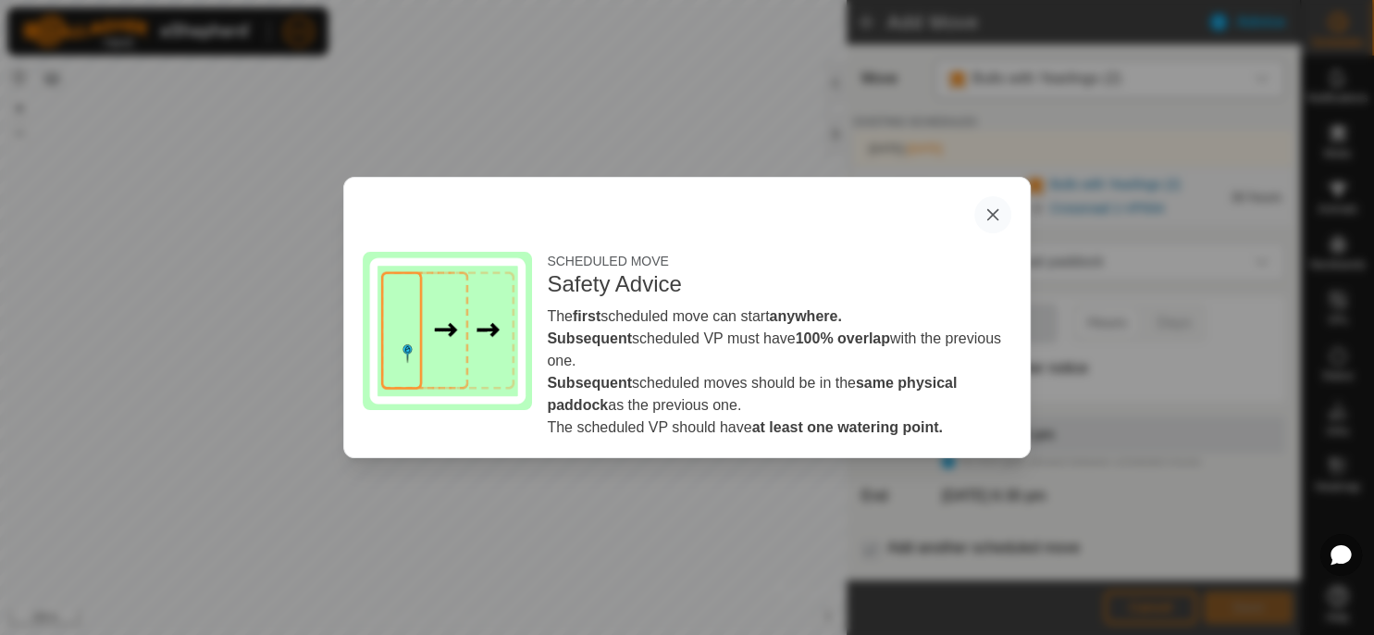
click at [994, 215] on button "button" at bounding box center [992, 214] width 37 height 37
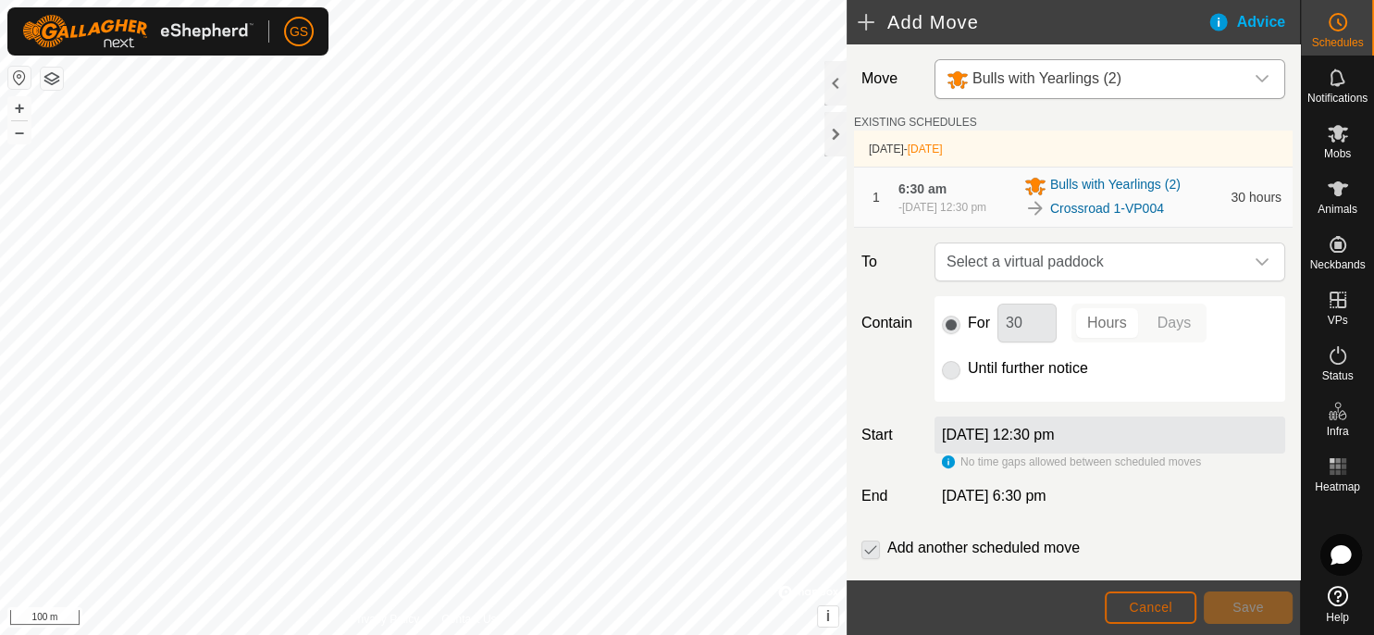
click at [1160, 613] on span "Cancel" at bounding box center [1150, 607] width 43 height 15
